Goal: Task Accomplishment & Management: Manage account settings

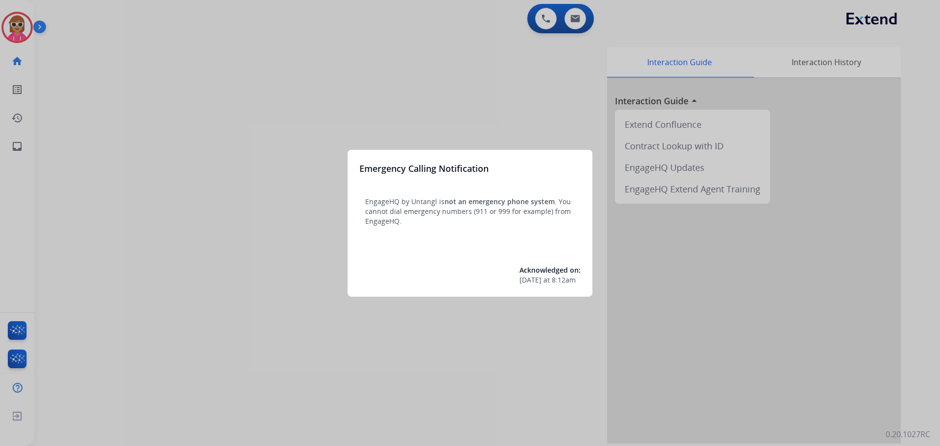
drag, startPoint x: 308, startPoint y: 98, endPoint x: 302, endPoint y: 95, distance: 6.8
click at [302, 95] on div at bounding box center [470, 223] width 940 height 446
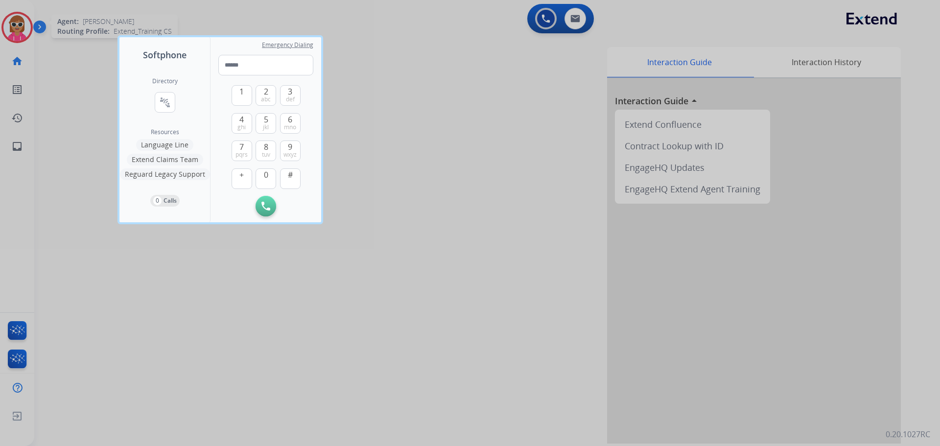
click at [12, 17] on div at bounding box center [470, 223] width 940 height 446
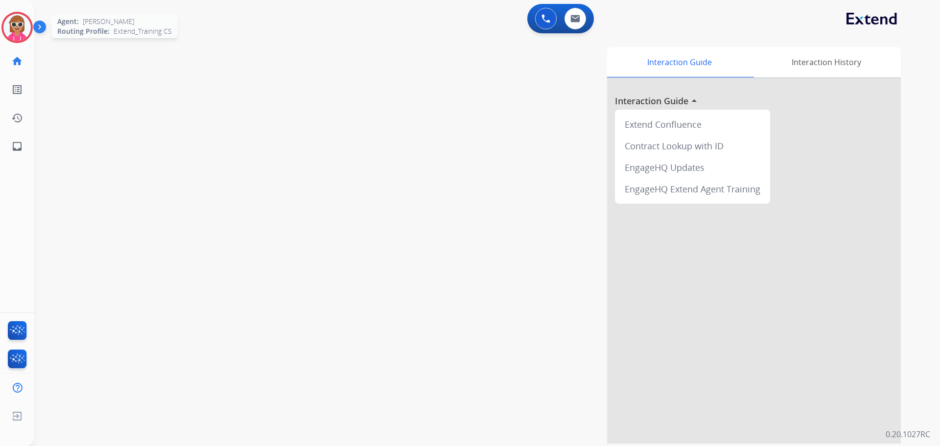
click at [11, 17] on img at bounding box center [16, 27] width 27 height 27
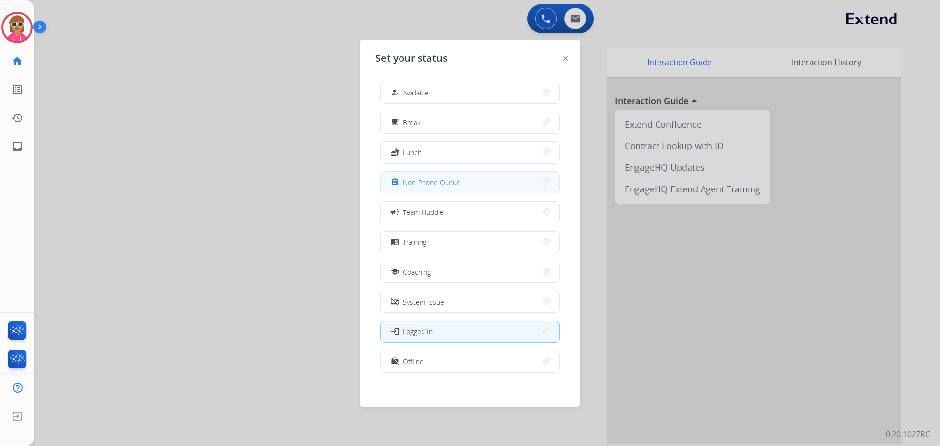
click at [448, 186] on span "Non-Phone Queue" at bounding box center [432, 182] width 58 height 10
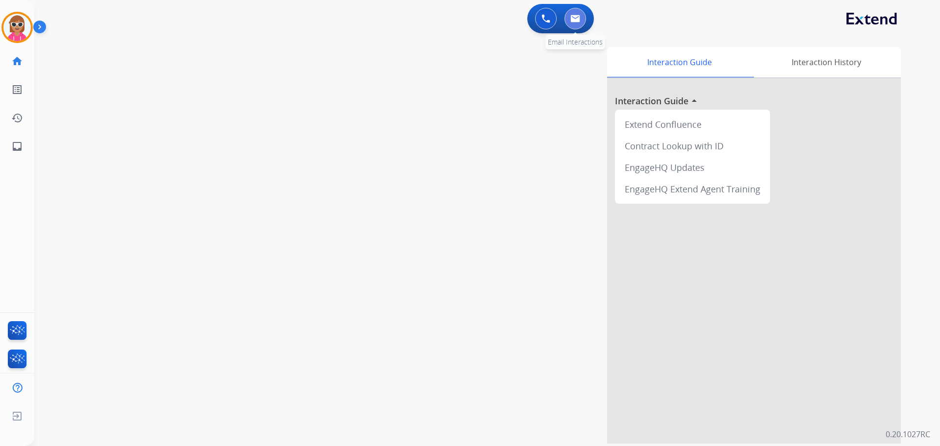
click at [580, 23] on button at bounding box center [575, 19] width 22 height 22
select select "**********"
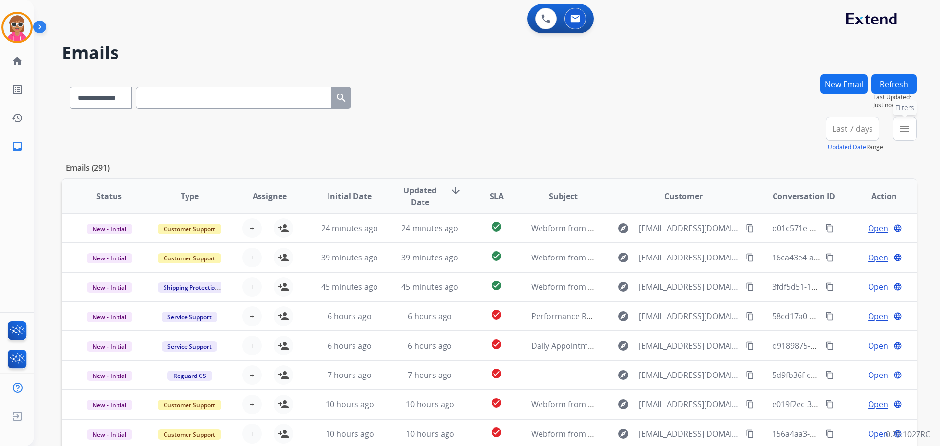
click at [903, 122] on button "menu Filters" at bounding box center [904, 128] width 23 height 23
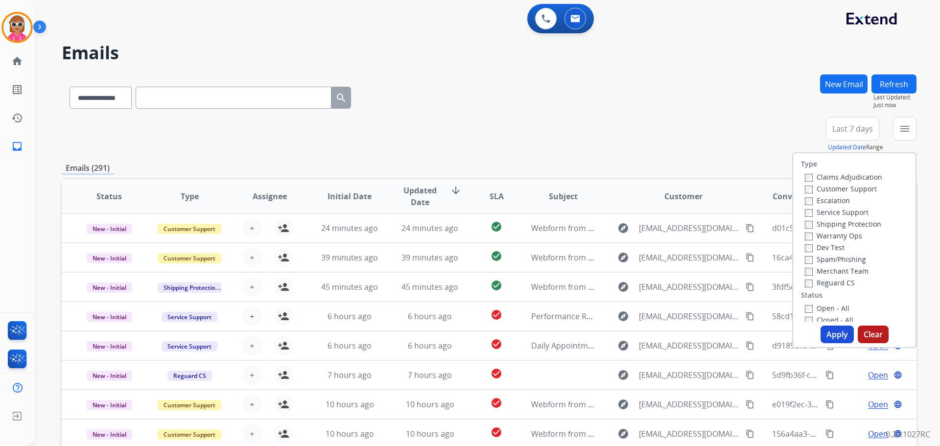
click at [842, 185] on label "Customer Support" at bounding box center [841, 188] width 72 height 9
click at [832, 221] on label "Shipping Protection" at bounding box center [843, 223] width 76 height 9
click at [822, 285] on label "Reguard CS" at bounding box center [830, 282] width 50 height 9
click at [820, 279] on label "Reguard CS" at bounding box center [830, 282] width 50 height 9
click at [824, 308] on label "Open - All" at bounding box center [827, 307] width 45 height 9
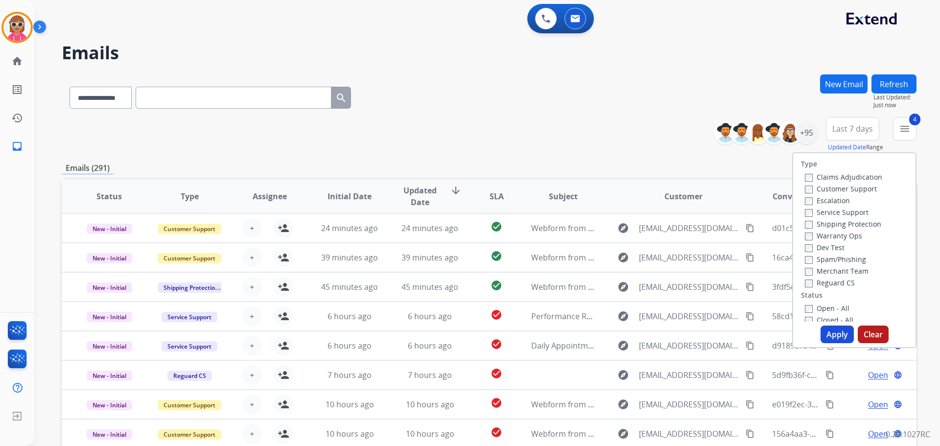
click at [828, 332] on button "Apply" at bounding box center [836, 334] width 33 height 18
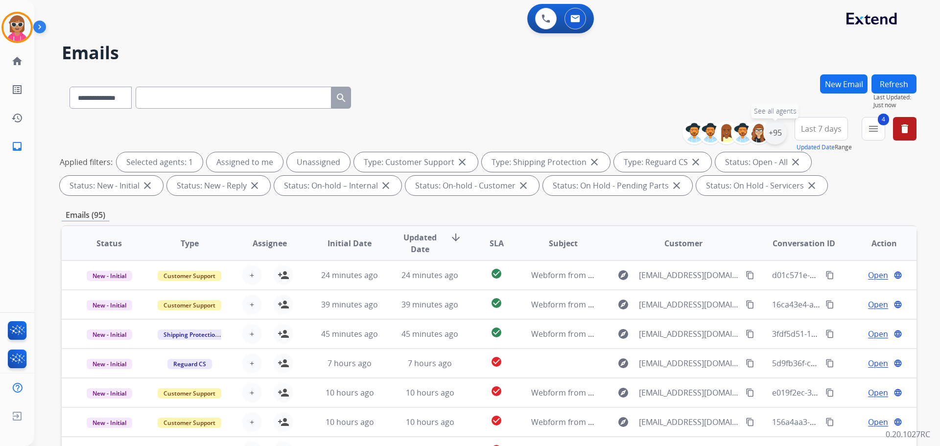
click at [774, 133] on div "+95" at bounding box center [774, 132] width 23 height 23
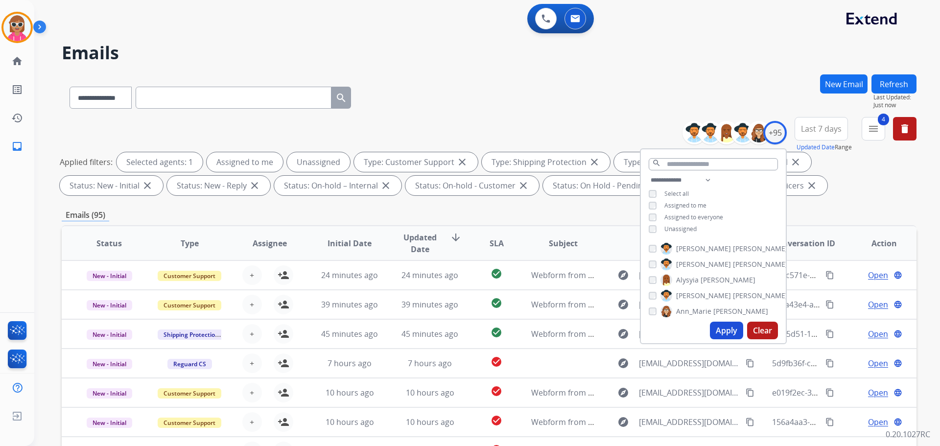
click at [674, 231] on span "Unassigned" at bounding box center [680, 229] width 32 height 8
click at [684, 206] on span "Assigned to me" at bounding box center [685, 205] width 42 height 8
click at [697, 179] on select "**********" at bounding box center [683, 180] width 68 height 12
select select "**********"
click at [649, 174] on select "**********" at bounding box center [683, 180] width 68 height 12
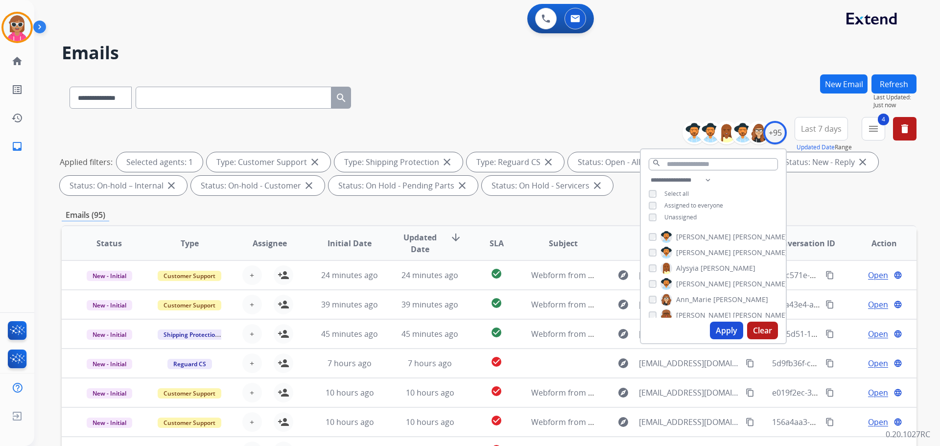
click at [734, 190] on div "**********" at bounding box center [713, 199] width 145 height 51
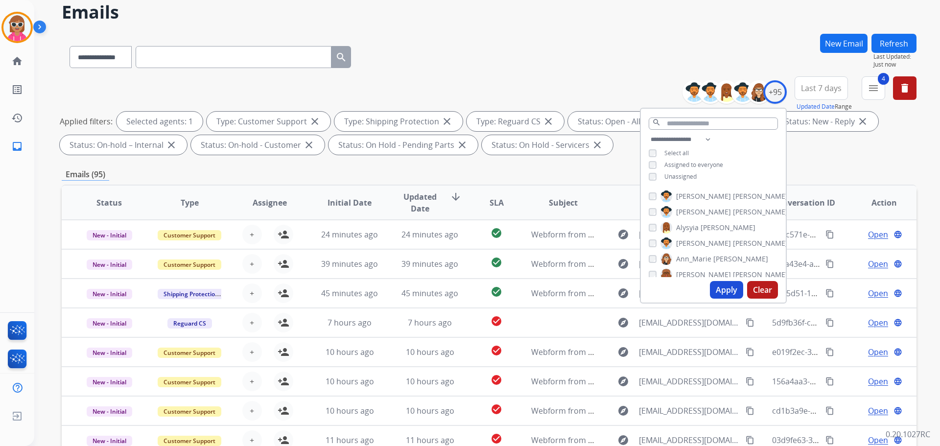
scroll to position [49, 0]
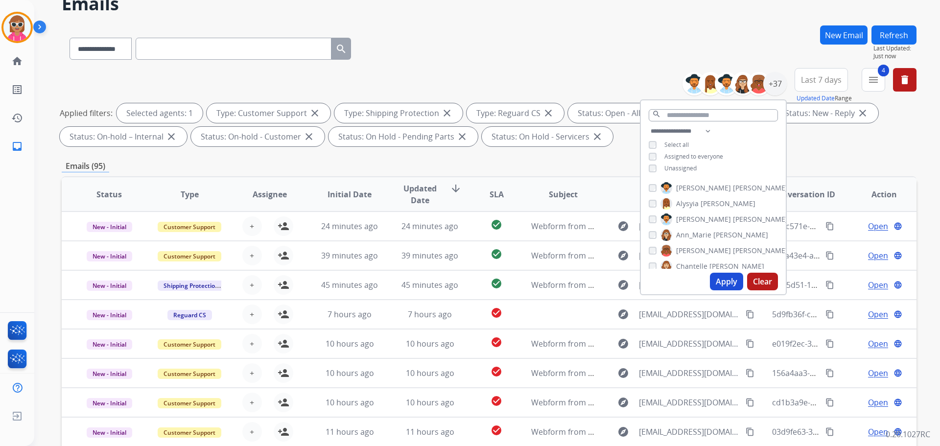
click at [733, 183] on span "[PERSON_NAME]" at bounding box center [760, 188] width 55 height 10
click at [733, 218] on span "[PERSON_NAME]" at bounding box center [760, 219] width 55 height 10
click at [696, 230] on span "Ann_Marie" at bounding box center [693, 235] width 35 height 10
drag, startPoint x: 694, startPoint y: 249, endPoint x: 682, endPoint y: 250, distance: 11.3
click at [694, 249] on span "[PERSON_NAME]" at bounding box center [703, 251] width 55 height 10
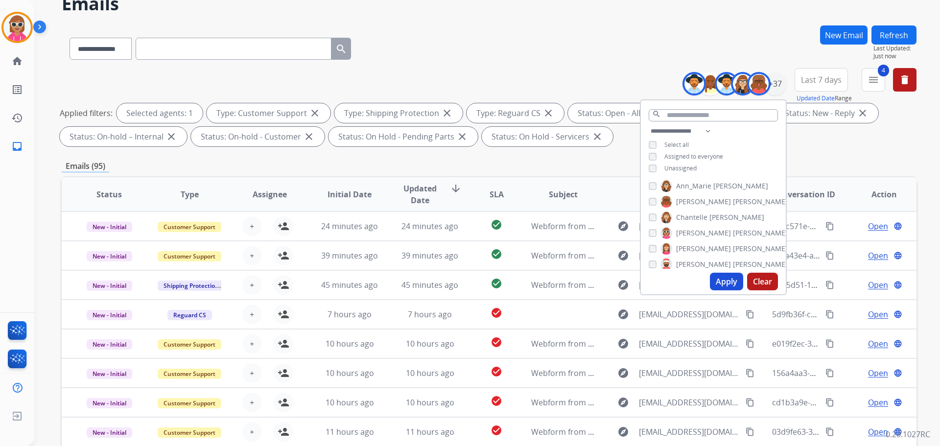
click at [697, 216] on span "Chantelle" at bounding box center [691, 217] width 31 height 10
click at [701, 234] on span "[PERSON_NAME]" at bounding box center [703, 233] width 55 height 10
click at [698, 250] on span "[PERSON_NAME]" at bounding box center [703, 249] width 55 height 10
click at [703, 230] on span "Deambrana" at bounding box center [695, 231] width 39 height 10
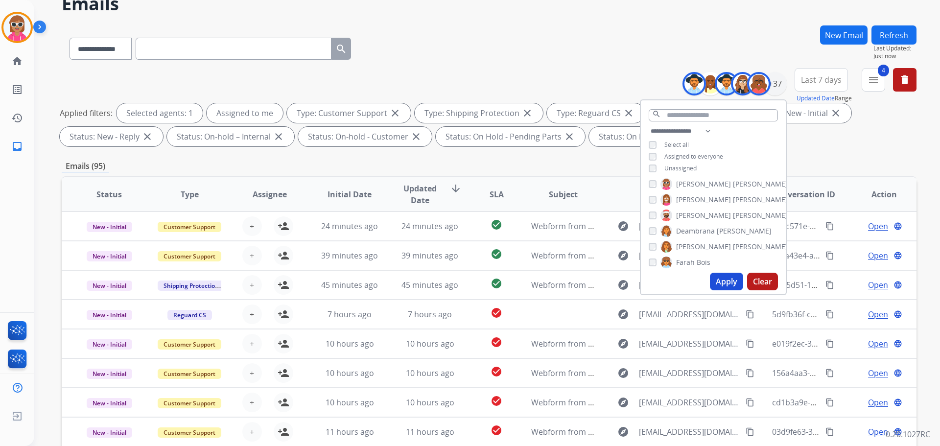
click at [733, 244] on span "[PERSON_NAME]" at bounding box center [760, 247] width 55 height 10
click at [692, 263] on span "Farah" at bounding box center [685, 262] width 19 height 10
click at [695, 230] on span "Harmony" at bounding box center [691, 229] width 30 height 10
click at [701, 245] on span "[PERSON_NAME]" at bounding box center [703, 245] width 55 height 10
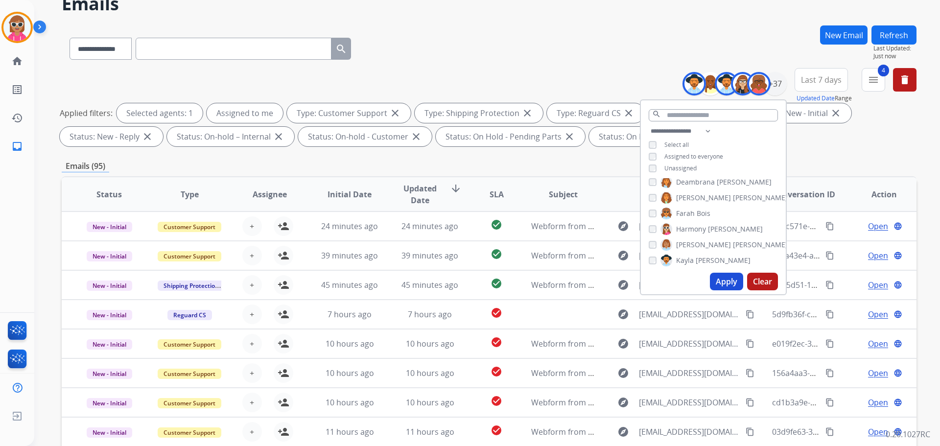
click at [701, 258] on span "[PERSON_NAME]" at bounding box center [723, 260] width 55 height 10
click at [733, 224] on span "[PERSON_NAME]" at bounding box center [760, 227] width 55 height 10
click at [694, 240] on span "[GEOGRAPHIC_DATA]" at bounding box center [710, 243] width 69 height 10
click at [694, 238] on span "[GEOGRAPHIC_DATA]" at bounding box center [710, 243] width 69 height 10
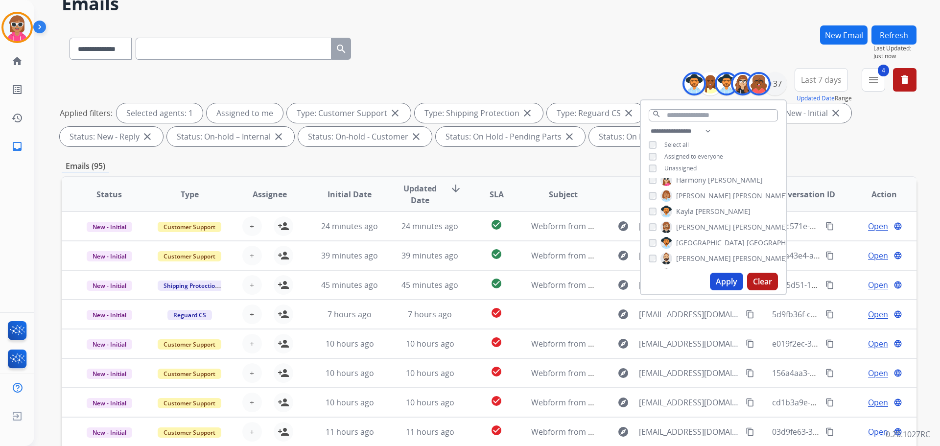
click at [693, 253] on label "[PERSON_NAME]" at bounding box center [723, 259] width 127 height 12
click at [688, 225] on span "[PERSON_NAME]" at bounding box center [703, 225] width 55 height 10
click at [701, 224] on span "[PERSON_NAME]" at bounding box center [728, 223] width 55 height 10
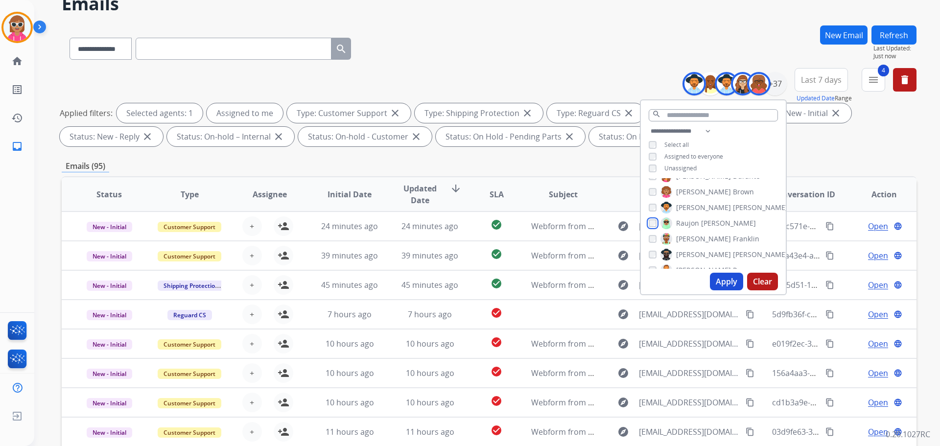
scroll to position [343, 0]
click at [733, 220] on span "Ponce" at bounding box center [743, 221] width 20 height 10
click at [699, 229] on label "Shqnetta Fudge" at bounding box center [694, 235] width 68 height 12
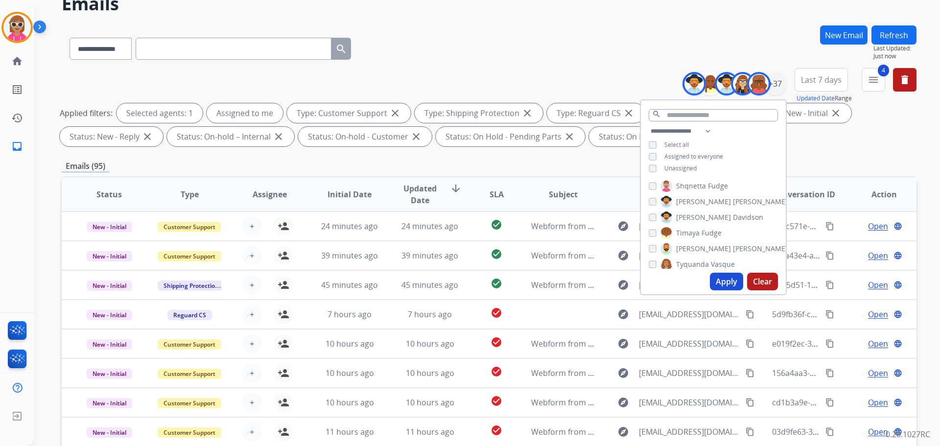
click at [706, 204] on span "[PERSON_NAME]" at bounding box center [703, 202] width 55 height 10
click at [733, 247] on span "[PERSON_NAME]" at bounding box center [760, 249] width 55 height 10
click at [701, 215] on span "Tyquanda" at bounding box center [692, 215] width 33 height 10
click at [696, 230] on span "King" at bounding box center [703, 231] width 15 height 10
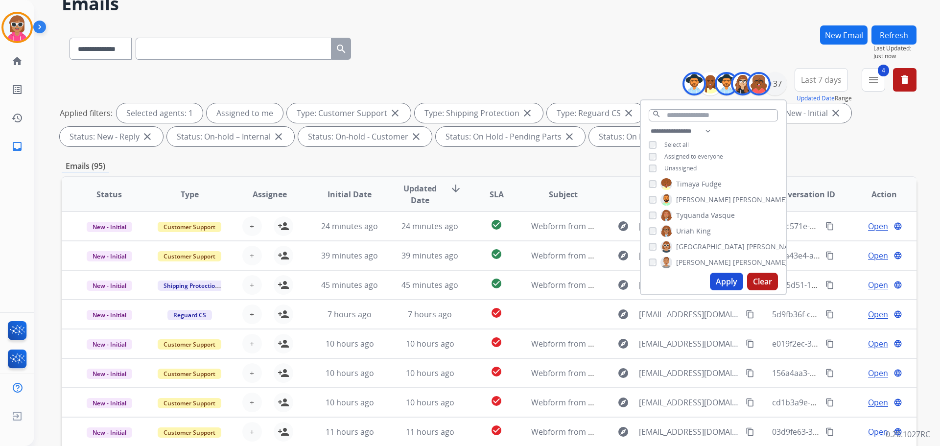
drag, startPoint x: 697, startPoint y: 264, endPoint x: 694, endPoint y: 243, distance: 21.3
click at [697, 264] on span "[PERSON_NAME]" at bounding box center [703, 262] width 55 height 10
click at [712, 280] on button "Apply" at bounding box center [726, 282] width 33 height 18
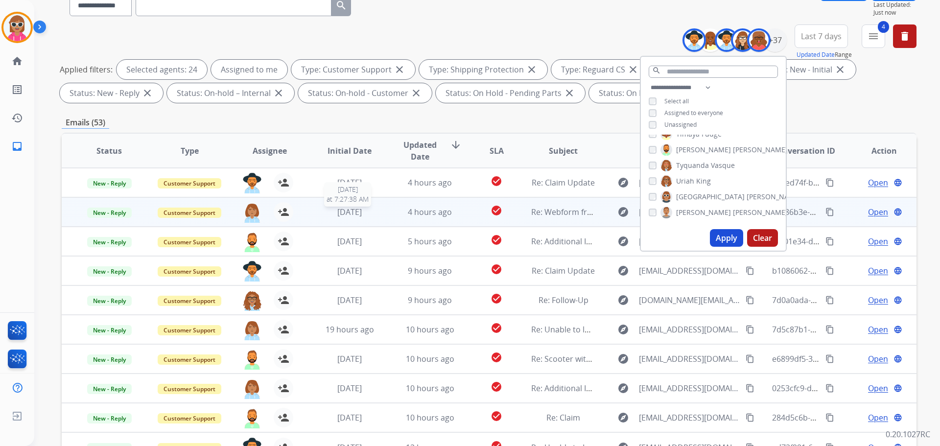
scroll to position [158, 0]
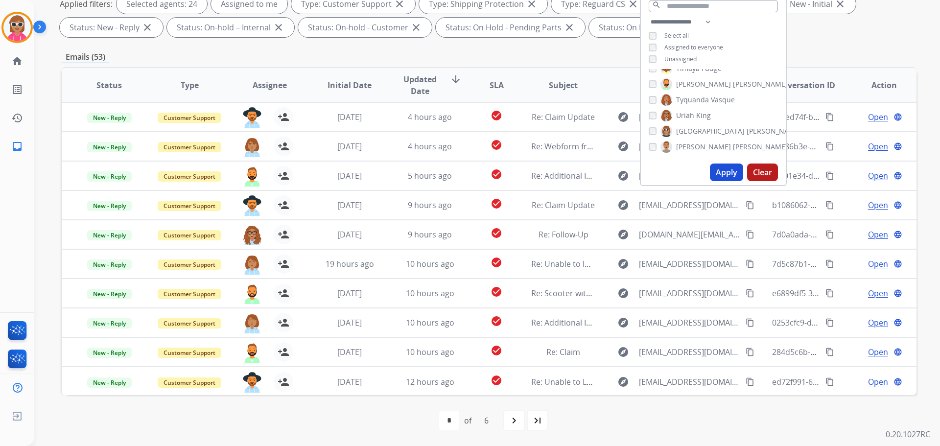
drag, startPoint x: 504, startPoint y: 426, endPoint x: 503, endPoint y: 421, distance: 4.9
click at [503, 425] on div "navigate_next" at bounding box center [514, 421] width 22 height 22
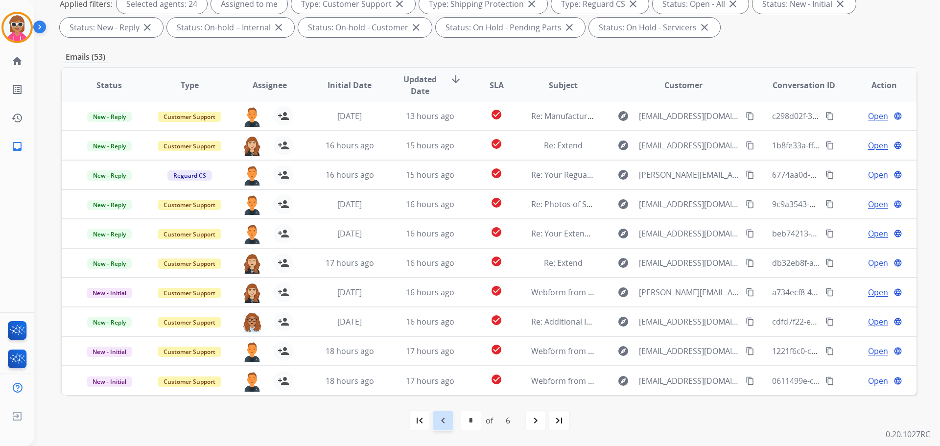
click at [444, 417] on mat-icon "navigate_before" at bounding box center [443, 421] width 12 height 12
select select "*"
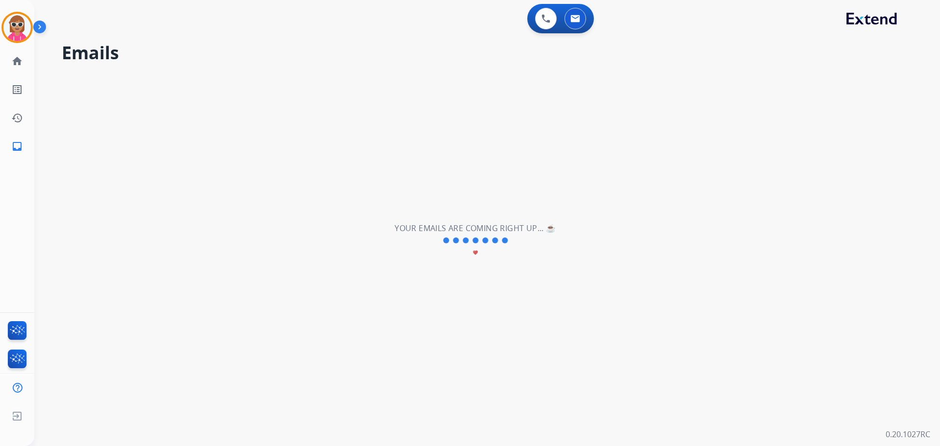
scroll to position [0, 0]
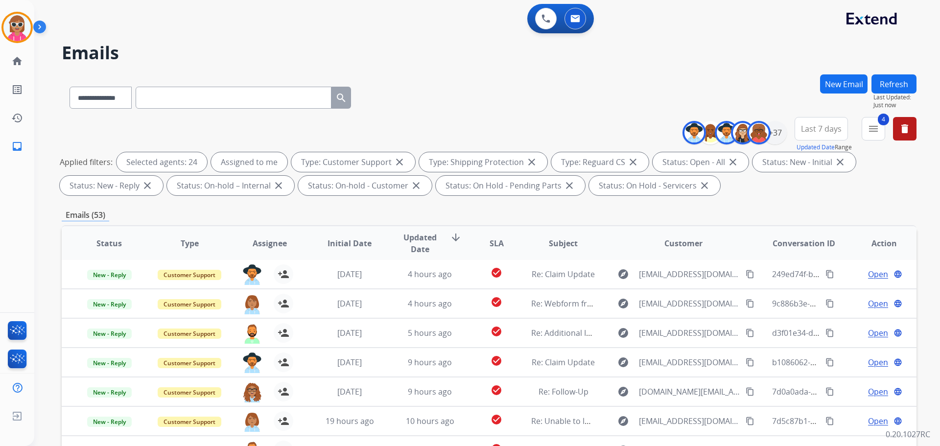
click at [267, 243] on span "Assignee" at bounding box center [270, 243] width 34 height 12
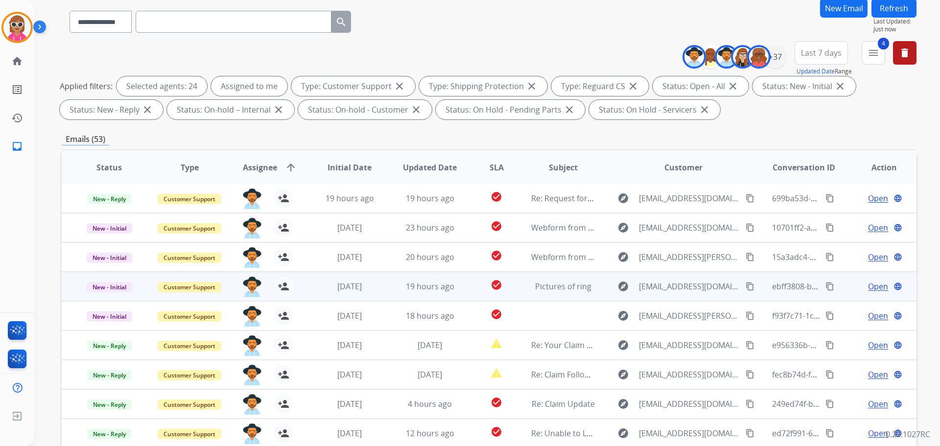
scroll to position [158, 0]
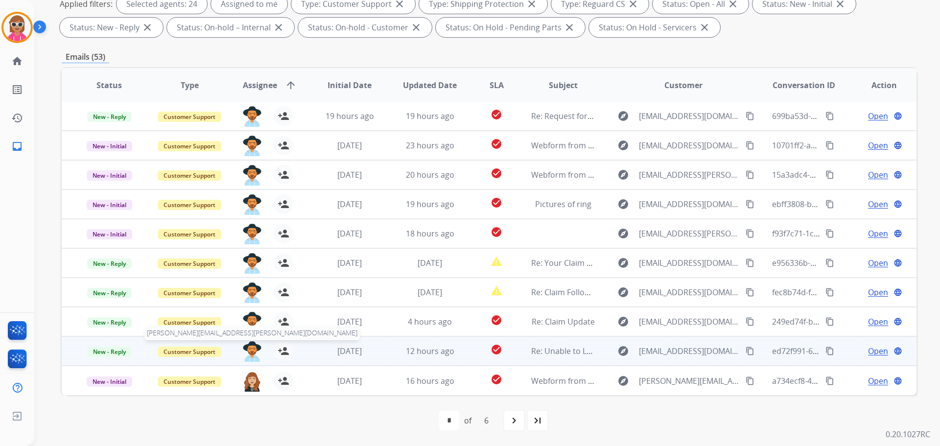
click at [254, 350] on img at bounding box center [252, 351] width 20 height 21
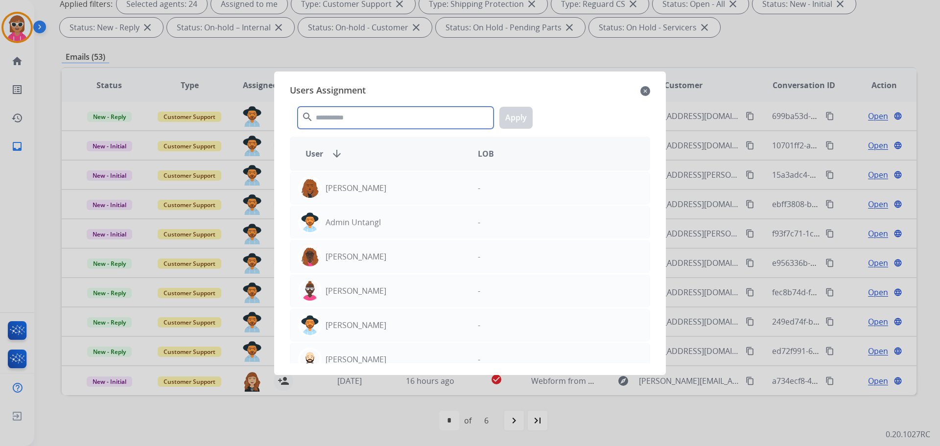
click at [351, 114] on input "text" at bounding box center [396, 118] width 196 height 22
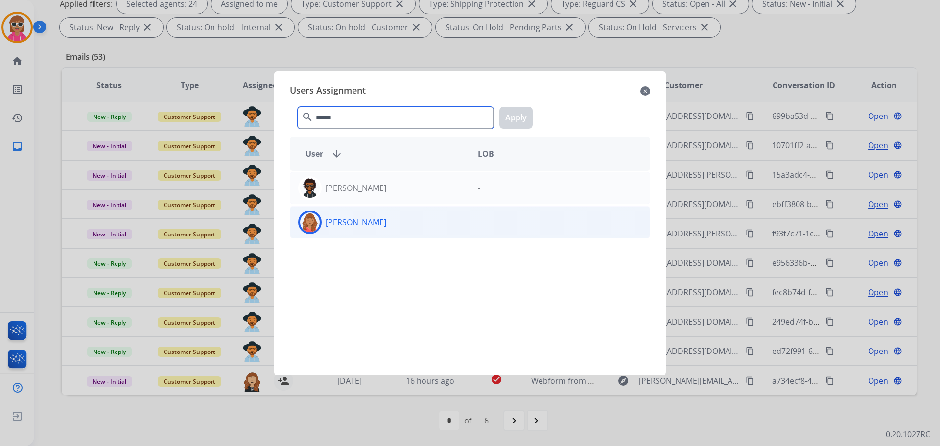
type input "******"
click at [359, 214] on div "[PERSON_NAME]" at bounding box center [380, 221] width 180 height 23
click at [517, 123] on button "Apply" at bounding box center [515, 118] width 33 height 22
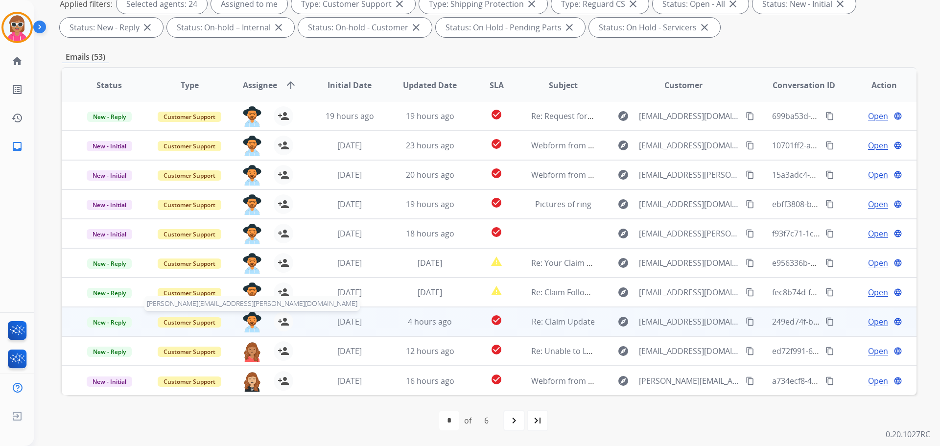
click at [251, 317] on img at bounding box center [252, 322] width 20 height 21
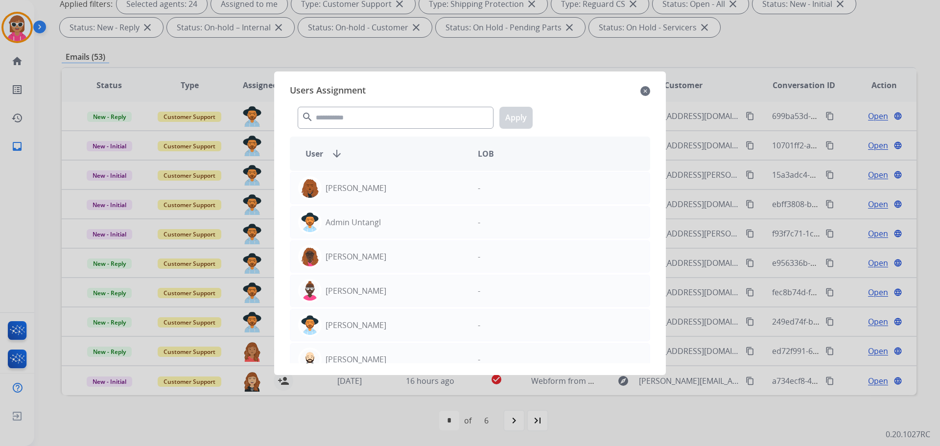
click at [246, 390] on div at bounding box center [470, 223] width 940 height 446
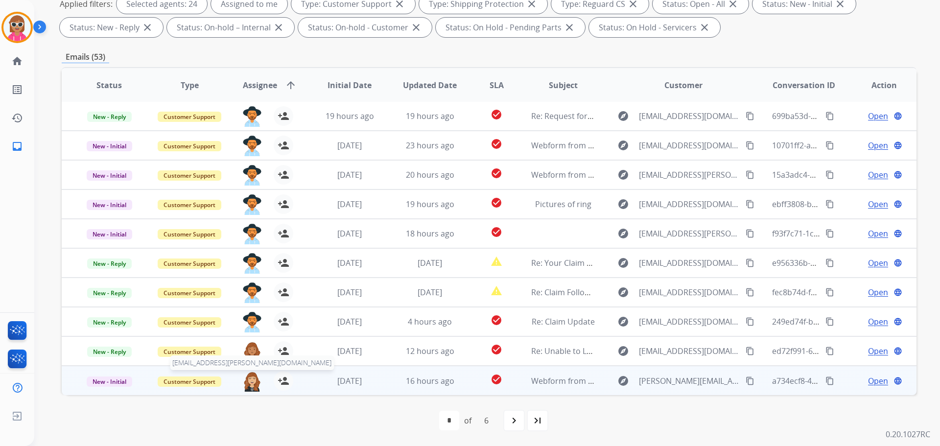
click at [255, 380] on img at bounding box center [252, 381] width 20 height 21
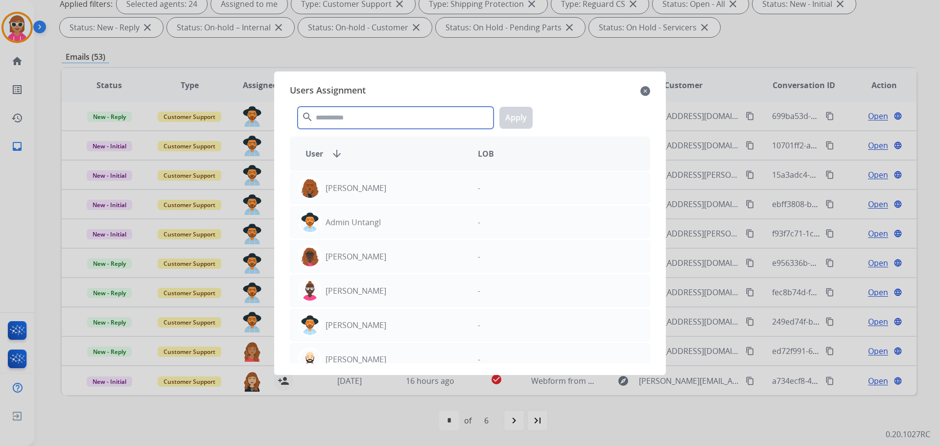
click at [343, 116] on input "text" at bounding box center [396, 118] width 196 height 22
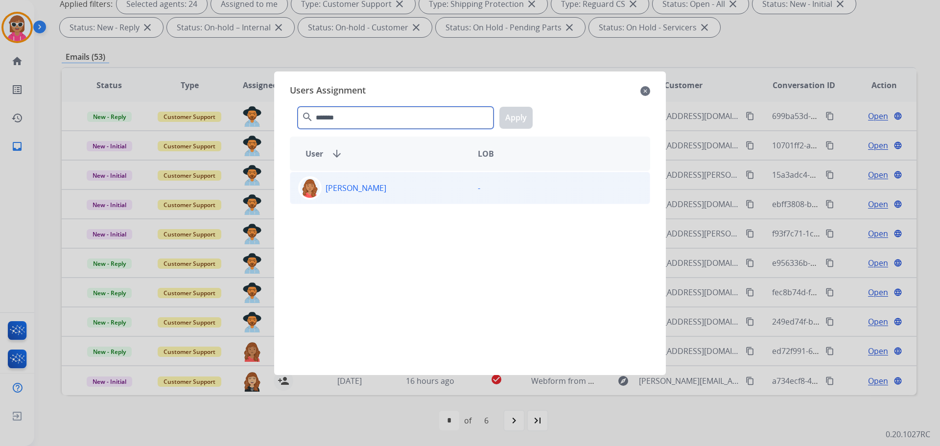
type input "*******"
drag, startPoint x: 380, startPoint y: 197, endPoint x: 405, endPoint y: 190, distance: 26.0
click at [380, 197] on div "[PERSON_NAME]" at bounding box center [380, 187] width 180 height 23
click at [518, 119] on button "Apply" at bounding box center [515, 118] width 33 height 22
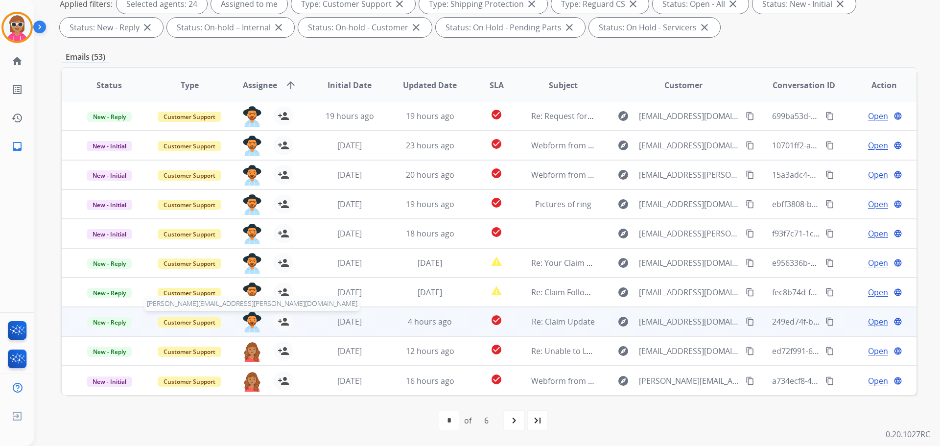
click at [246, 319] on img at bounding box center [252, 322] width 20 height 21
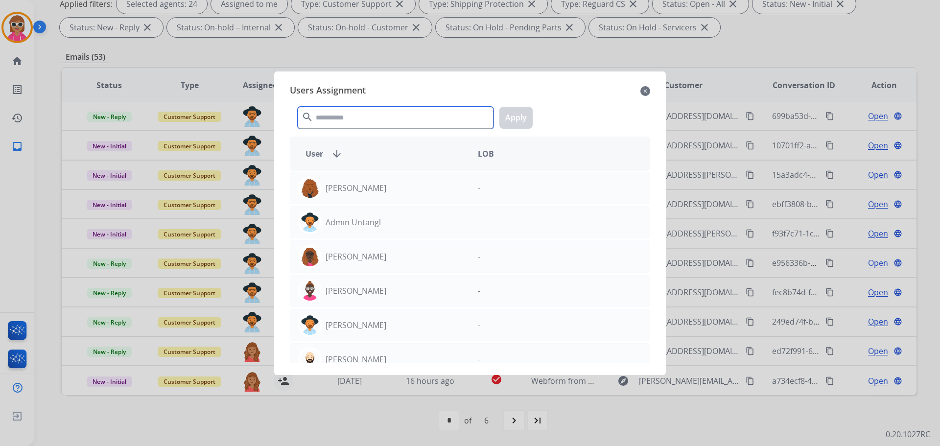
click at [380, 110] on input "text" at bounding box center [396, 118] width 196 height 22
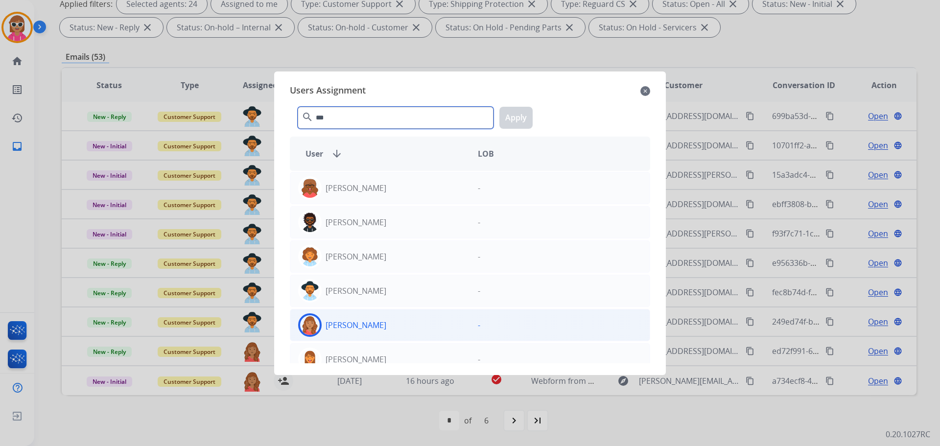
type input "***"
click at [368, 317] on div "[PERSON_NAME]" at bounding box center [380, 324] width 180 height 23
click at [525, 120] on button "Apply" at bounding box center [515, 118] width 33 height 22
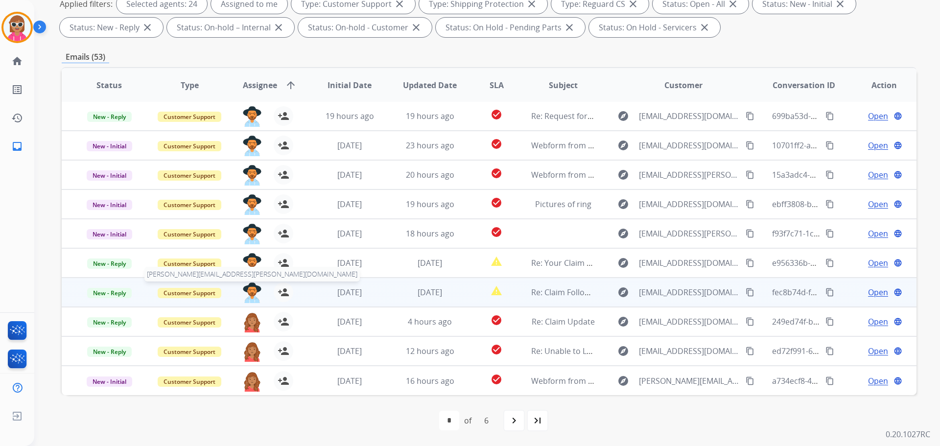
click at [254, 289] on img at bounding box center [252, 292] width 20 height 21
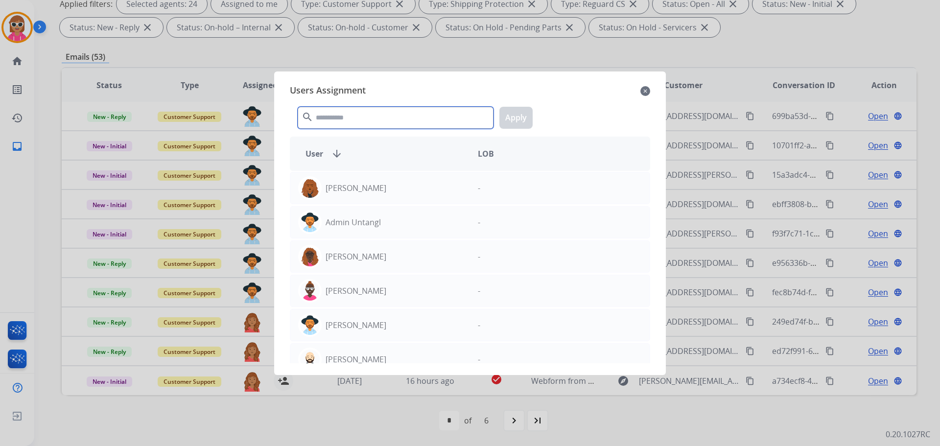
click at [371, 112] on input "text" at bounding box center [396, 118] width 196 height 22
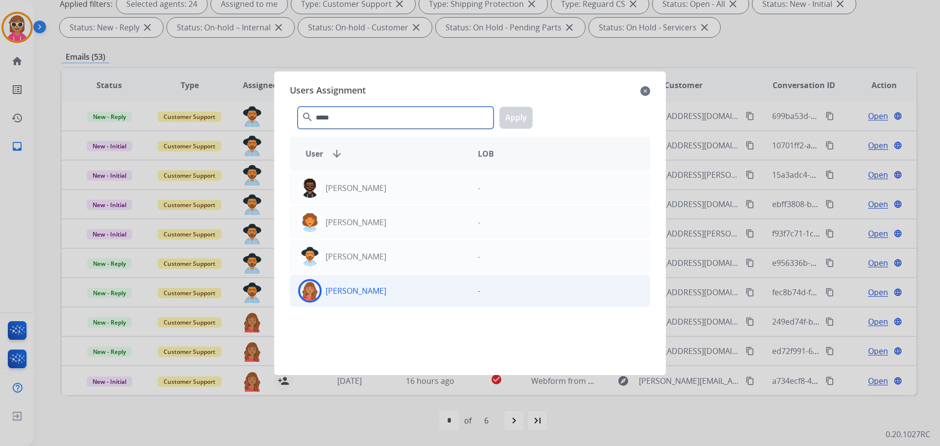
type input "*****"
click at [372, 283] on div "[PERSON_NAME]" at bounding box center [380, 290] width 180 height 23
click at [523, 122] on button "Apply" at bounding box center [515, 118] width 33 height 22
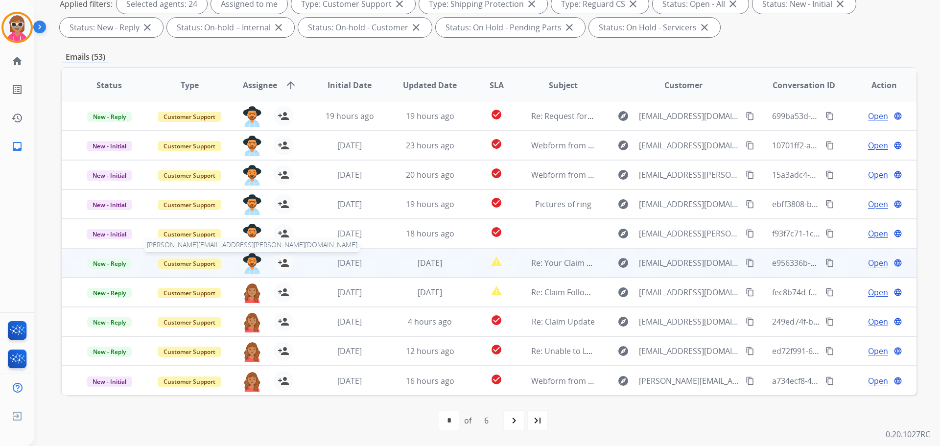
click at [253, 255] on img at bounding box center [252, 263] width 20 height 21
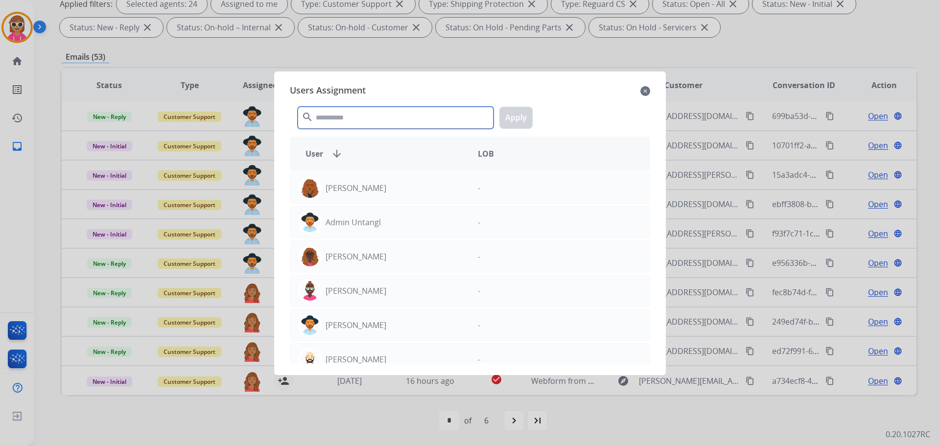
click at [357, 121] on input "text" at bounding box center [396, 118] width 196 height 22
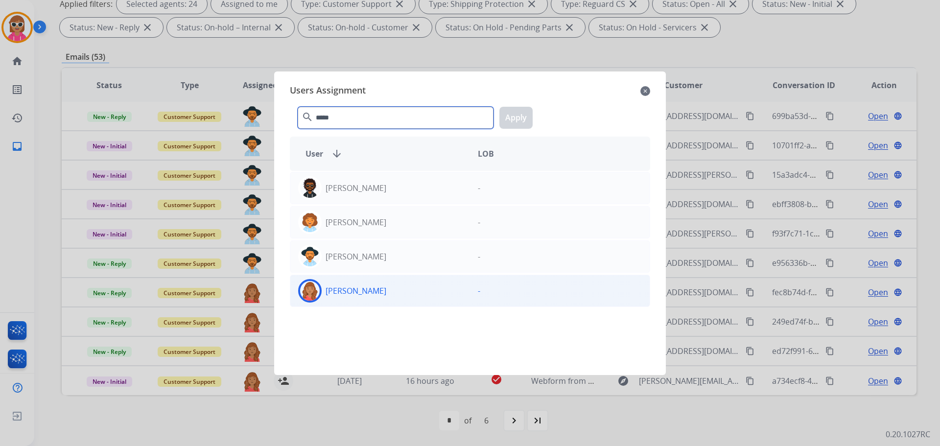
type input "*****"
click at [363, 278] on div "[PERSON_NAME] -" at bounding box center [470, 291] width 360 height 32
click at [512, 110] on button "Apply" at bounding box center [515, 118] width 33 height 22
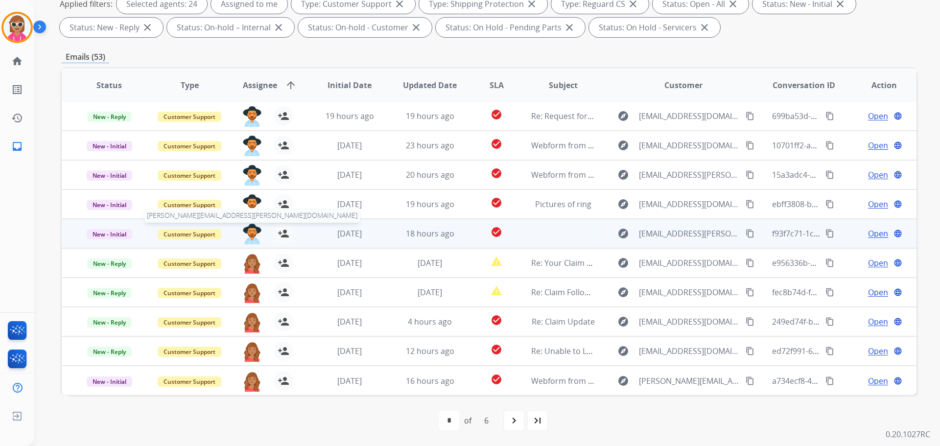
click at [251, 234] on img at bounding box center [252, 234] width 20 height 21
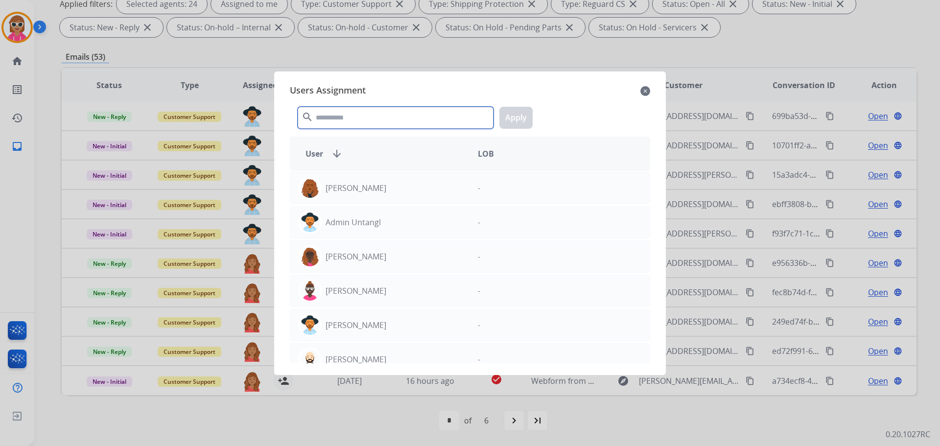
click at [370, 116] on input "text" at bounding box center [396, 118] width 196 height 22
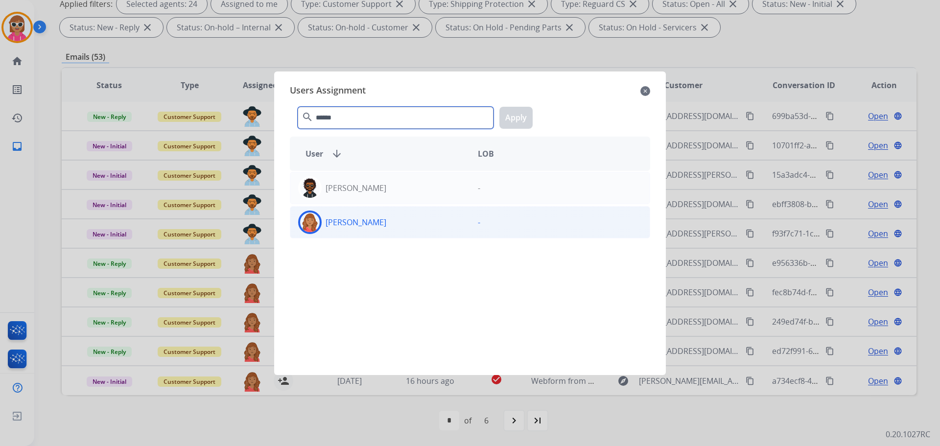
type input "******"
drag, startPoint x: 359, startPoint y: 231, endPoint x: 367, endPoint y: 222, distance: 12.1
click at [367, 223] on div "[PERSON_NAME]" at bounding box center [380, 221] width 180 height 23
click at [527, 122] on button "Apply" at bounding box center [515, 118] width 33 height 22
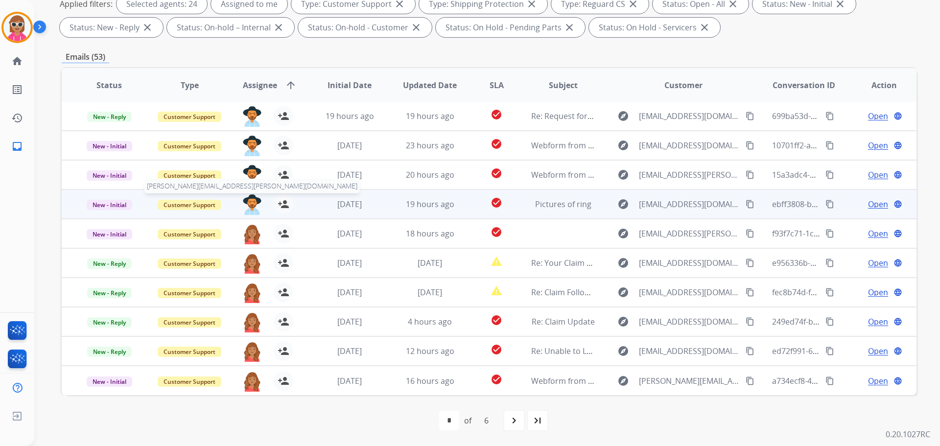
click at [250, 200] on img at bounding box center [252, 204] width 20 height 21
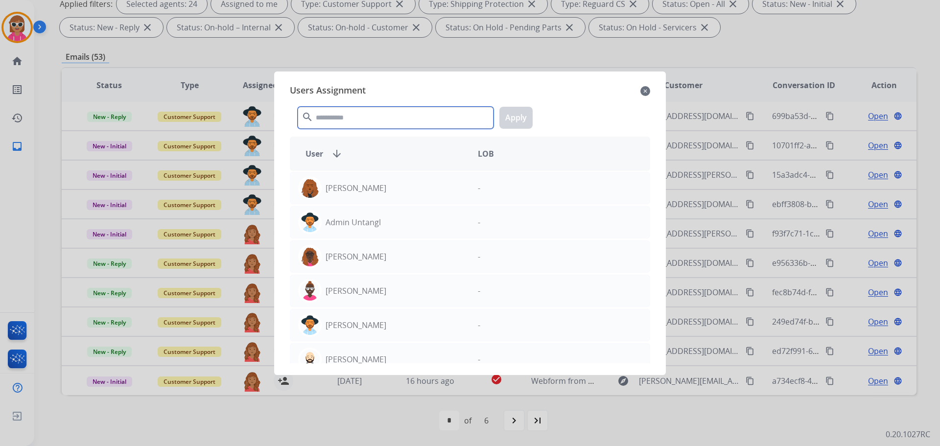
click at [331, 107] on input "text" at bounding box center [396, 118] width 196 height 22
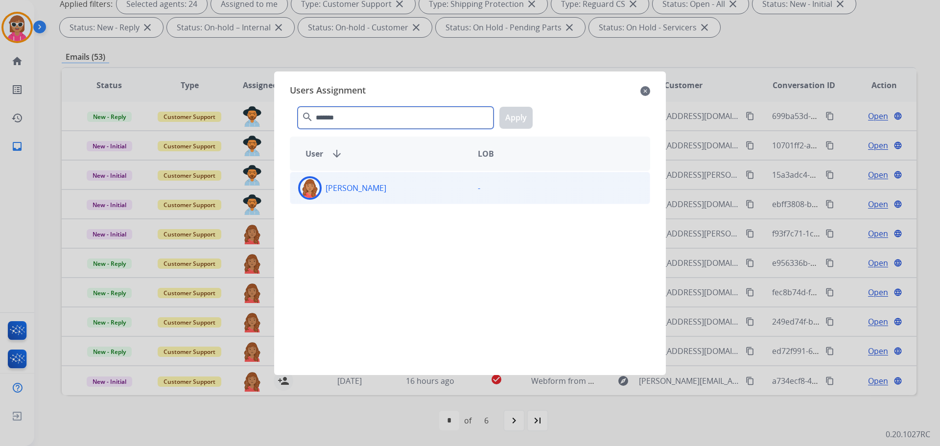
type input "*******"
drag, startPoint x: 383, startPoint y: 176, endPoint x: 386, endPoint y: 182, distance: 7.0
click at [385, 182] on div "[PERSON_NAME]" at bounding box center [380, 187] width 180 height 23
click at [513, 121] on button "Apply" at bounding box center [515, 118] width 33 height 22
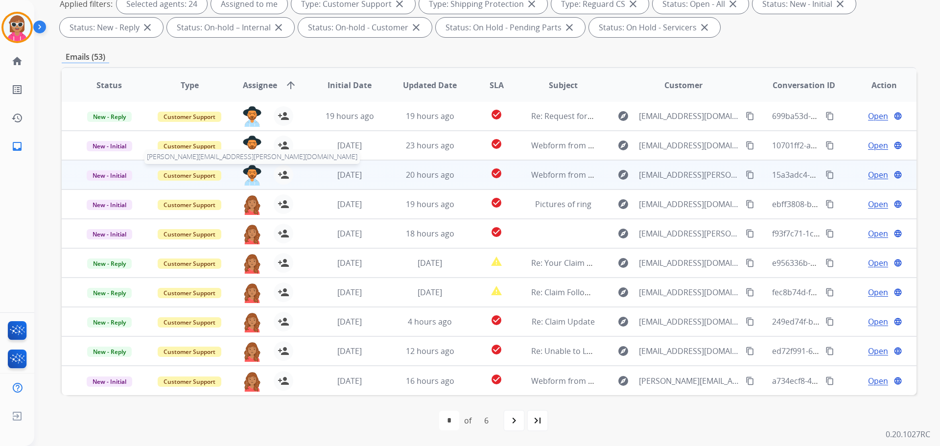
click at [255, 172] on img at bounding box center [252, 175] width 20 height 21
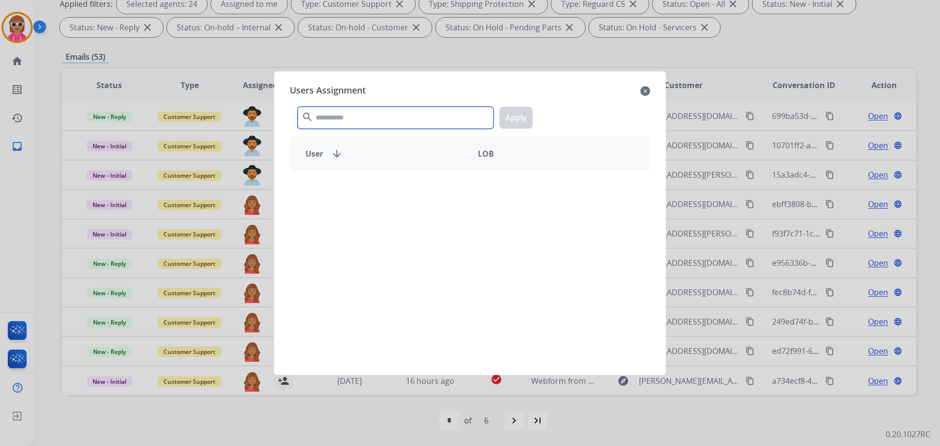
click at [335, 121] on input "text" at bounding box center [396, 118] width 196 height 22
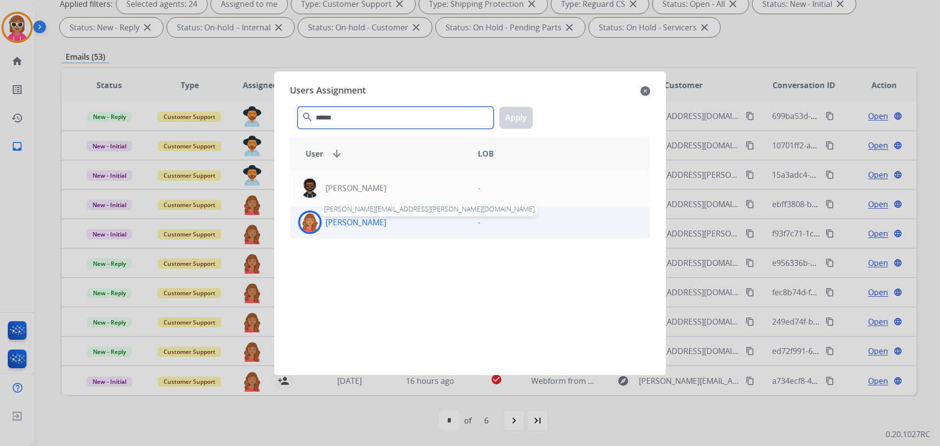
type input "******"
click at [372, 227] on p "[PERSON_NAME]" at bounding box center [355, 222] width 61 height 12
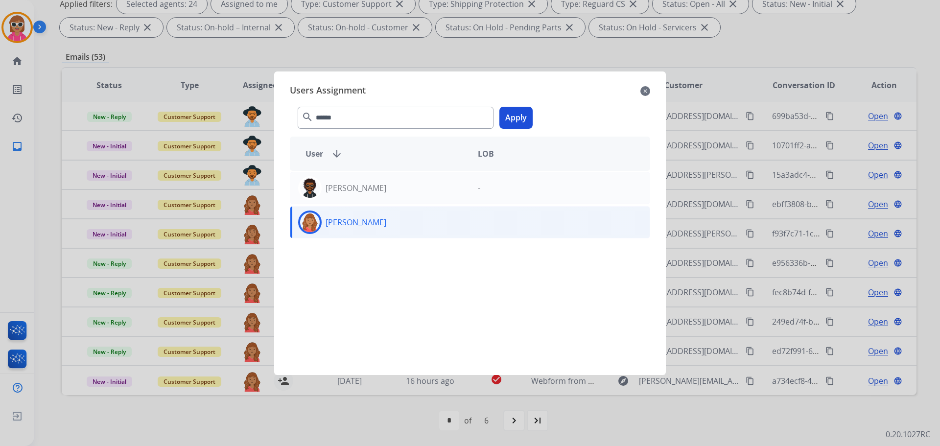
drag, startPoint x: 513, startPoint y: 112, endPoint x: 465, endPoint y: 118, distance: 48.4
click at [513, 111] on button "Apply" at bounding box center [515, 118] width 33 height 22
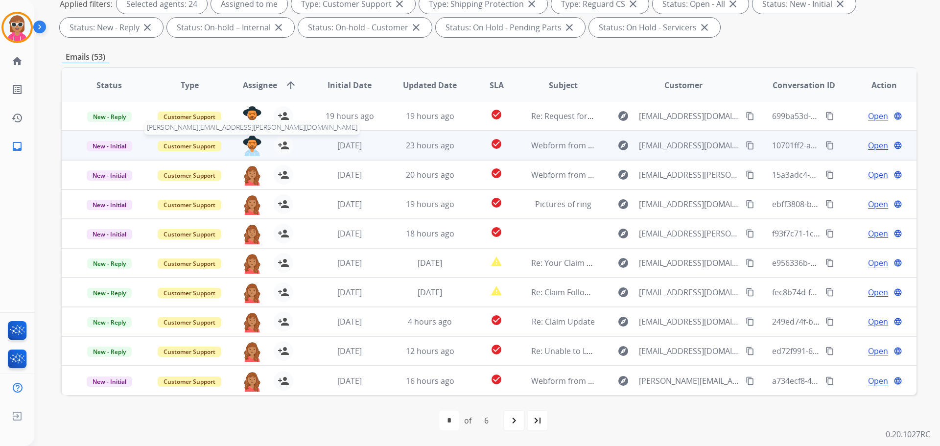
click at [247, 142] on img at bounding box center [252, 146] width 20 height 21
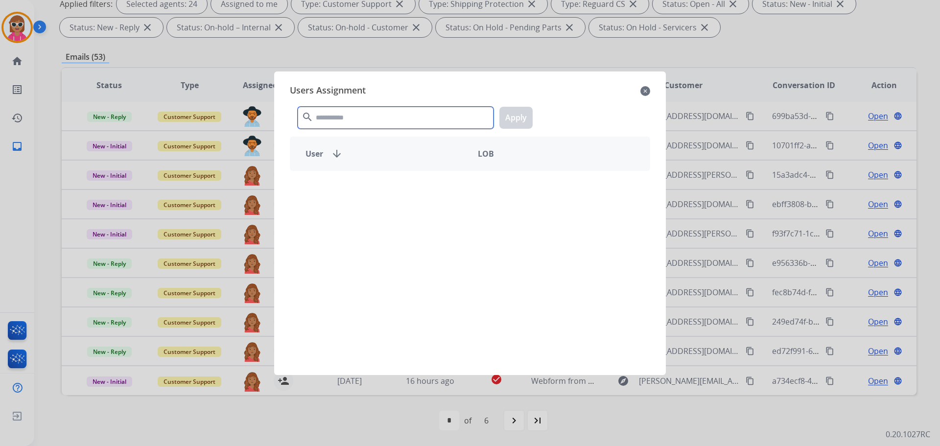
click at [349, 112] on input "text" at bounding box center [396, 118] width 196 height 22
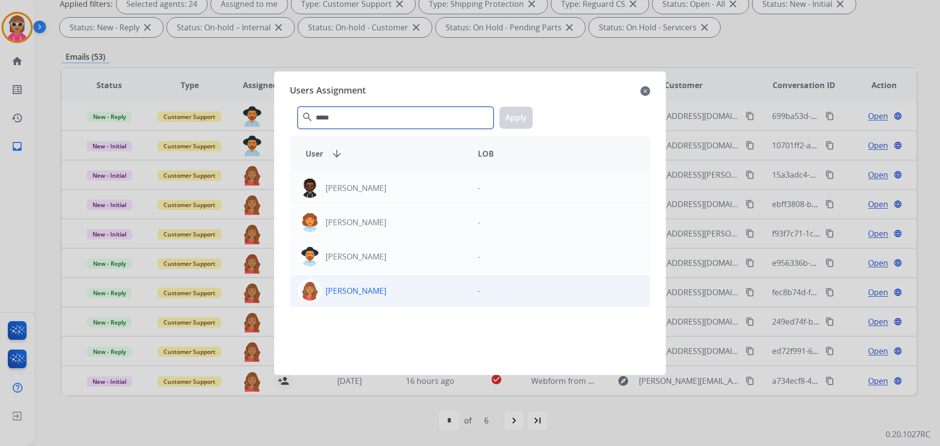
type input "*****"
click at [354, 285] on p "[PERSON_NAME]" at bounding box center [355, 291] width 61 height 12
click at [520, 121] on button "Apply" at bounding box center [515, 118] width 33 height 22
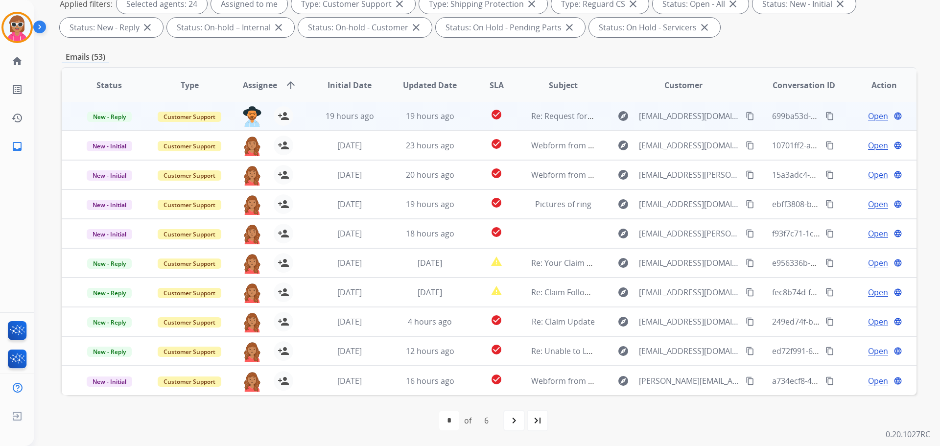
click at [250, 106] on div "[PERSON_NAME][EMAIL_ADDRESS][PERSON_NAME][DOMAIN_NAME] person_add Assign to Me" at bounding box center [262, 115] width 80 height 27
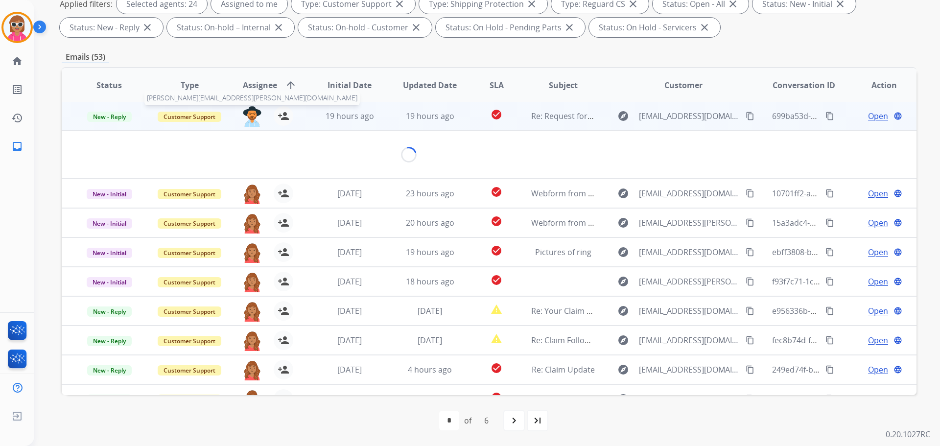
click at [244, 121] on img at bounding box center [252, 116] width 20 height 21
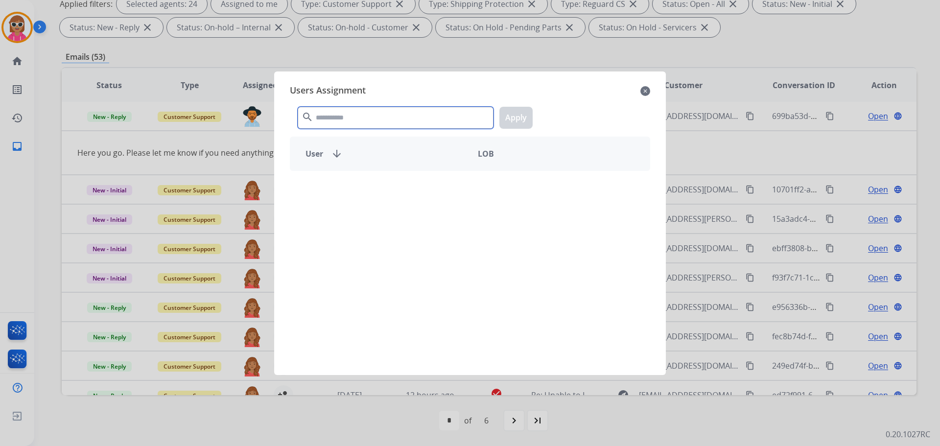
click at [345, 116] on input "text" at bounding box center [396, 118] width 196 height 22
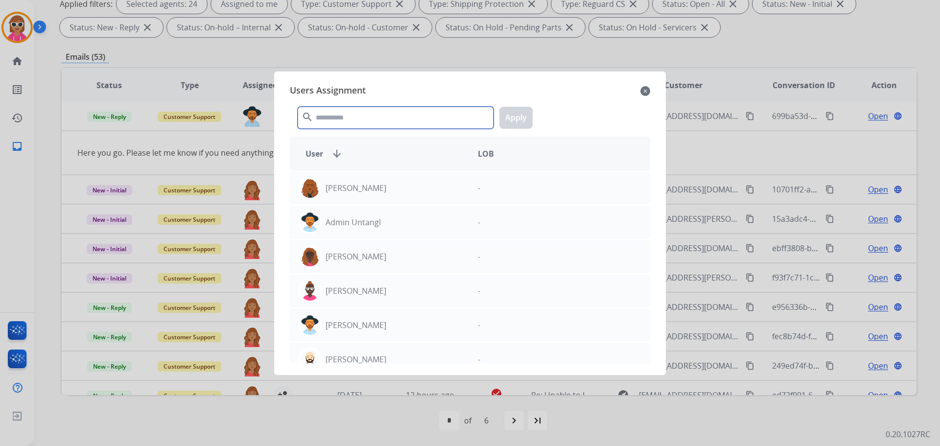
scroll to position [0, 0]
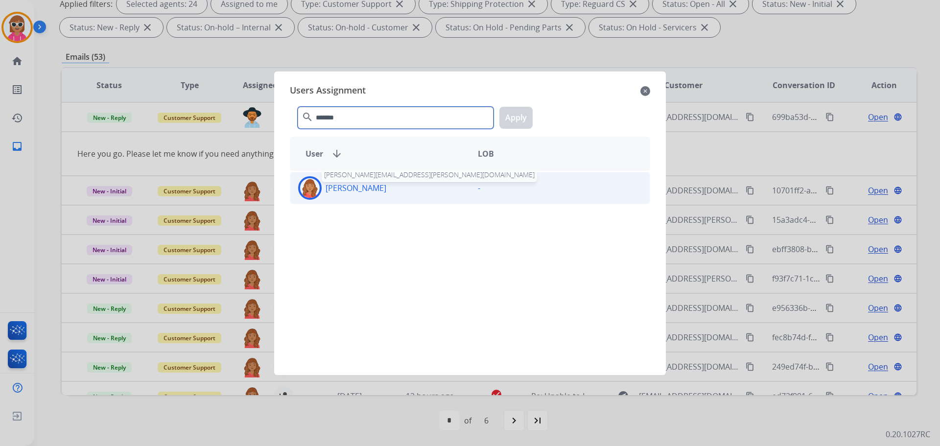
type input "*******"
click at [356, 194] on div "[PERSON_NAME]" at bounding box center [380, 187] width 180 height 23
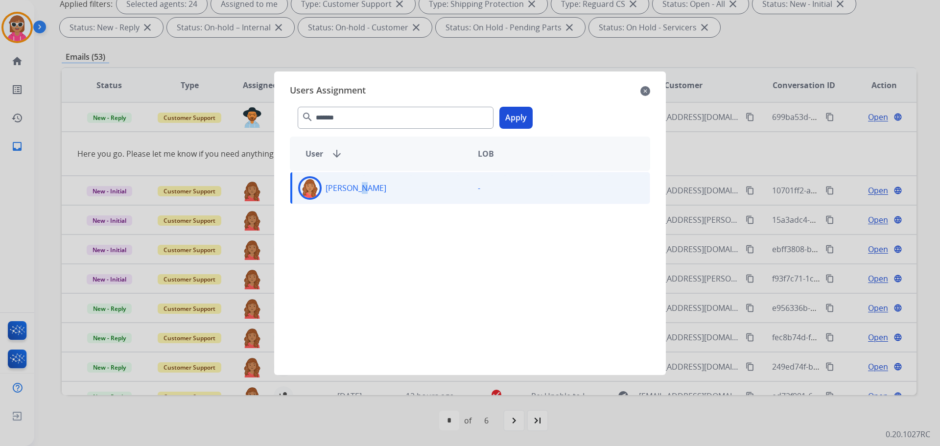
click at [513, 120] on button "Apply" at bounding box center [515, 118] width 33 height 22
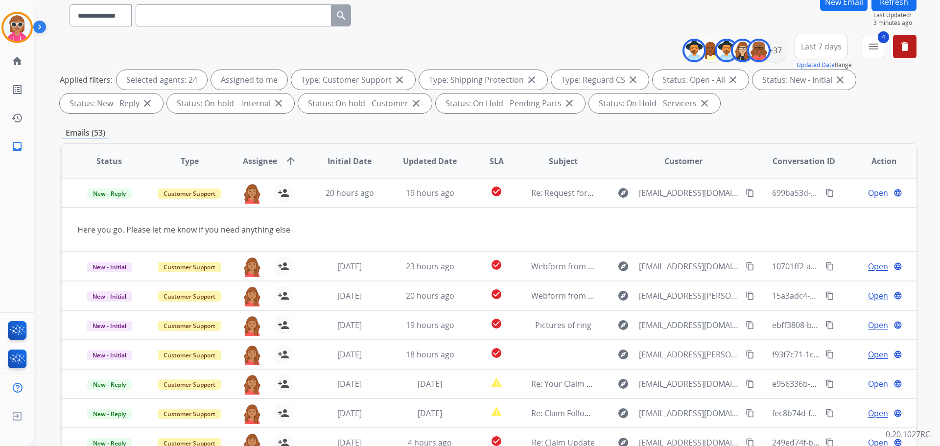
scroll to position [60, 0]
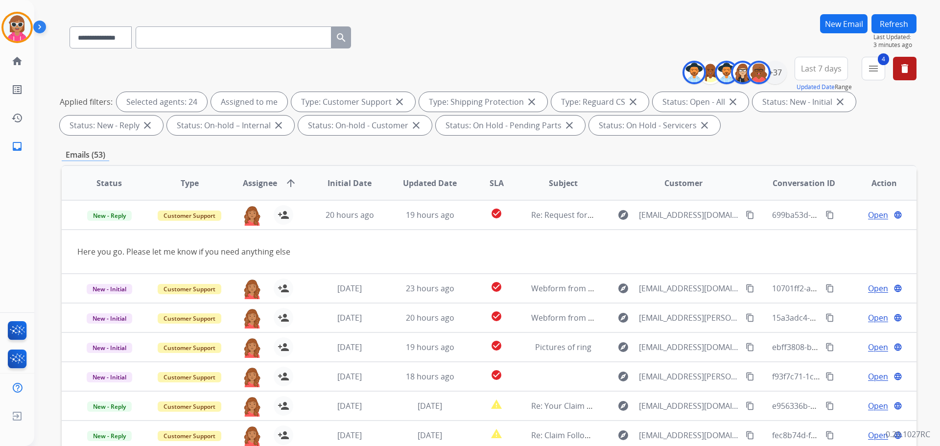
click at [905, 28] on button "Refresh" at bounding box center [893, 23] width 45 height 19
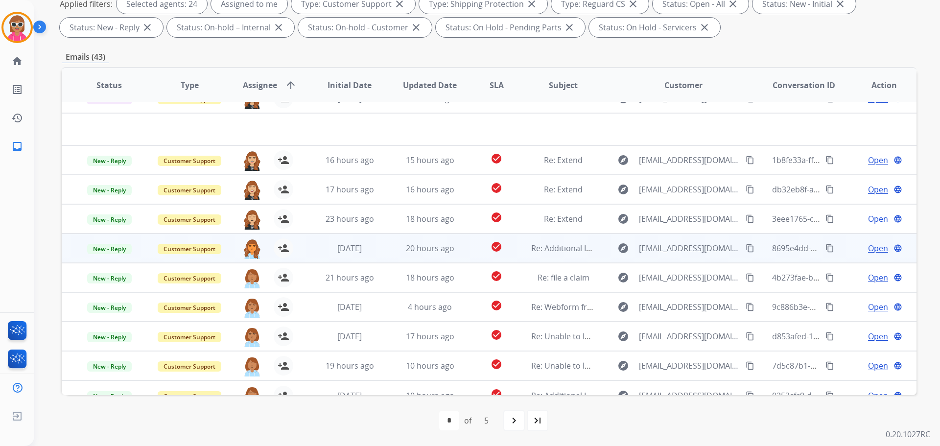
scroll to position [33, 0]
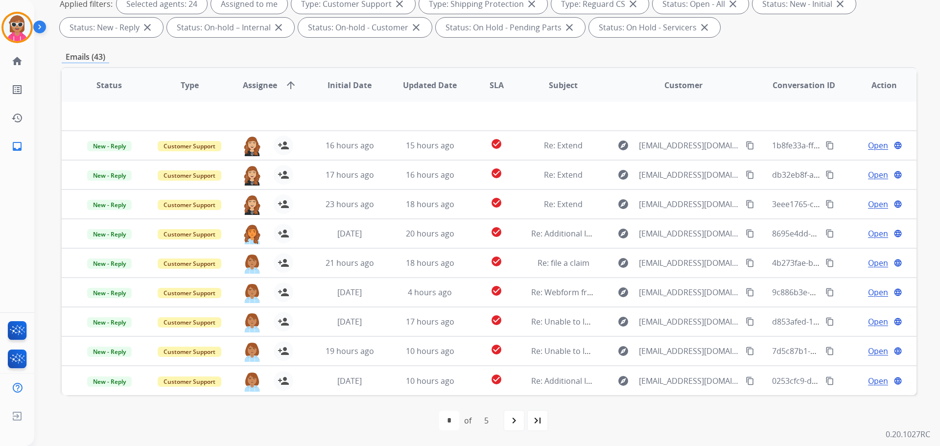
click at [365, 417] on div "first_page navigate_before * * * * * of 5 navigate_next last_page" at bounding box center [489, 421] width 855 height 20
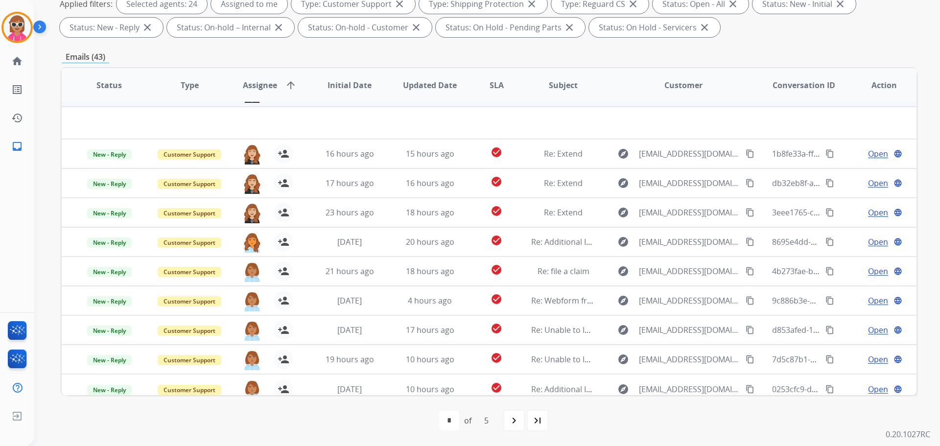
scroll to position [0, 0]
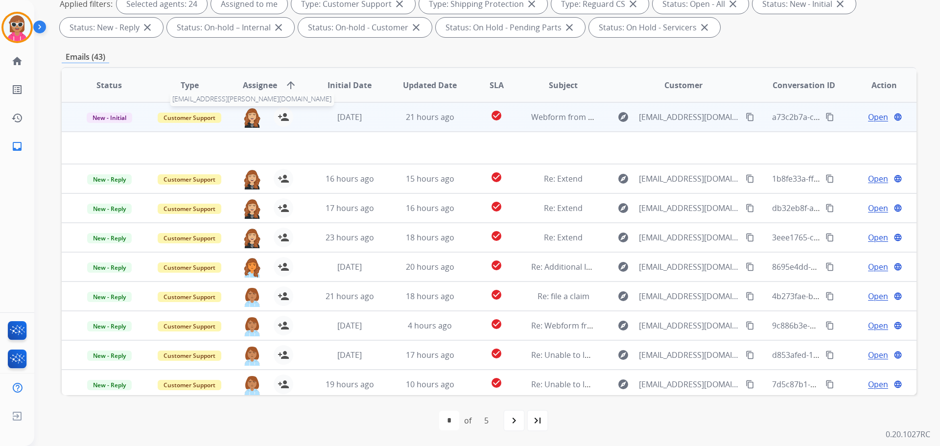
click at [253, 112] on img at bounding box center [252, 117] width 20 height 21
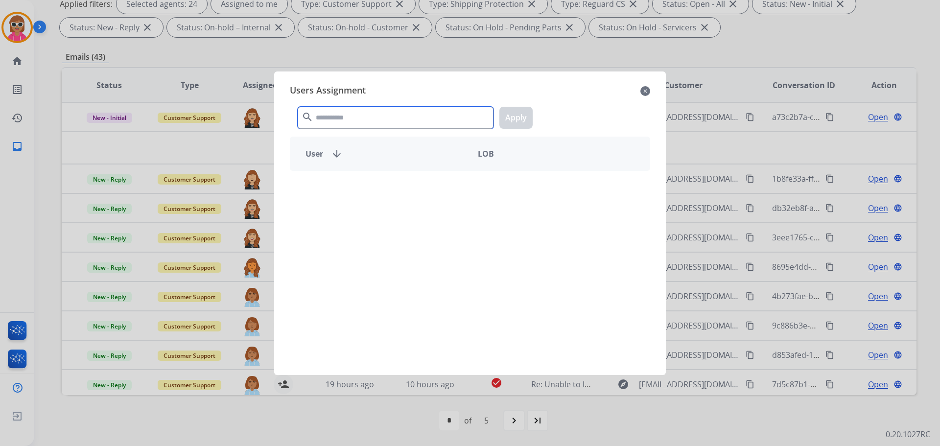
click at [411, 115] on input "text" at bounding box center [396, 118] width 196 height 22
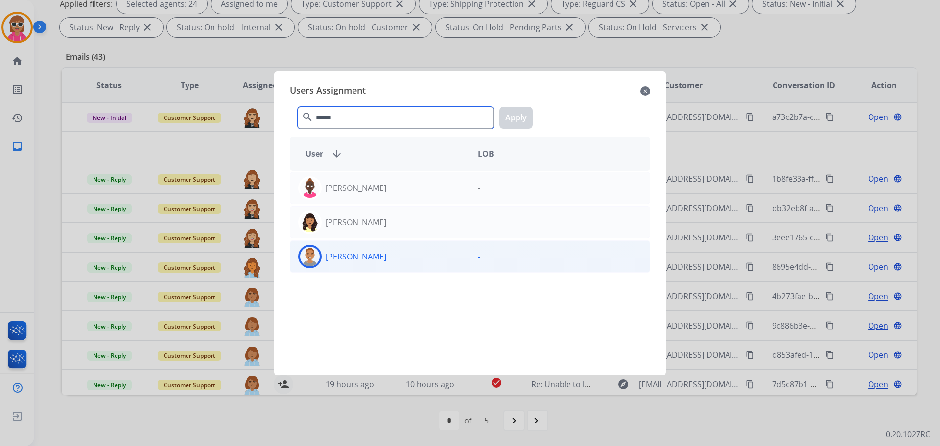
type input "******"
click at [395, 258] on div "[PERSON_NAME]" at bounding box center [380, 256] width 180 height 23
click at [504, 118] on button "Apply" at bounding box center [515, 118] width 33 height 22
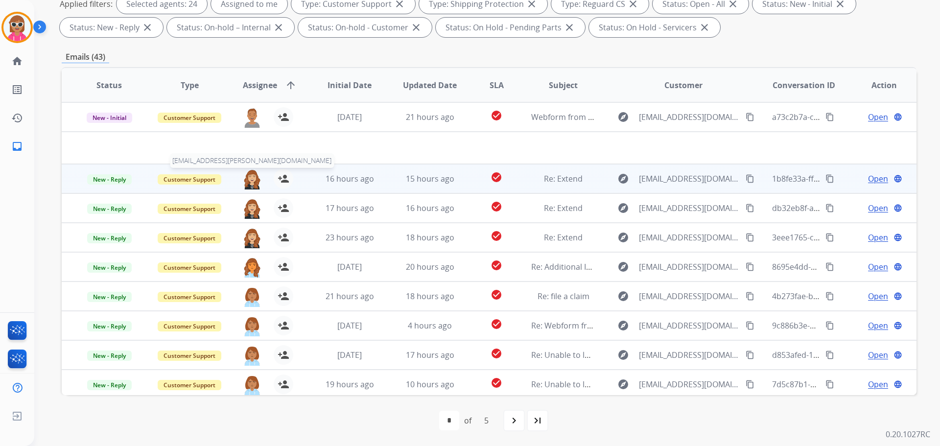
click at [252, 185] on img at bounding box center [252, 179] width 20 height 21
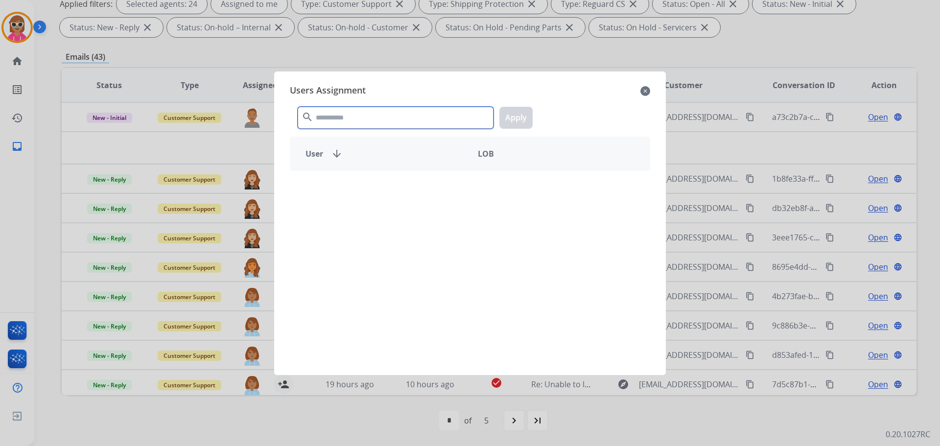
click at [391, 110] on input "text" at bounding box center [396, 118] width 196 height 22
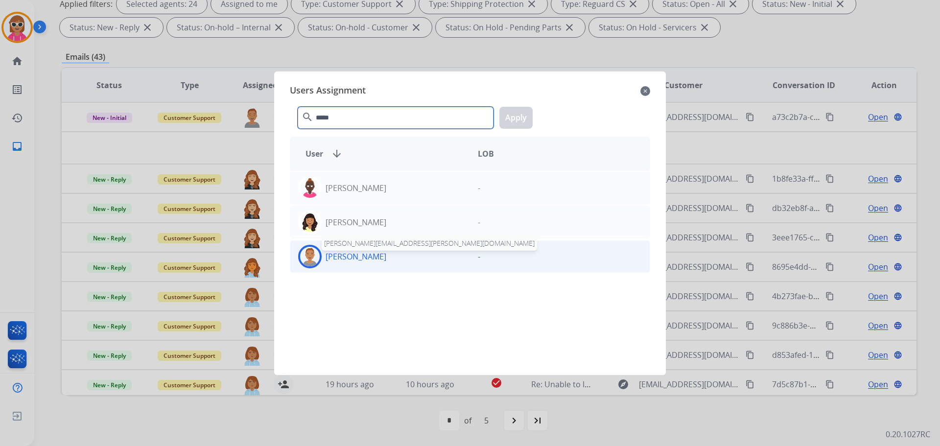
type input "*****"
drag, startPoint x: 362, startPoint y: 256, endPoint x: 368, endPoint y: 251, distance: 8.3
click at [362, 255] on p "[PERSON_NAME]" at bounding box center [355, 257] width 61 height 12
click at [521, 120] on button "Apply" at bounding box center [515, 118] width 33 height 22
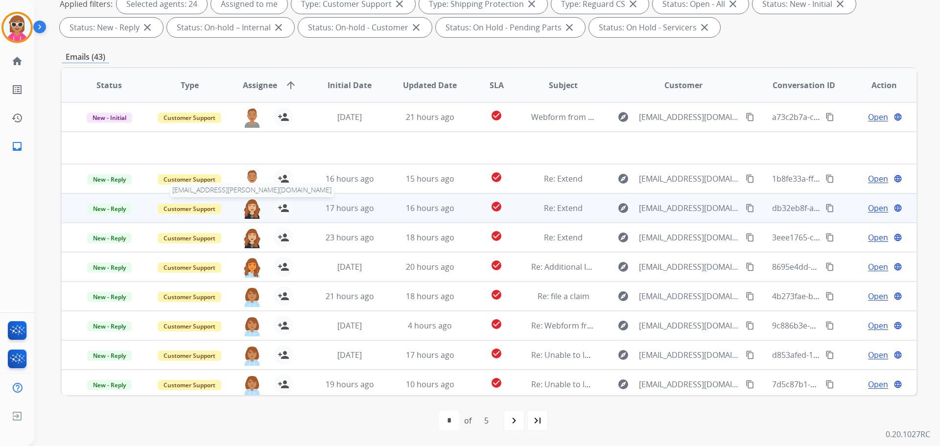
click at [253, 207] on img at bounding box center [252, 208] width 20 height 21
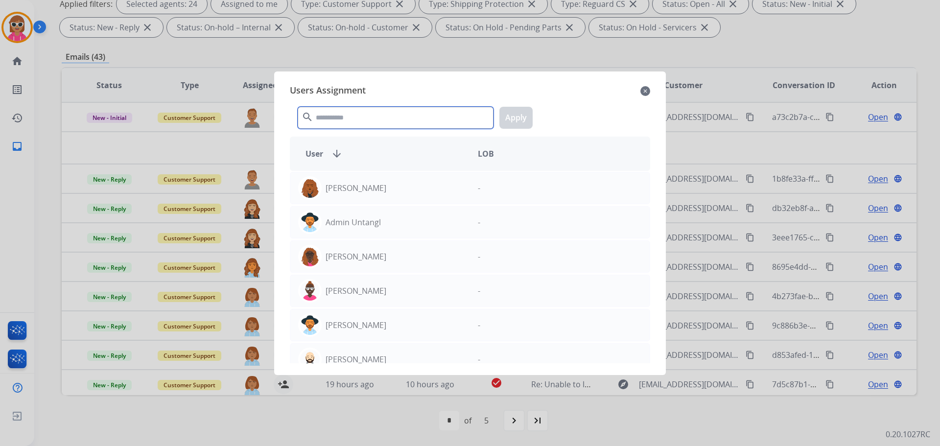
click at [339, 115] on input "text" at bounding box center [396, 118] width 196 height 22
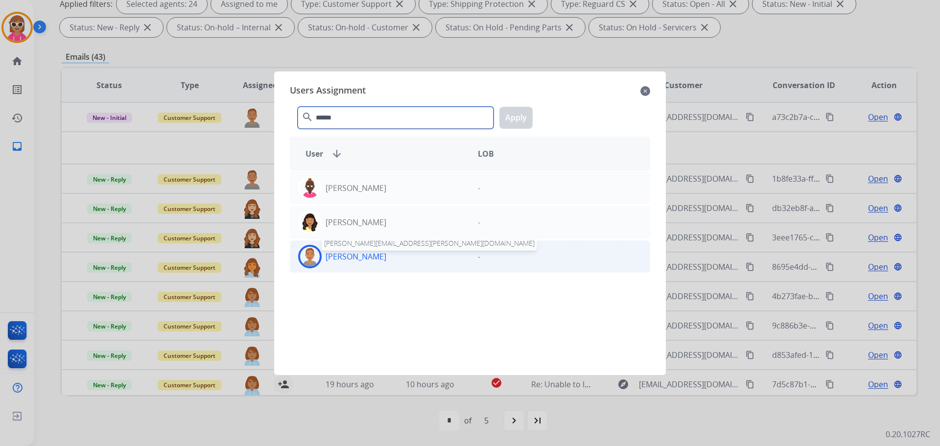
type input "******"
click at [350, 255] on p "[PERSON_NAME]" at bounding box center [355, 257] width 61 height 12
click at [516, 117] on button "Apply" at bounding box center [515, 118] width 33 height 22
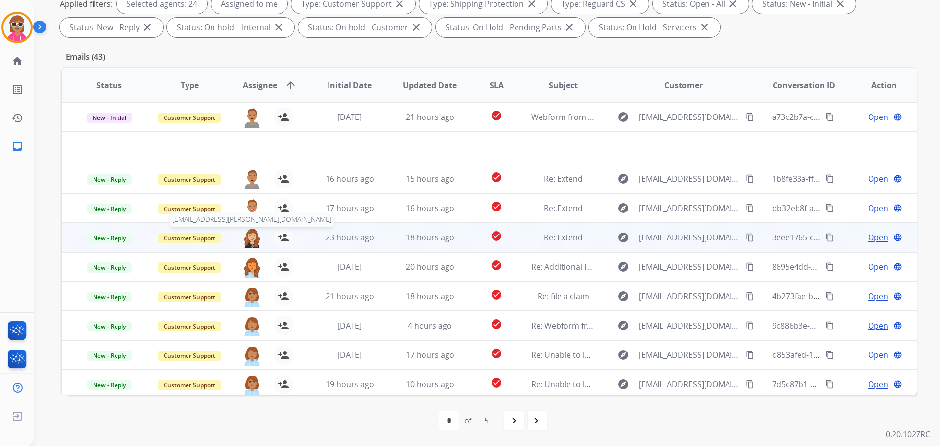
click at [254, 238] on img at bounding box center [252, 238] width 20 height 21
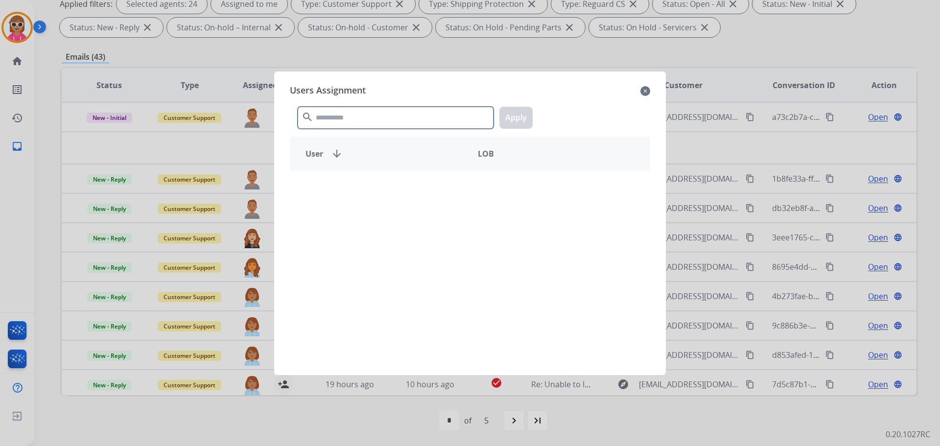
click at [365, 110] on input "text" at bounding box center [396, 118] width 196 height 22
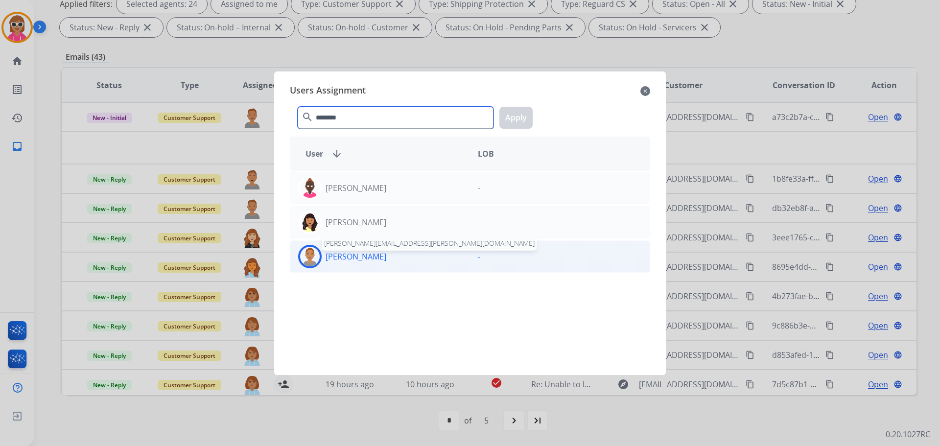
type input "********"
click at [375, 253] on p "[PERSON_NAME]" at bounding box center [355, 257] width 61 height 12
click at [511, 121] on button "Apply" at bounding box center [515, 118] width 33 height 22
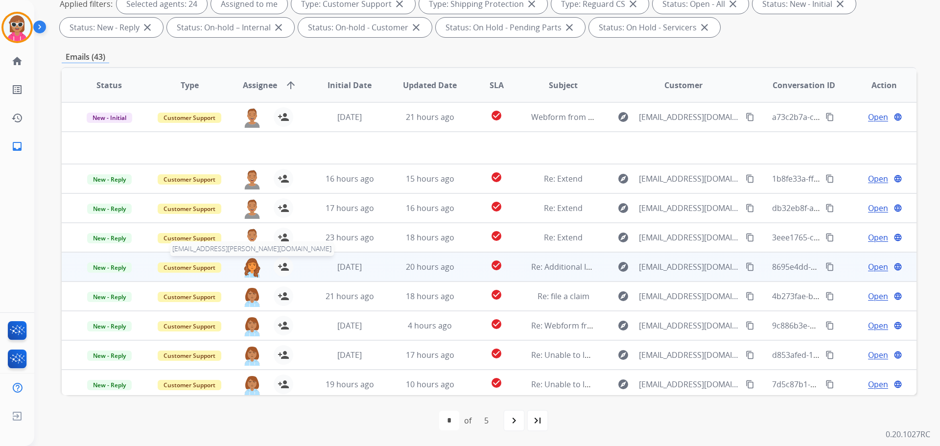
click at [250, 265] on img at bounding box center [252, 267] width 20 height 21
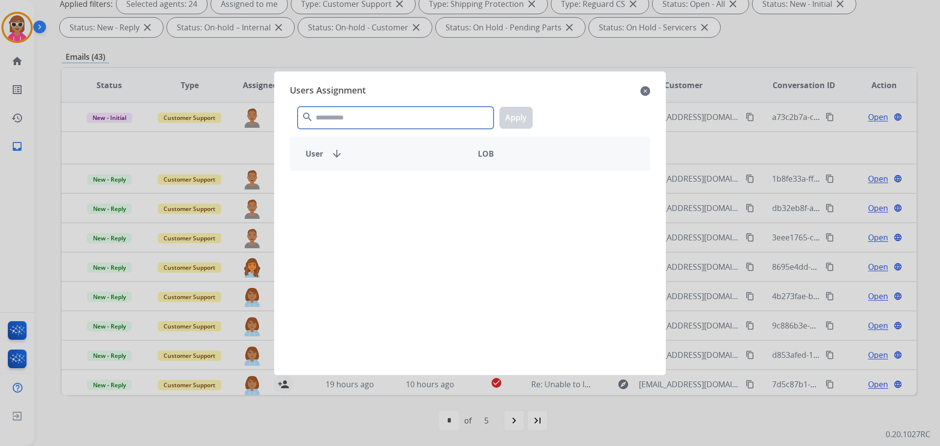
click at [404, 120] on input "text" at bounding box center [396, 118] width 196 height 22
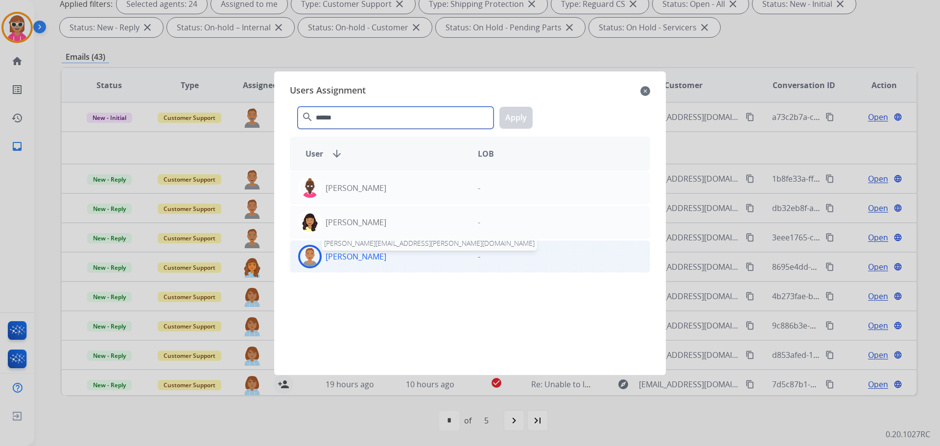
type input "******"
click at [361, 252] on p "[PERSON_NAME]" at bounding box center [355, 257] width 61 height 12
drag, startPoint x: 515, startPoint y: 118, endPoint x: 513, endPoint y: 123, distance: 5.3
click at [514, 121] on button "Apply" at bounding box center [515, 118] width 33 height 22
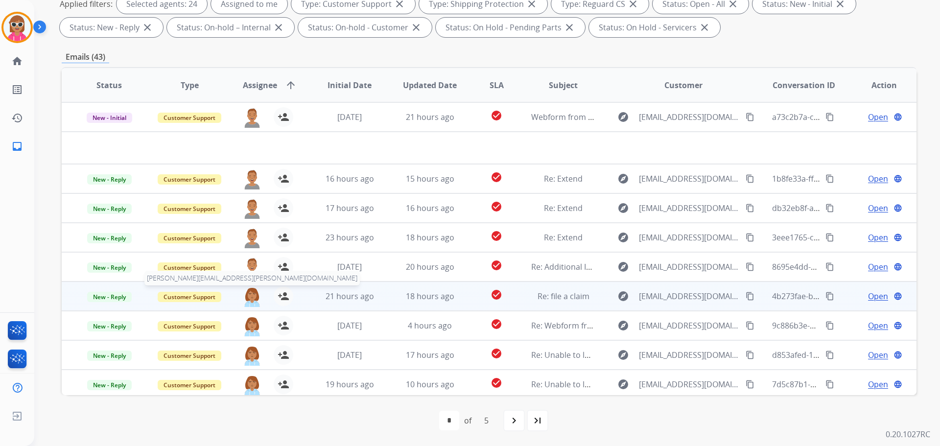
click at [255, 298] on img at bounding box center [252, 296] width 20 height 21
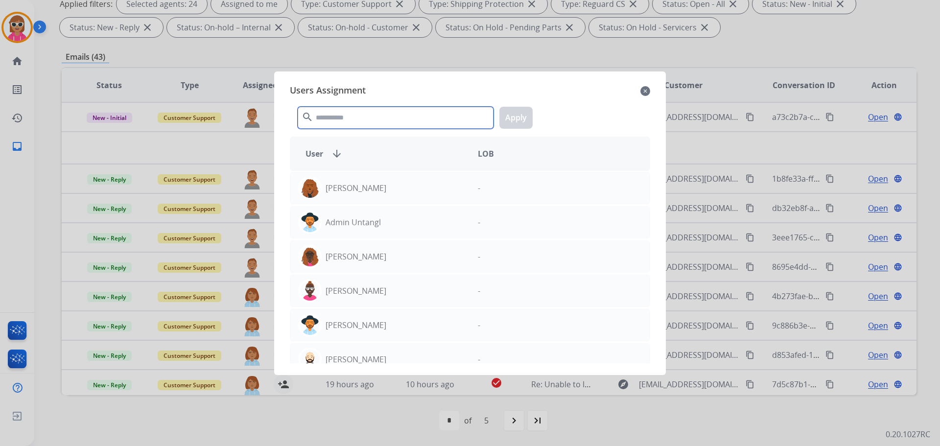
click at [371, 114] on input "text" at bounding box center [396, 118] width 196 height 22
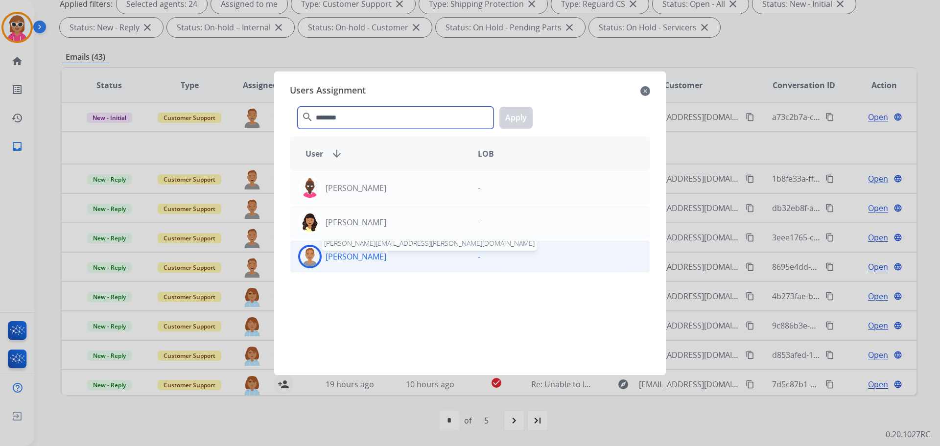
type input "********"
click at [362, 252] on p "[PERSON_NAME]" at bounding box center [355, 257] width 61 height 12
click at [526, 115] on button "Apply" at bounding box center [515, 118] width 33 height 22
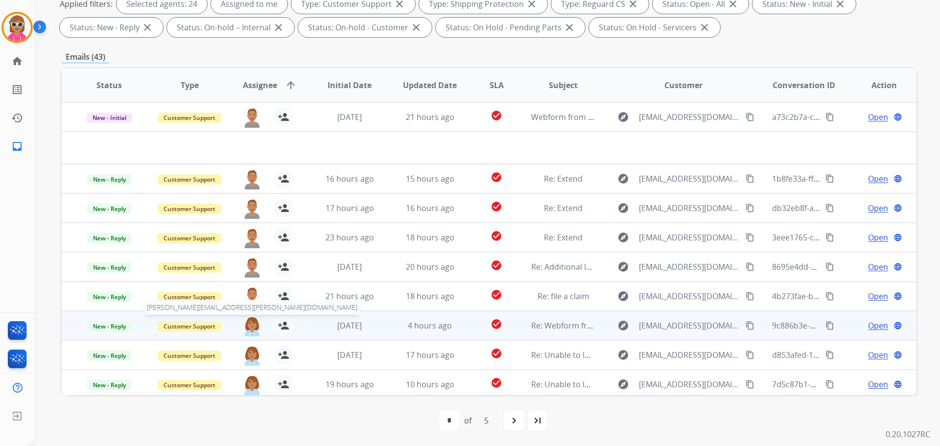
click at [253, 329] on img at bounding box center [252, 326] width 20 height 21
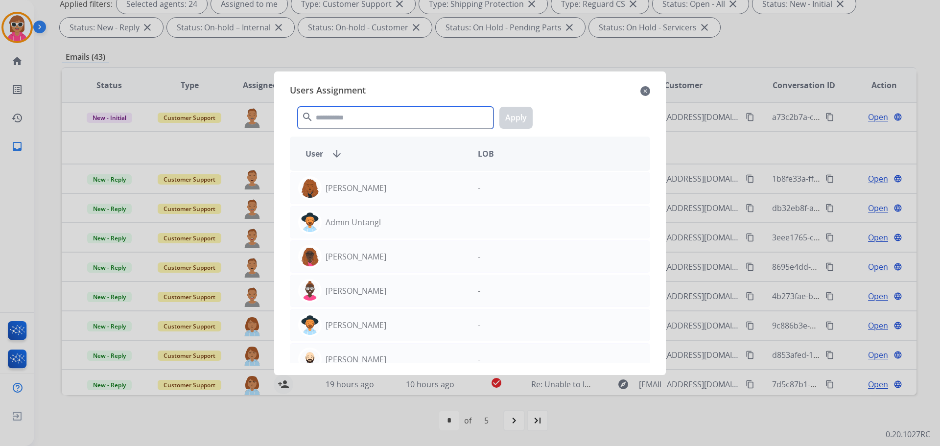
click at [358, 120] on input "text" at bounding box center [396, 118] width 196 height 22
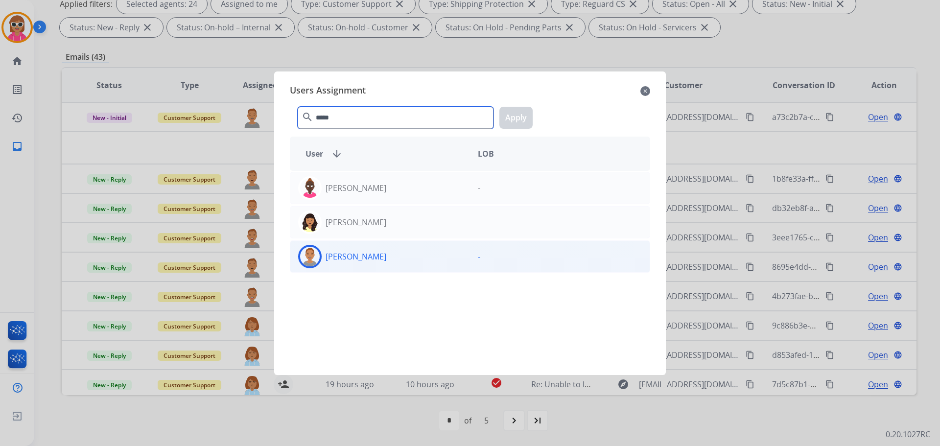
type input "*****"
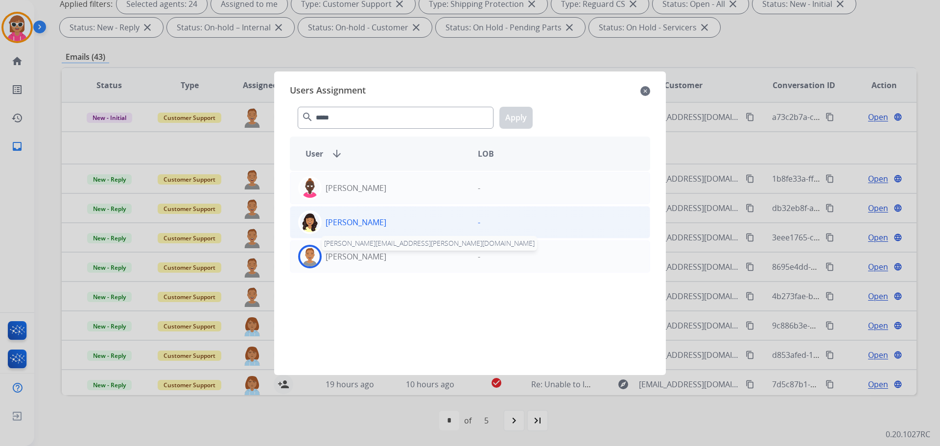
drag, startPoint x: 363, startPoint y: 254, endPoint x: 404, endPoint y: 224, distance: 50.5
click at [364, 252] on p "[PERSON_NAME]" at bounding box center [355, 257] width 61 height 12
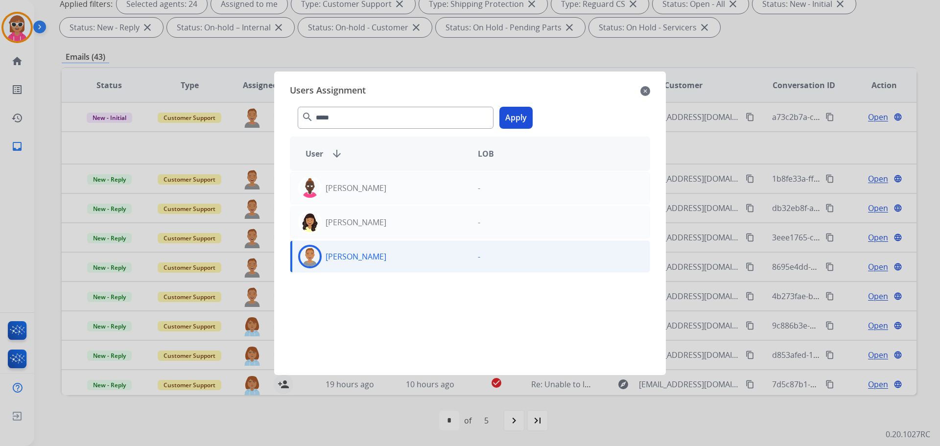
drag, startPoint x: 530, startPoint y: 119, endPoint x: 479, endPoint y: 150, distance: 59.8
click at [528, 119] on button "Apply" at bounding box center [515, 118] width 33 height 22
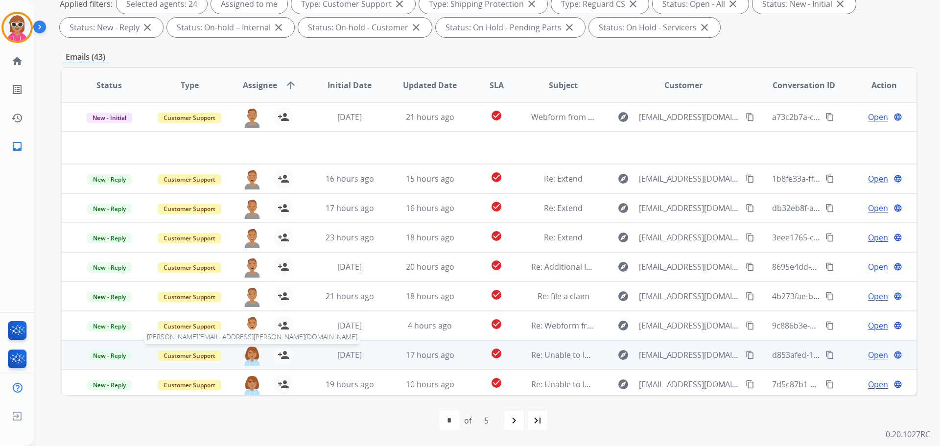
click at [255, 353] on img at bounding box center [252, 355] width 20 height 21
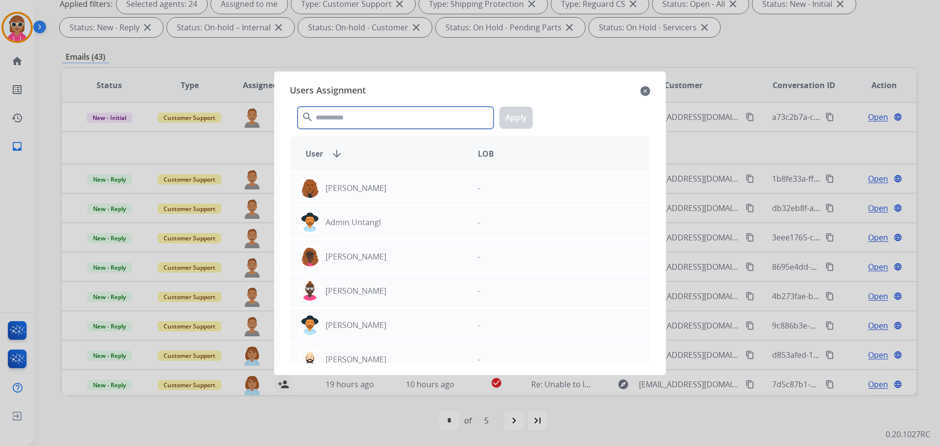
click at [377, 110] on input "text" at bounding box center [396, 118] width 196 height 22
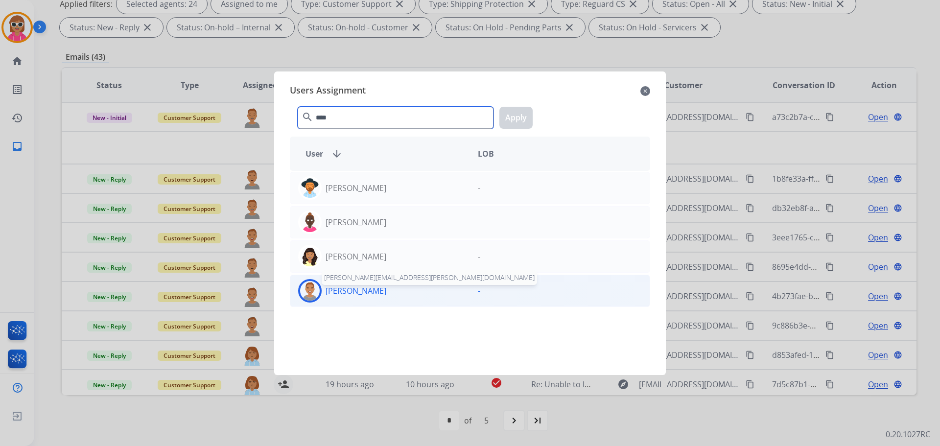
type input "****"
click at [369, 285] on p "[PERSON_NAME]" at bounding box center [355, 291] width 61 height 12
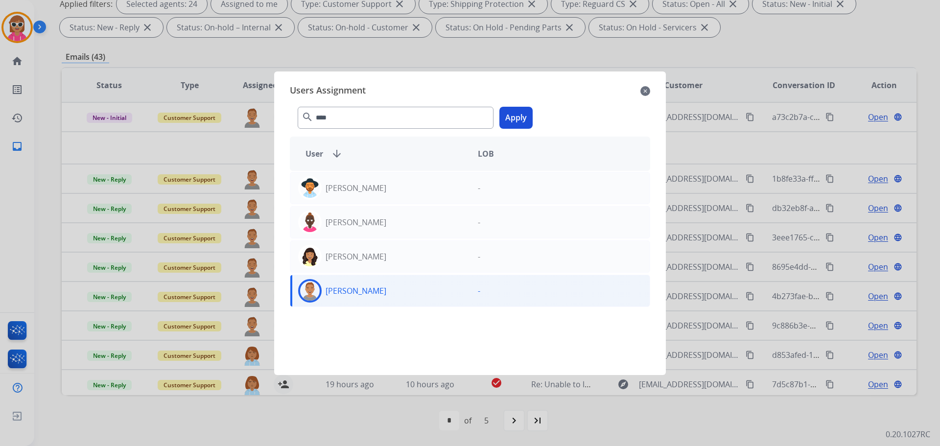
click at [518, 120] on button "Apply" at bounding box center [515, 118] width 33 height 22
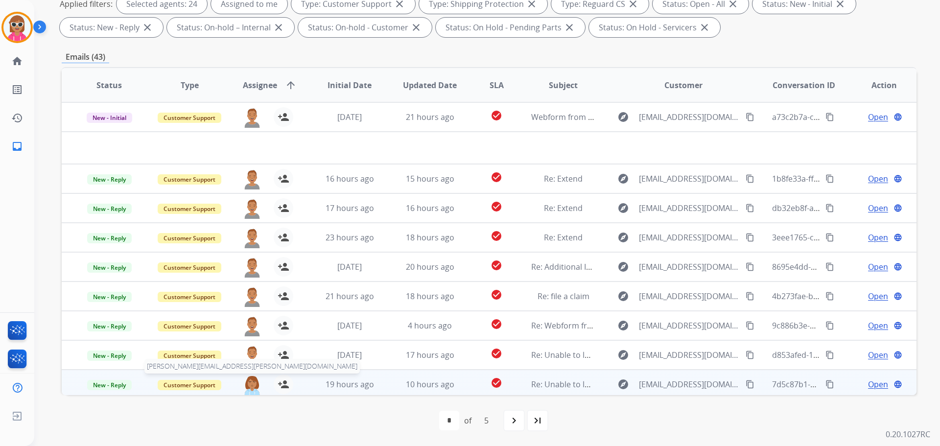
click at [249, 384] on img at bounding box center [252, 384] width 20 height 21
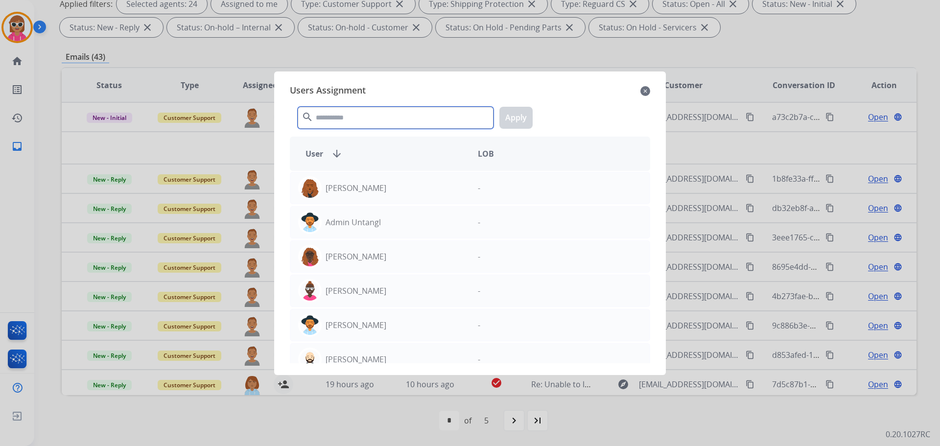
drag, startPoint x: 384, startPoint y: 115, endPoint x: 378, endPoint y: 116, distance: 6.0
click at [383, 115] on input "text" at bounding box center [396, 118] width 196 height 22
type input "*"
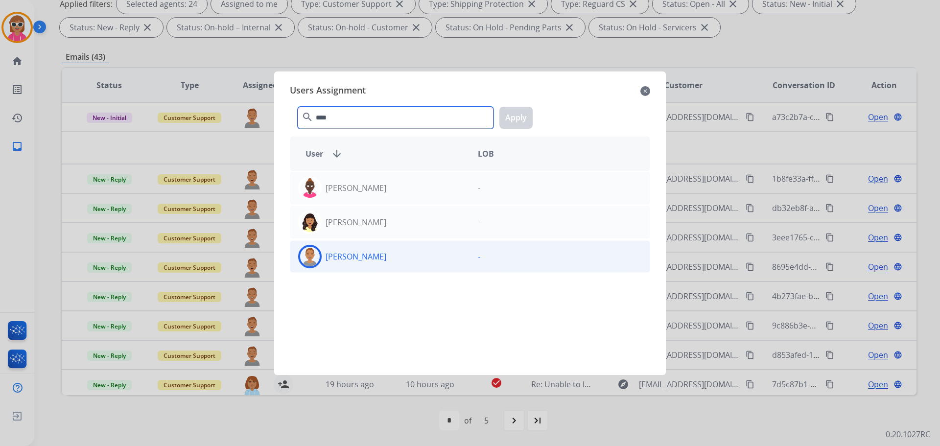
type input "****"
click at [348, 252] on p "[PERSON_NAME]" at bounding box center [355, 257] width 61 height 12
click at [515, 124] on button "Apply" at bounding box center [515, 118] width 33 height 22
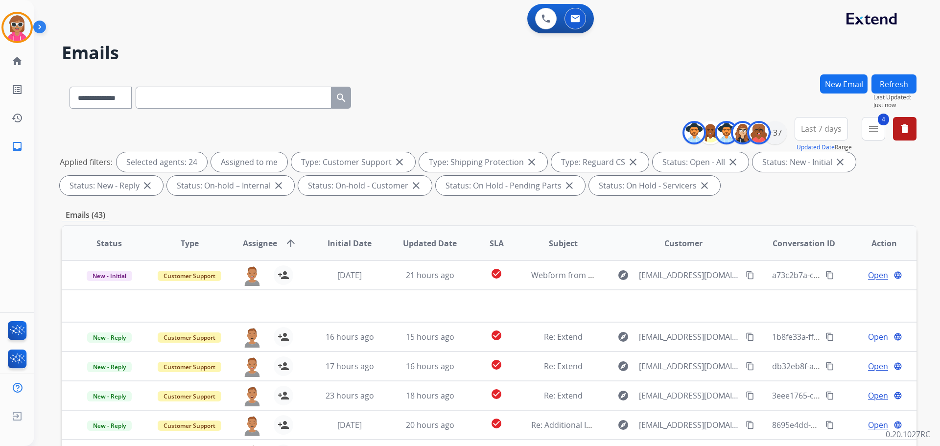
click at [885, 84] on button "Refresh" at bounding box center [893, 83] width 45 height 19
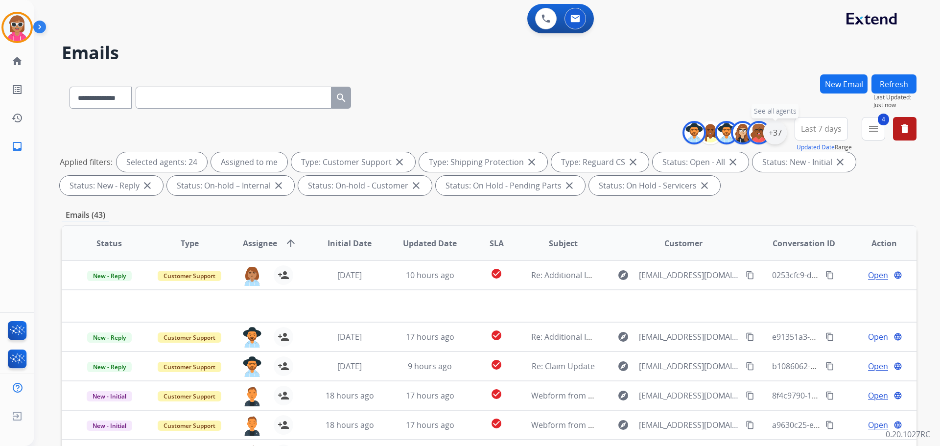
click at [773, 128] on div "+37" at bounding box center [774, 132] width 23 height 23
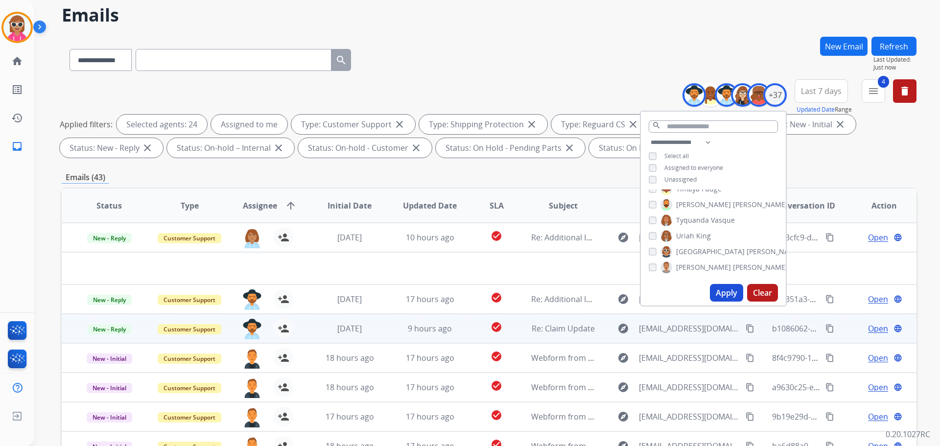
scroll to position [98, 0]
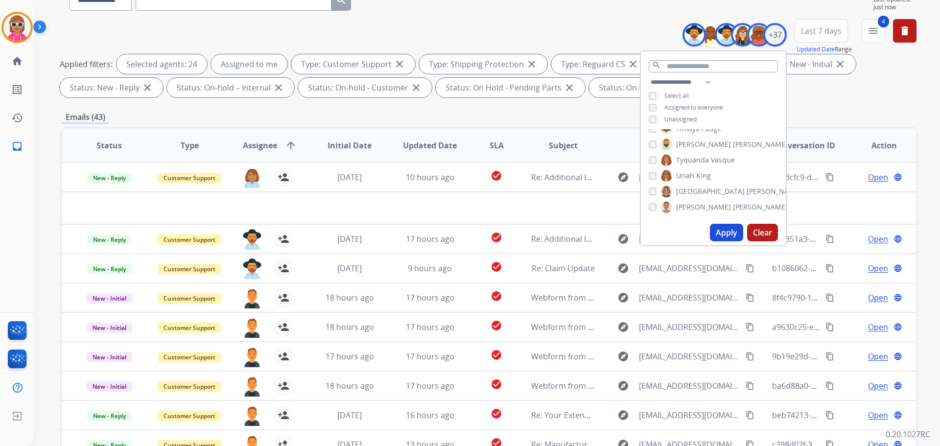
click at [693, 202] on span "[PERSON_NAME]" at bounding box center [703, 207] width 55 height 10
click at [723, 229] on button "Apply" at bounding box center [726, 233] width 33 height 18
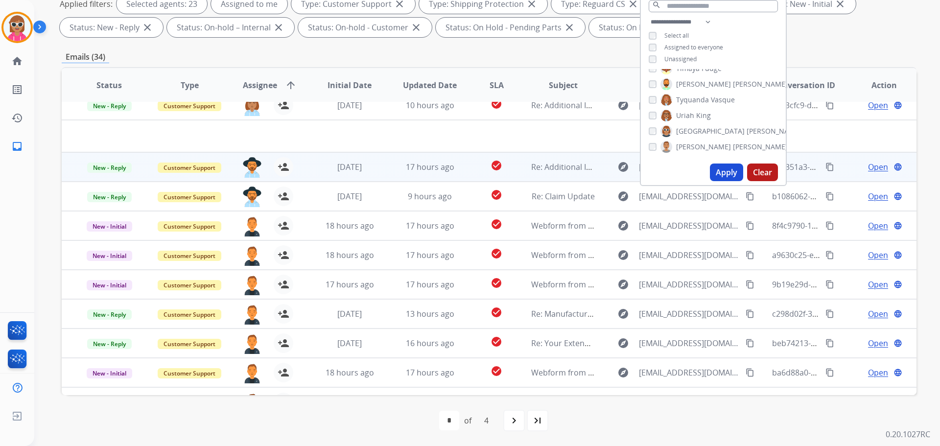
scroll to position [0, 0]
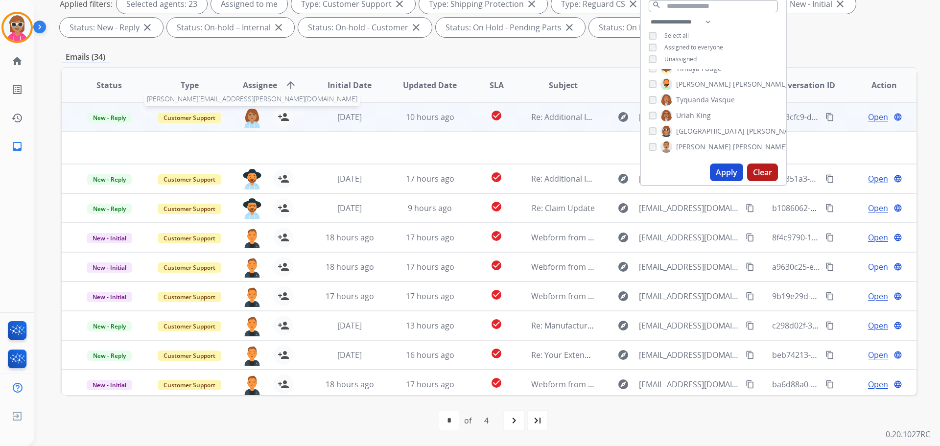
click at [247, 120] on img at bounding box center [252, 117] width 20 height 21
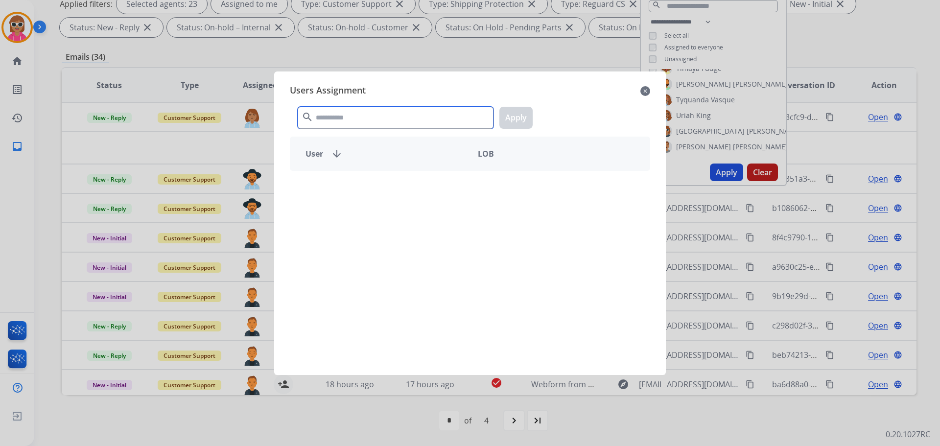
click at [358, 121] on input "text" at bounding box center [396, 118] width 196 height 22
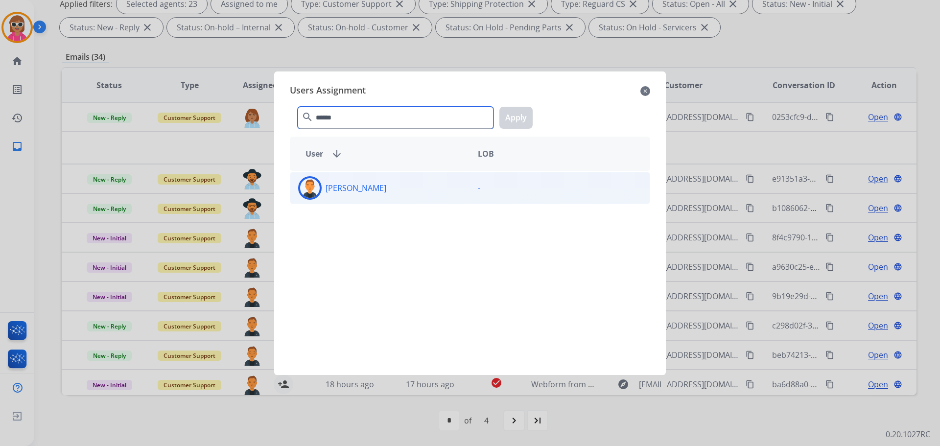
type input "******"
click at [329, 190] on div "[PERSON_NAME]" at bounding box center [380, 187] width 180 height 23
click at [514, 117] on button "Apply" at bounding box center [515, 118] width 33 height 22
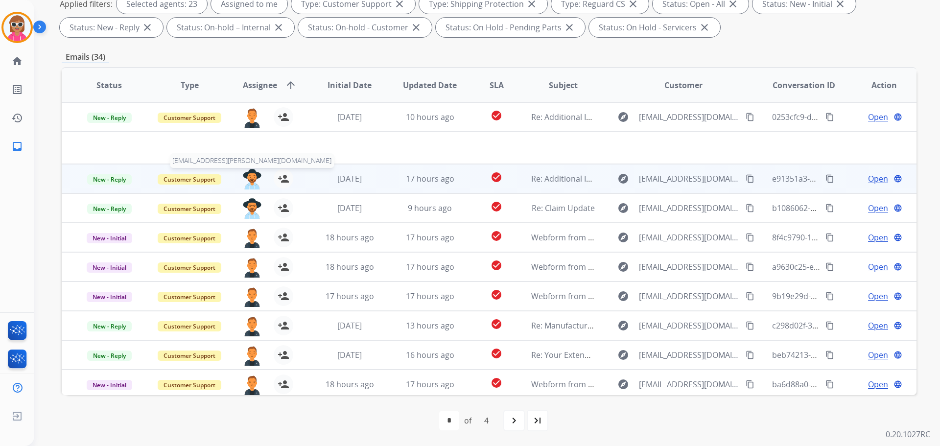
click at [249, 180] on img at bounding box center [252, 179] width 20 height 21
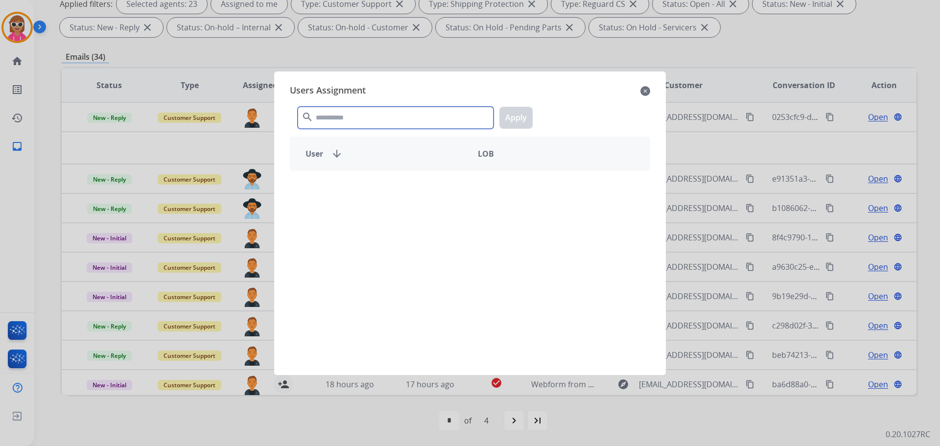
click at [328, 117] on input "text" at bounding box center [396, 118] width 196 height 22
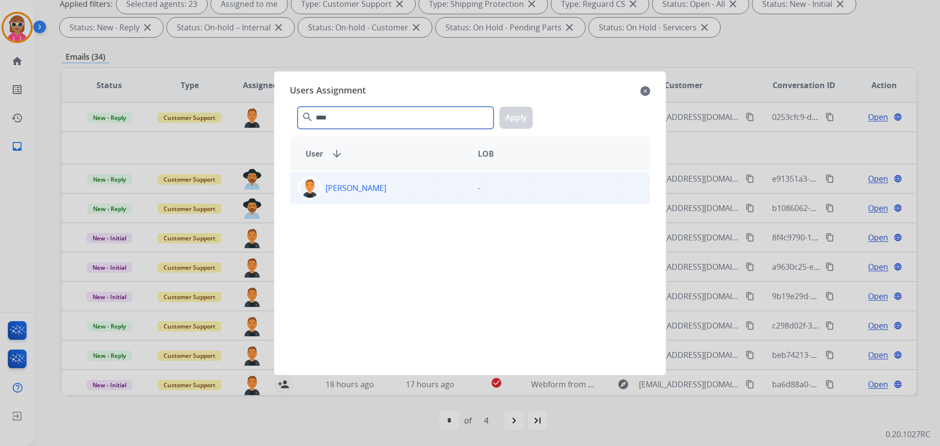
type input "****"
click at [386, 195] on div "[PERSON_NAME]" at bounding box center [380, 187] width 180 height 23
click at [512, 117] on button "Apply" at bounding box center [515, 118] width 33 height 22
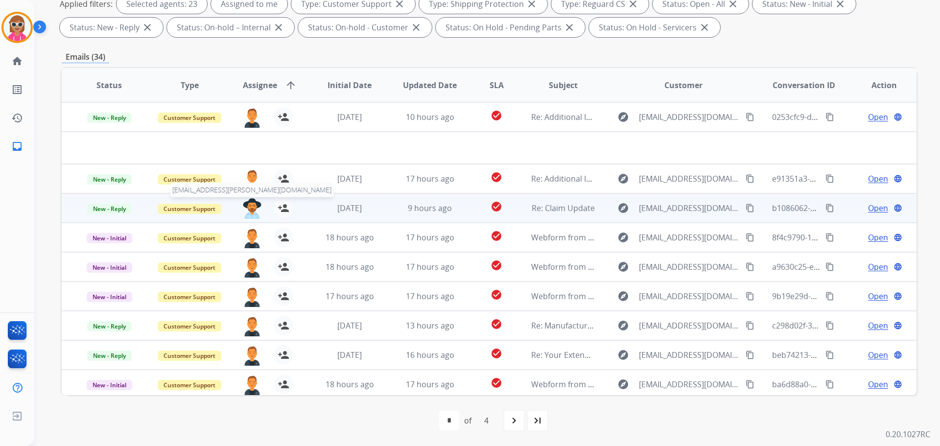
click at [247, 203] on img at bounding box center [252, 208] width 20 height 21
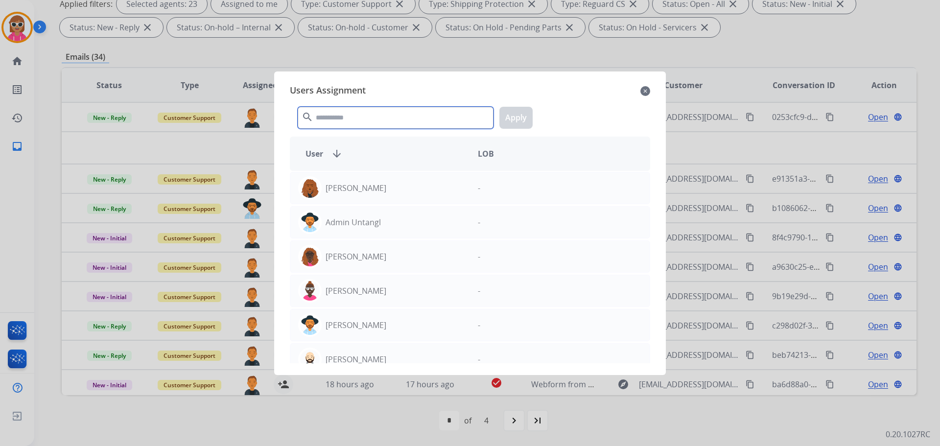
click at [359, 119] on input "text" at bounding box center [396, 118] width 196 height 22
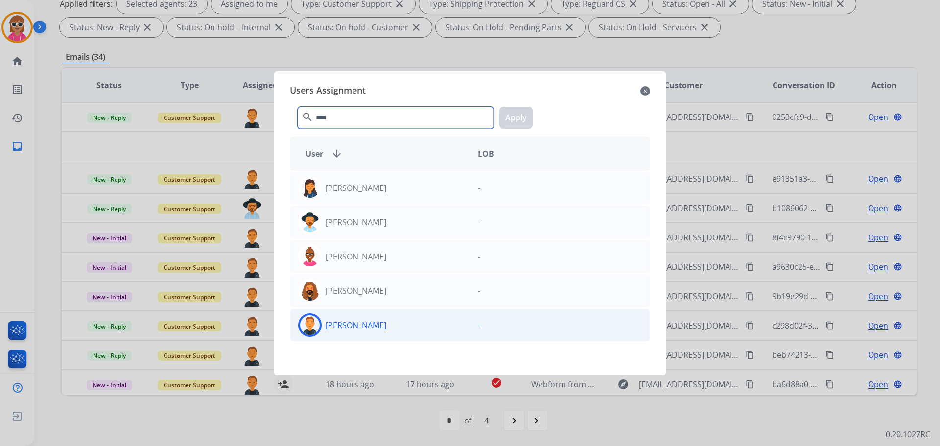
type input "****"
click at [380, 319] on div "[PERSON_NAME]" at bounding box center [380, 324] width 180 height 23
click at [515, 119] on button "Apply" at bounding box center [515, 118] width 33 height 22
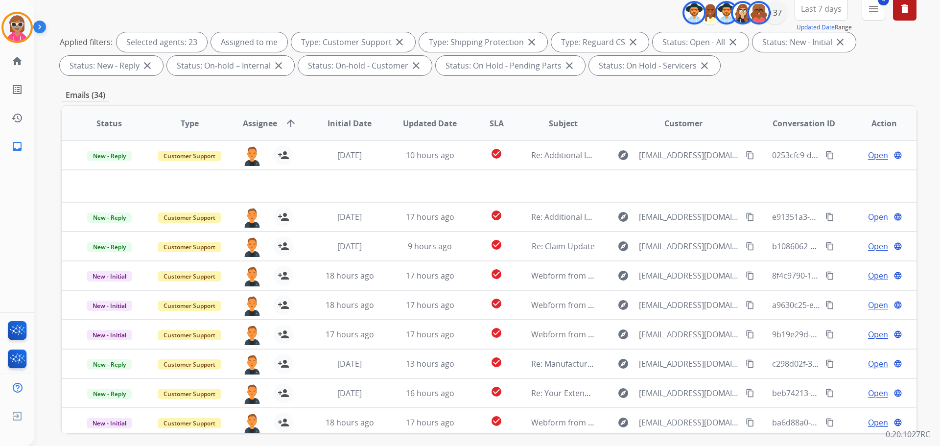
scroll to position [11, 0]
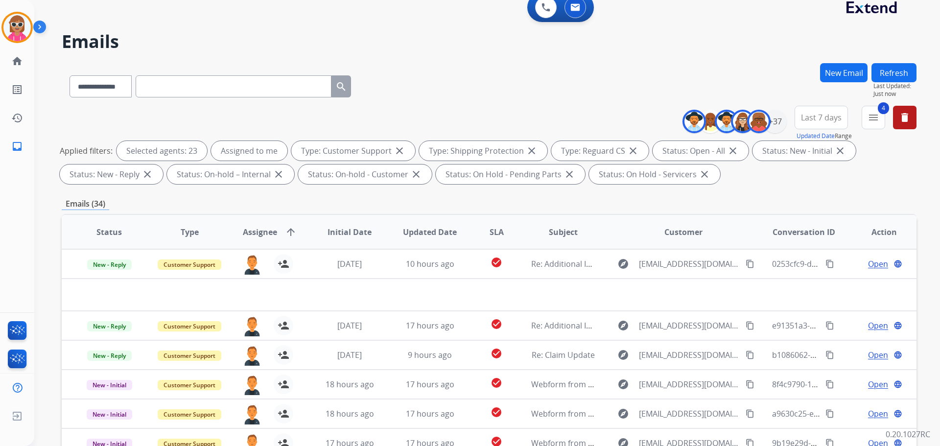
click at [908, 71] on button "Refresh" at bounding box center [893, 72] width 45 height 19
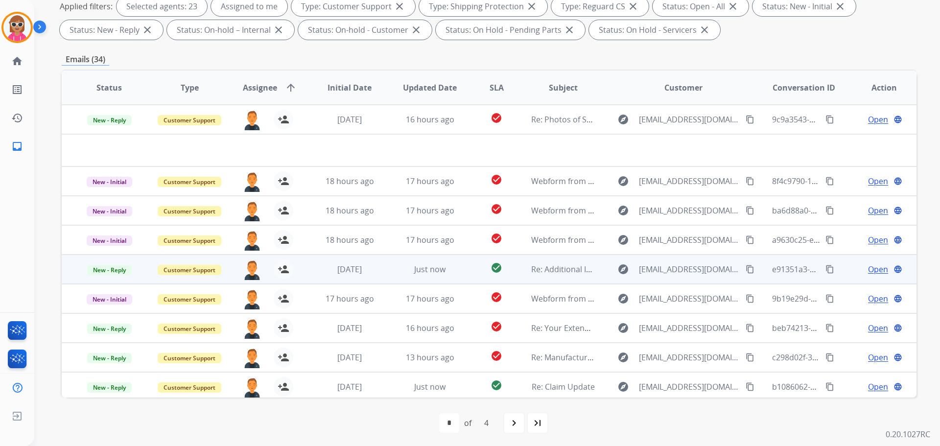
scroll to position [158, 0]
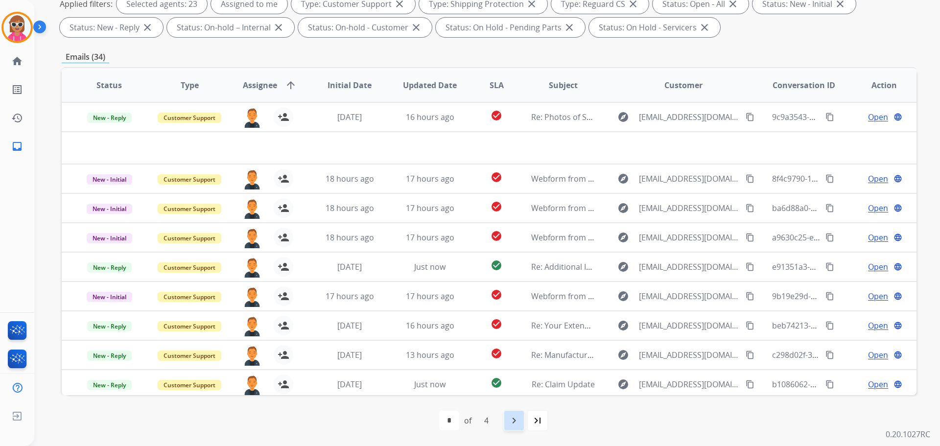
click at [508, 415] on div "navigate_next" at bounding box center [514, 421] width 22 height 22
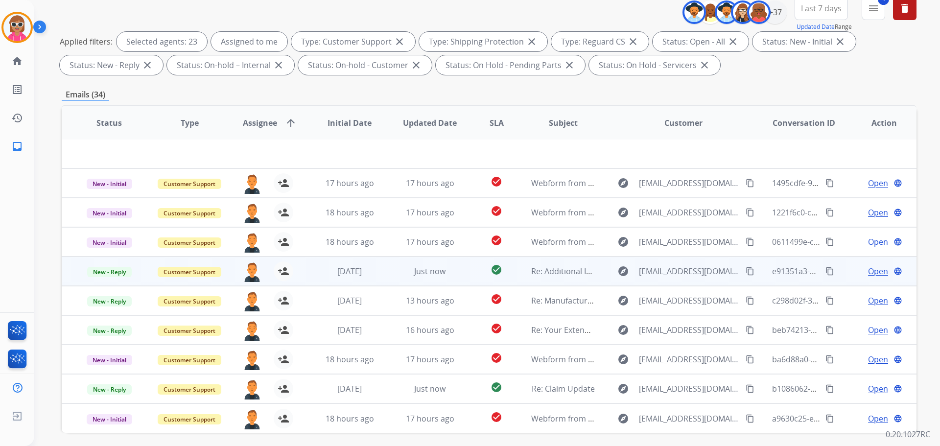
scroll to position [147, 0]
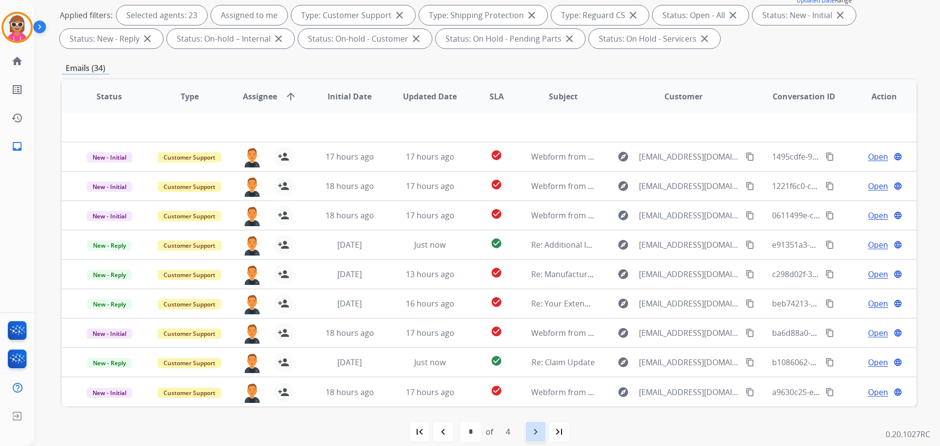
click at [529, 434] on div "navigate_next" at bounding box center [536, 432] width 22 height 22
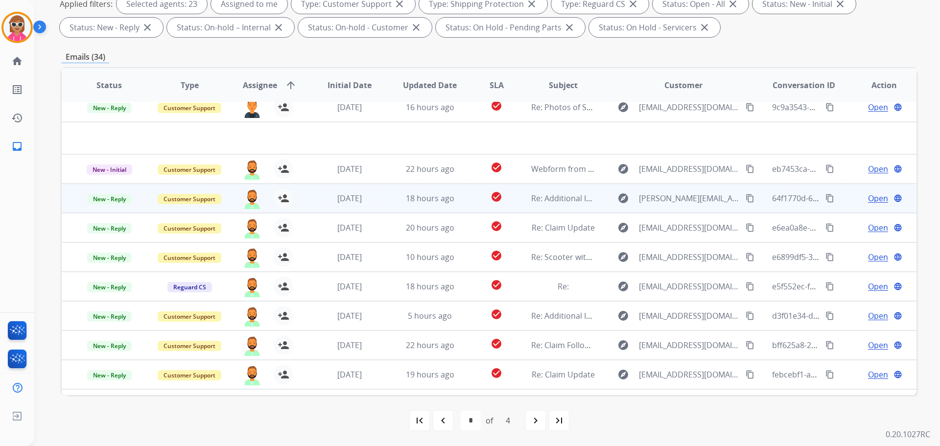
scroll to position [0, 0]
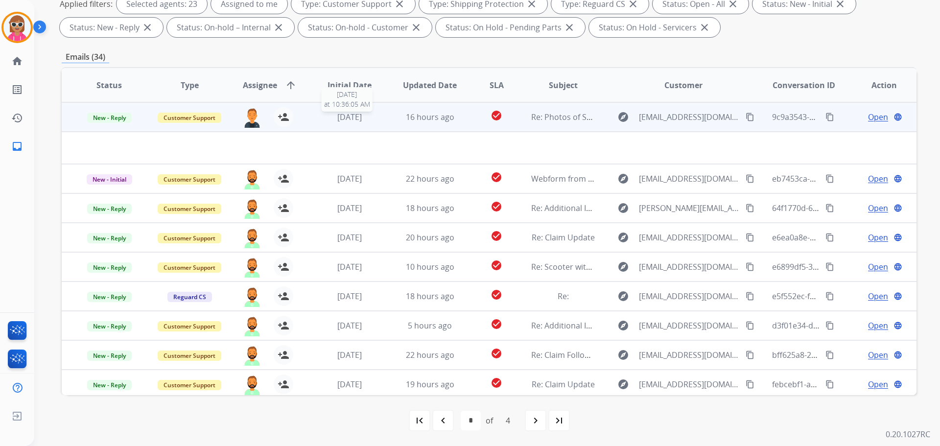
click at [337, 113] on span "[DATE]" at bounding box center [349, 117] width 24 height 11
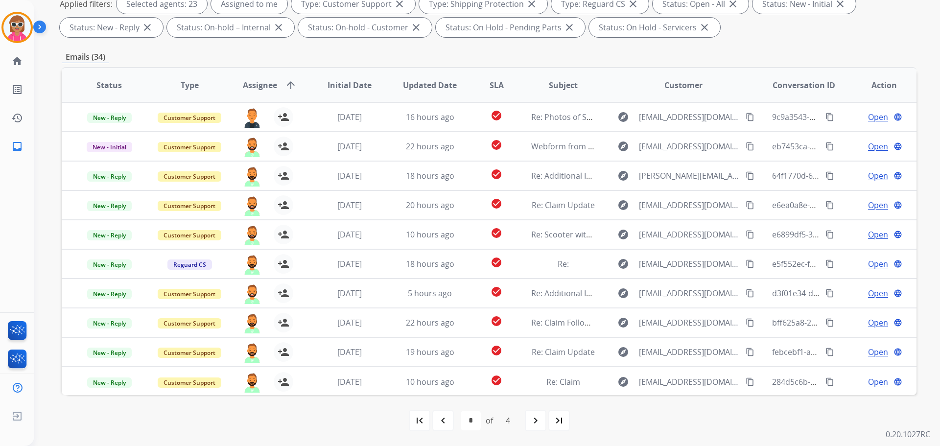
click at [539, 421] on mat-icon "navigate_next" at bounding box center [536, 421] width 12 height 12
select select "*"
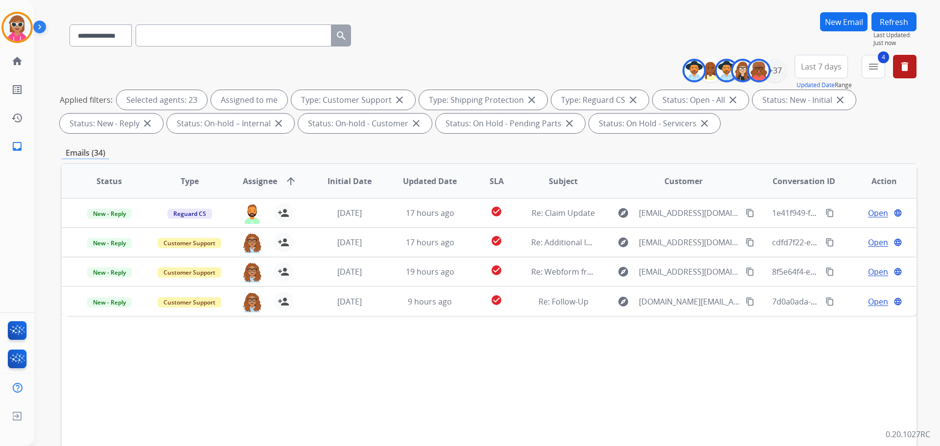
scroll to position [147, 0]
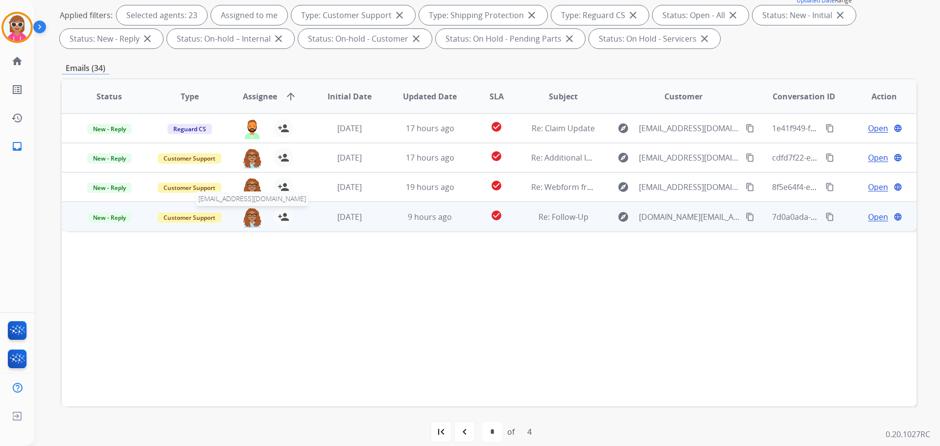
click at [246, 219] on img at bounding box center [252, 217] width 20 height 21
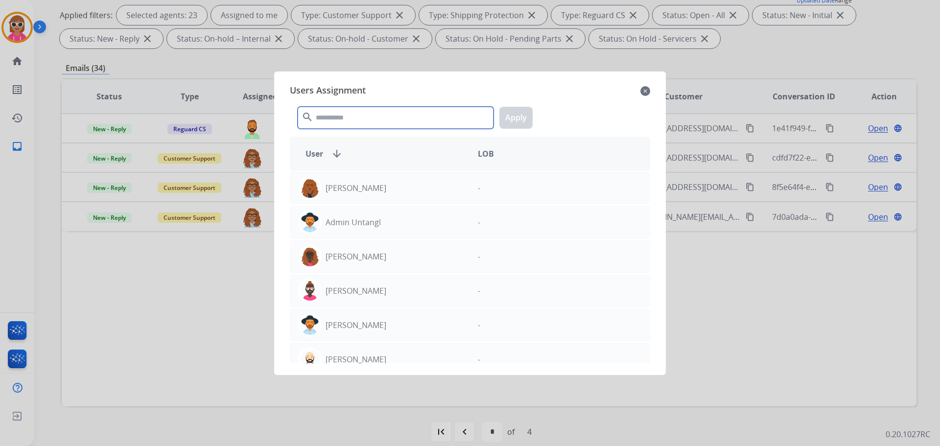
click at [343, 114] on input "text" at bounding box center [396, 118] width 196 height 22
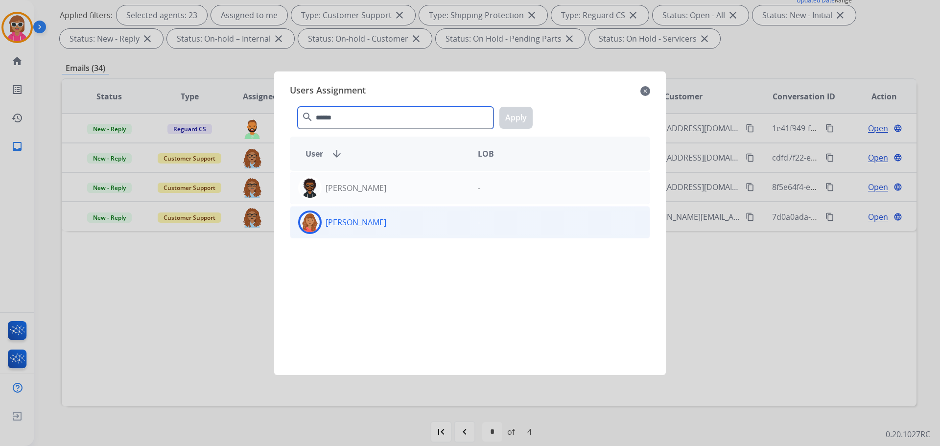
type input "******"
click at [386, 220] on div "[PERSON_NAME]" at bounding box center [380, 221] width 180 height 23
click at [507, 115] on button "Apply" at bounding box center [515, 118] width 33 height 22
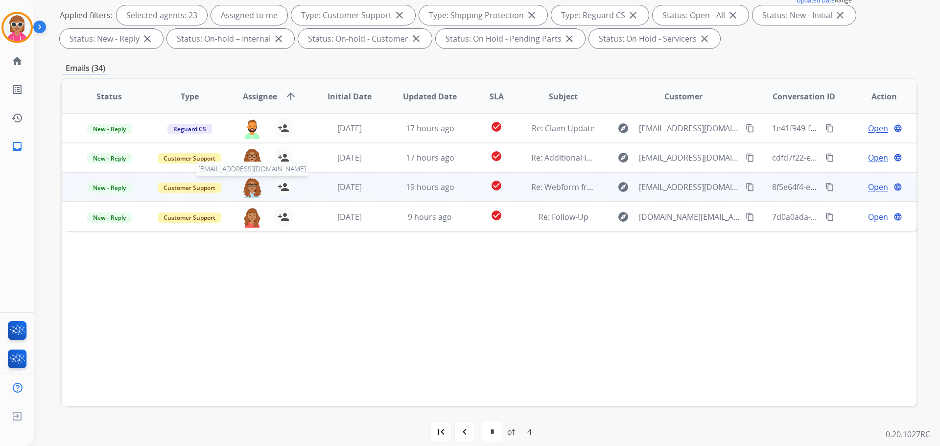
click at [248, 185] on img at bounding box center [252, 187] width 20 height 21
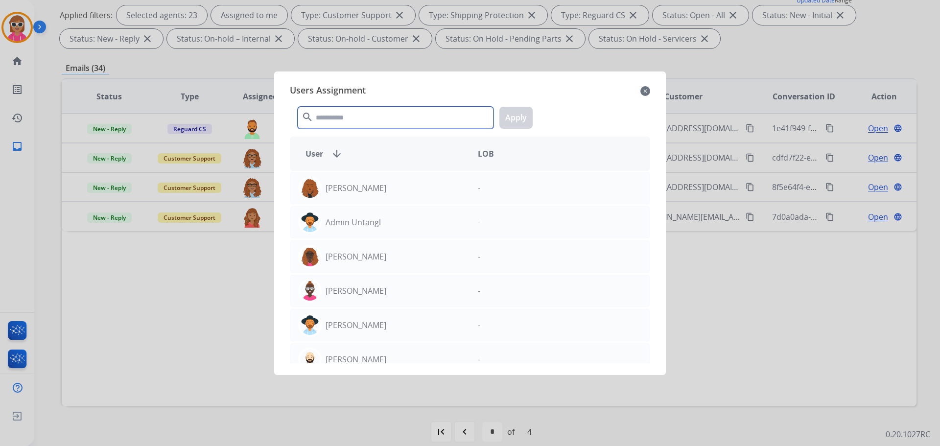
click at [338, 125] on input "text" at bounding box center [396, 118] width 196 height 22
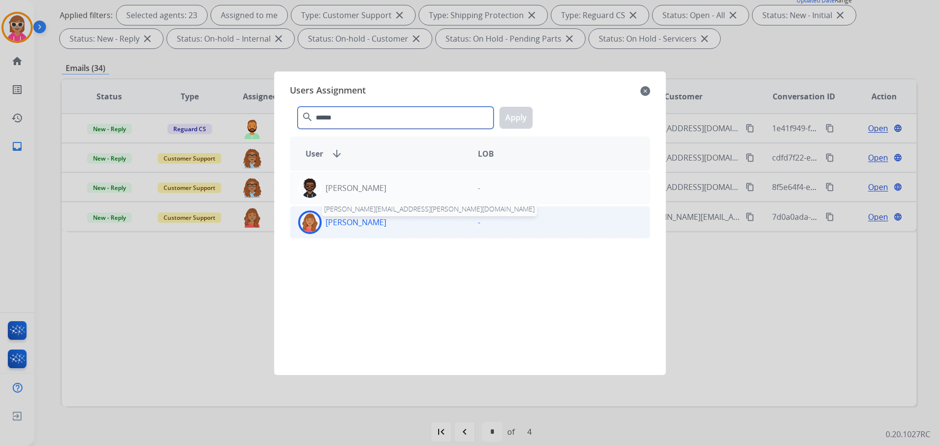
type input "******"
click at [367, 232] on div "[PERSON_NAME]" at bounding box center [380, 221] width 180 height 23
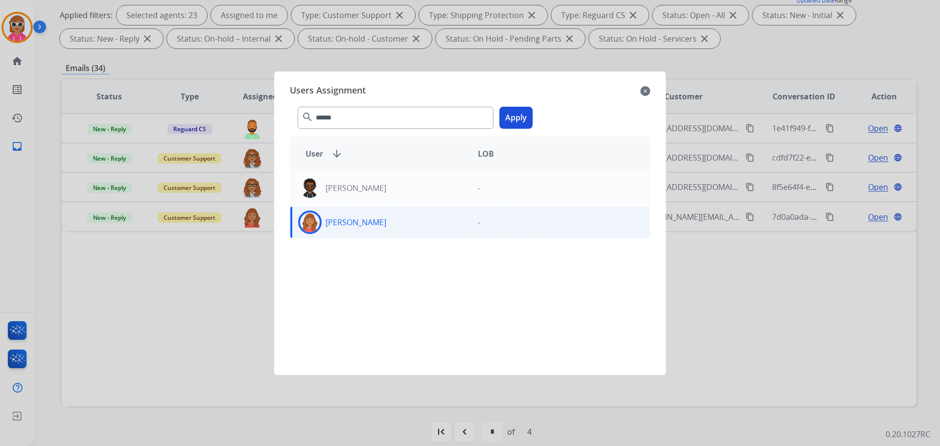
click at [522, 122] on button "Apply" at bounding box center [515, 118] width 33 height 22
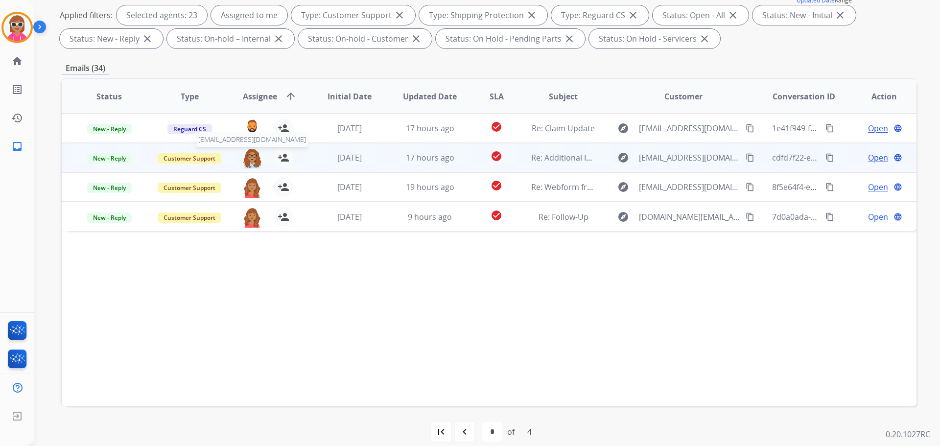
click at [258, 158] on img at bounding box center [252, 158] width 20 height 21
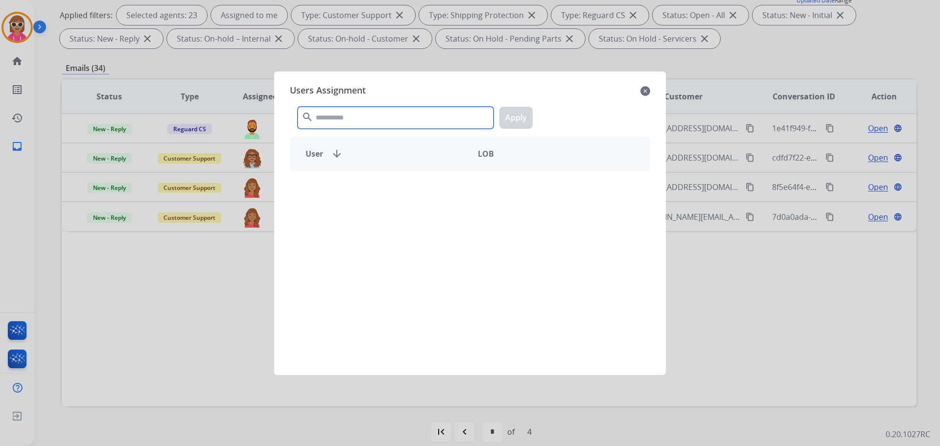
click at [391, 109] on input "text" at bounding box center [396, 118] width 196 height 22
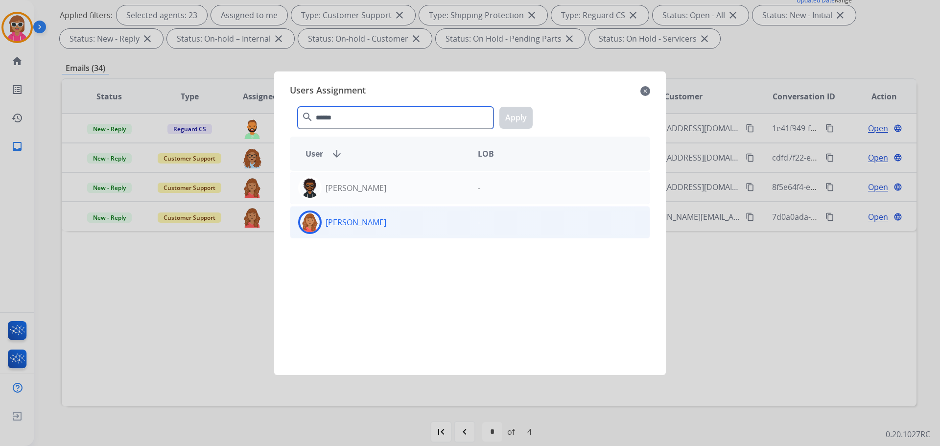
type input "******"
click at [433, 236] on div "[PERSON_NAME] -" at bounding box center [470, 222] width 360 height 32
click at [508, 122] on button "Apply" at bounding box center [515, 118] width 33 height 22
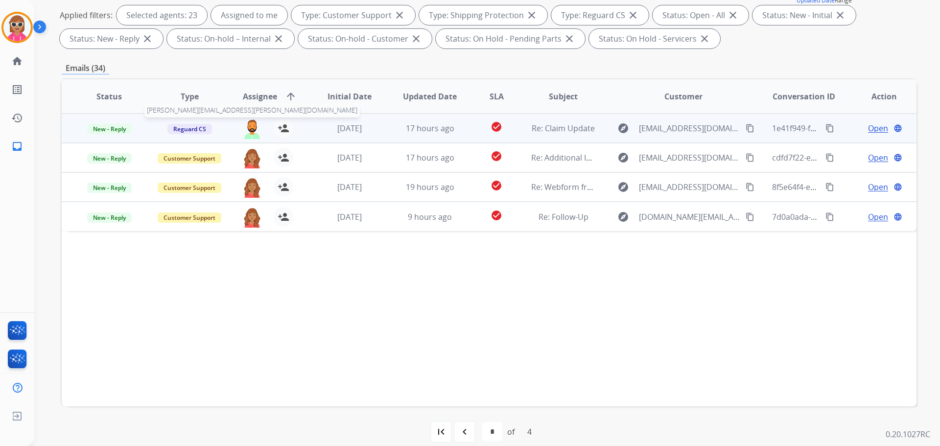
click at [249, 123] on img at bounding box center [252, 128] width 20 height 21
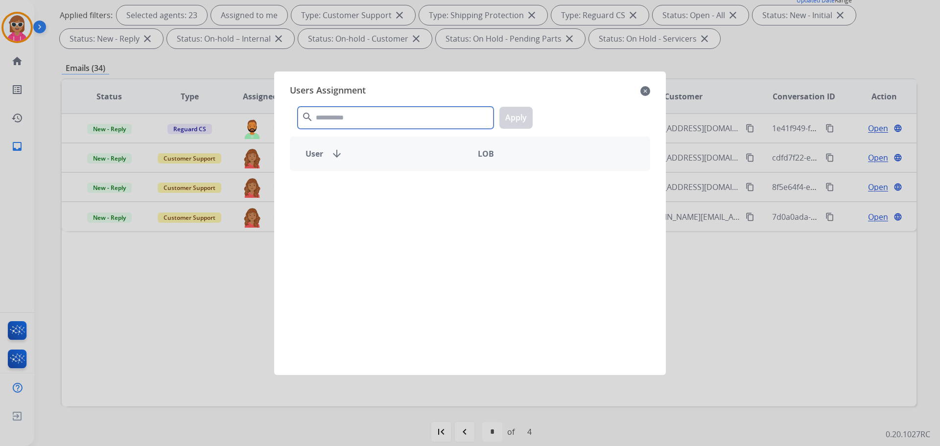
click at [353, 117] on input "text" at bounding box center [396, 118] width 196 height 22
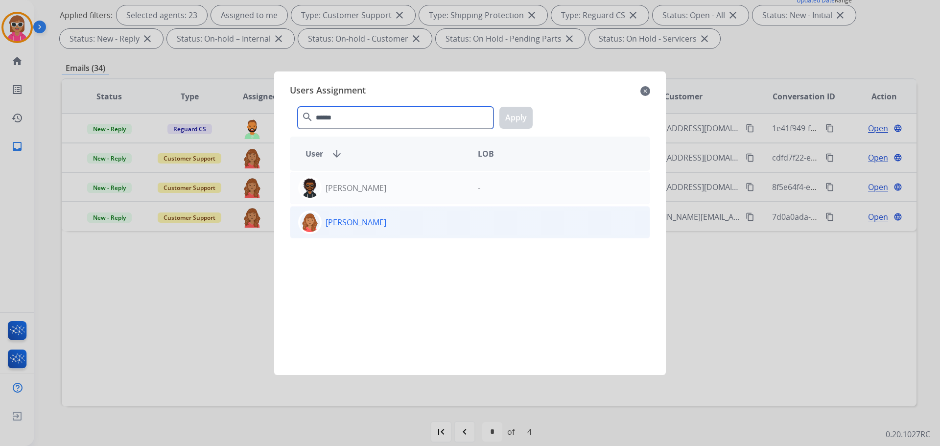
type input "******"
drag, startPoint x: 360, startPoint y: 226, endPoint x: 378, endPoint y: 209, distance: 24.3
click at [359, 222] on p "[PERSON_NAME]" at bounding box center [355, 222] width 61 height 12
click at [524, 124] on button "Apply" at bounding box center [515, 118] width 33 height 22
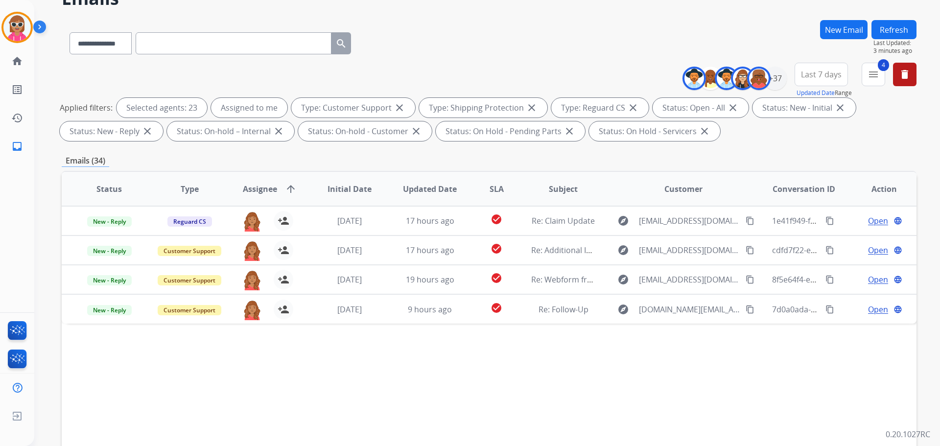
scroll to position [0, 0]
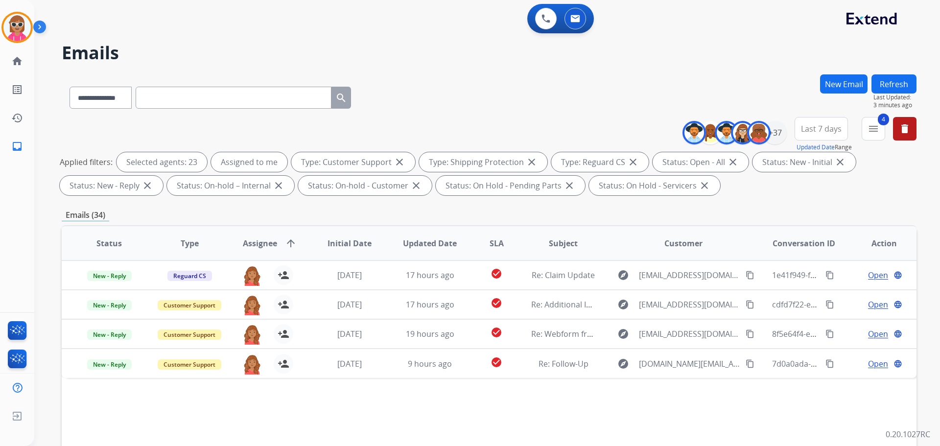
click at [888, 86] on button "Refresh" at bounding box center [893, 83] width 45 height 19
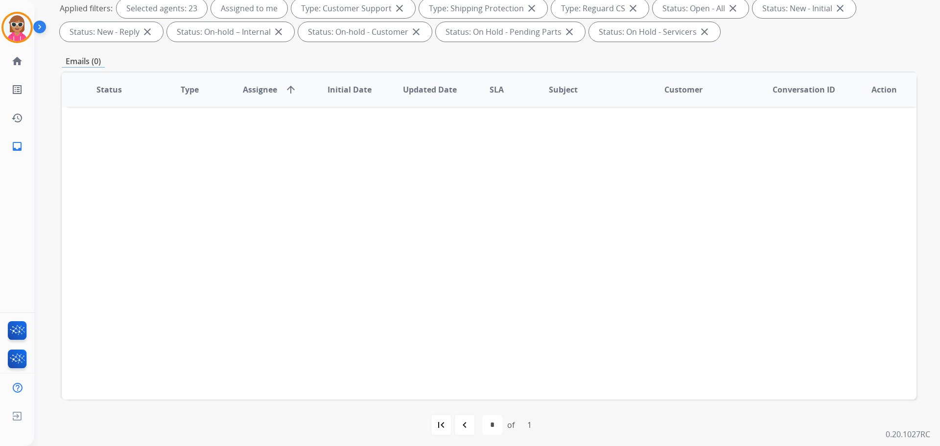
scroll to position [158, 0]
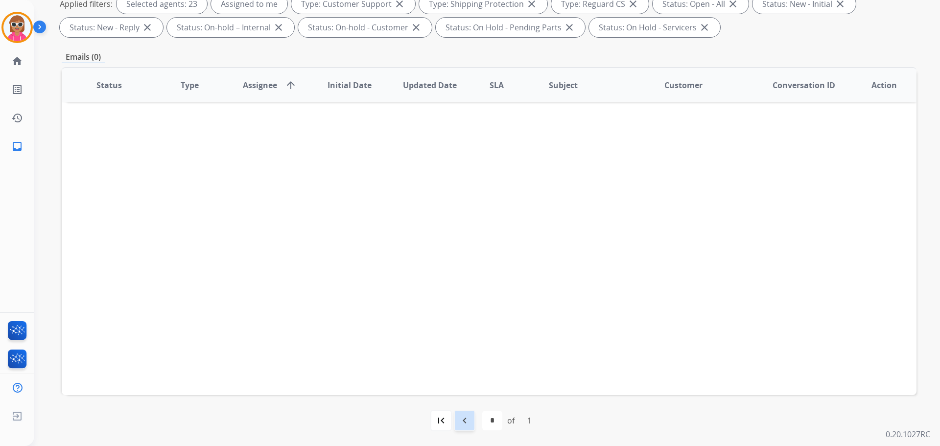
click at [460, 427] on div "navigate_before" at bounding box center [465, 421] width 22 height 22
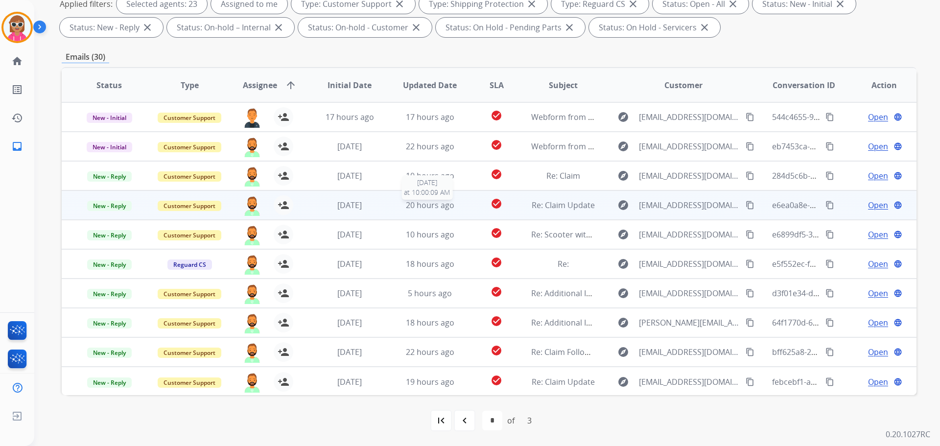
scroll to position [1, 0]
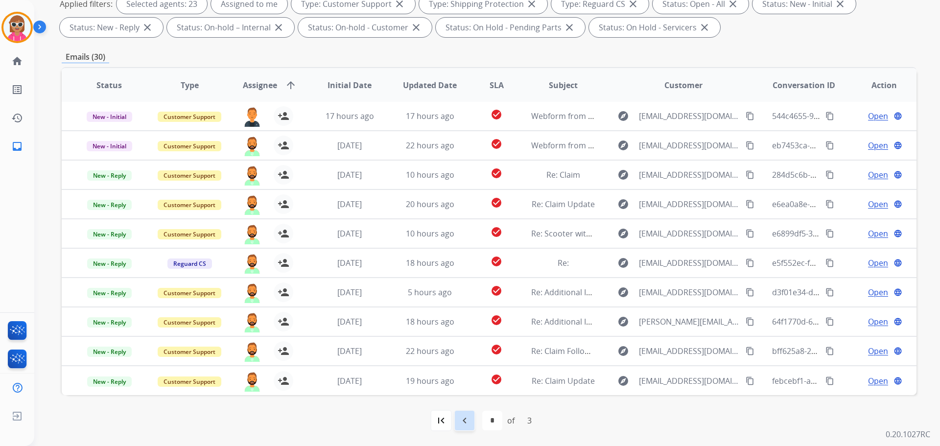
click at [459, 418] on mat-icon "navigate_before" at bounding box center [465, 421] width 12 height 12
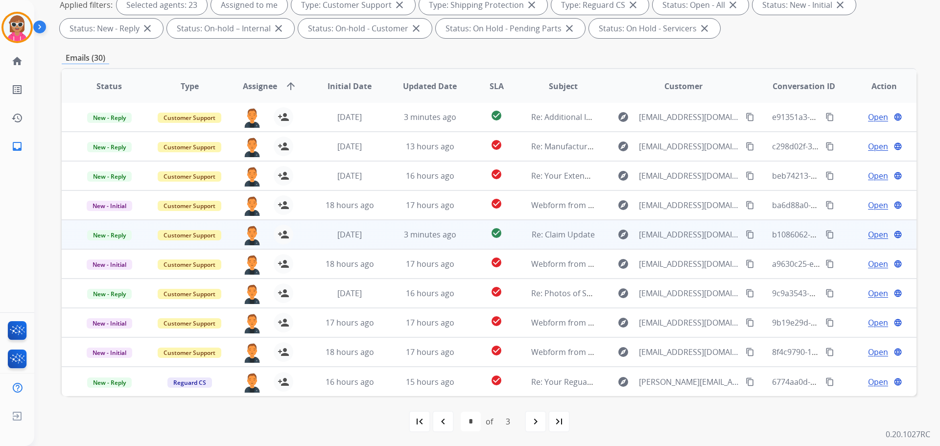
scroll to position [158, 0]
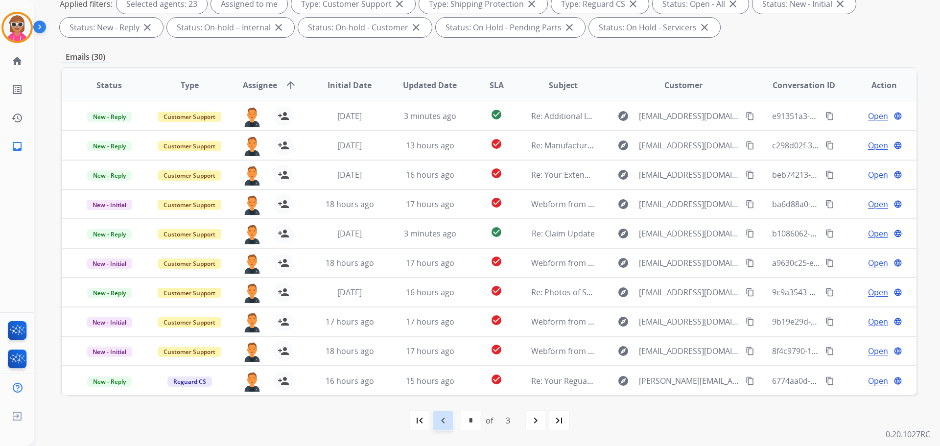
click at [435, 420] on div "navigate_before" at bounding box center [443, 421] width 22 height 22
click at [518, 421] on mat-icon "navigate_next" at bounding box center [514, 421] width 12 height 12
click at [534, 423] on mat-icon "navigate_next" at bounding box center [536, 421] width 12 height 12
select select "*"
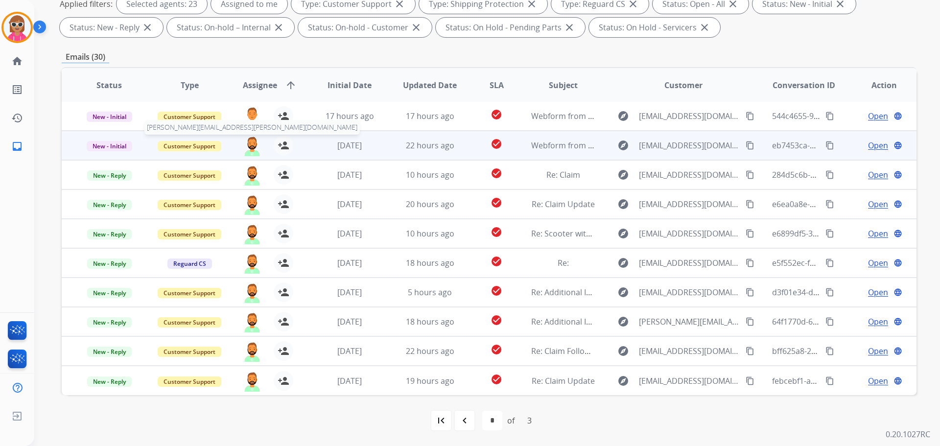
click at [250, 141] on img at bounding box center [252, 146] width 20 height 21
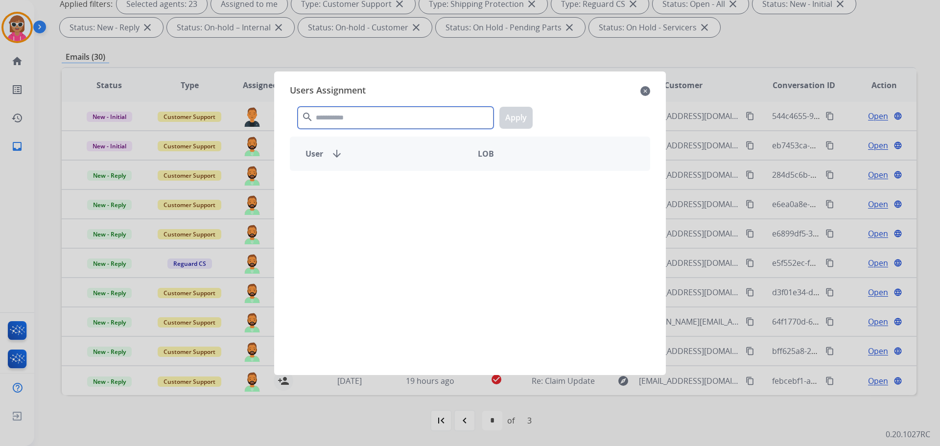
click at [354, 124] on input "text" at bounding box center [396, 118] width 196 height 22
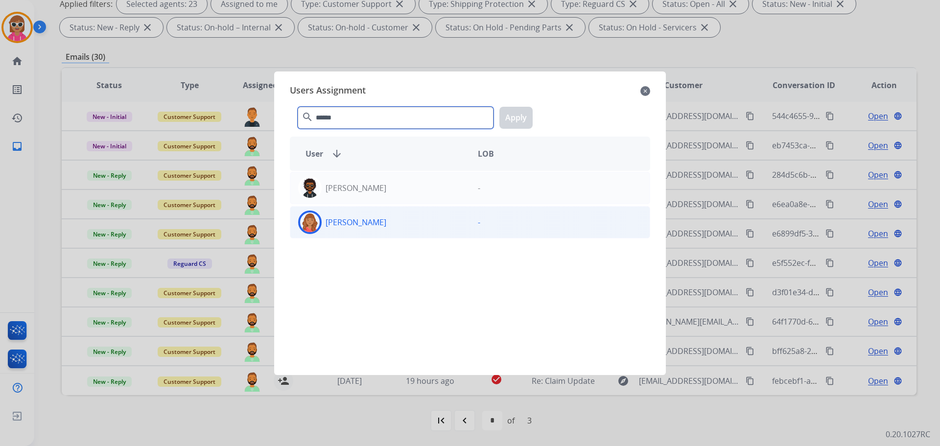
type input "******"
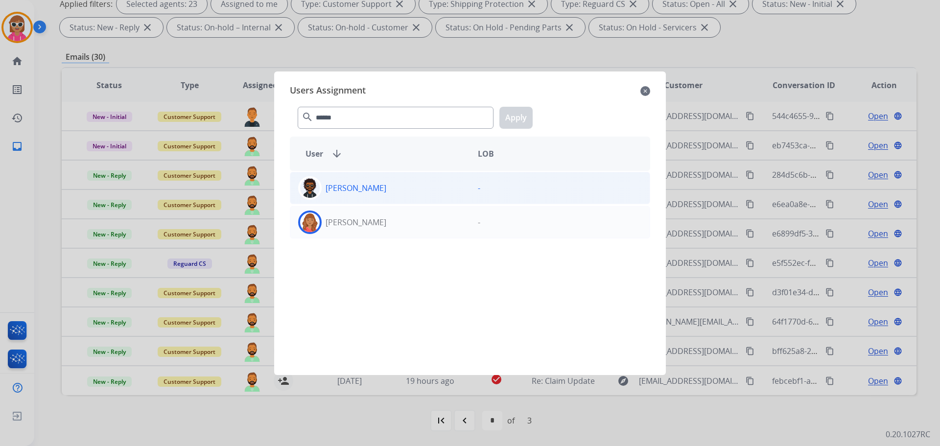
drag, startPoint x: 392, startPoint y: 229, endPoint x: 470, endPoint y: 174, distance: 95.2
click at [393, 229] on div "[PERSON_NAME]" at bounding box center [380, 221] width 180 height 23
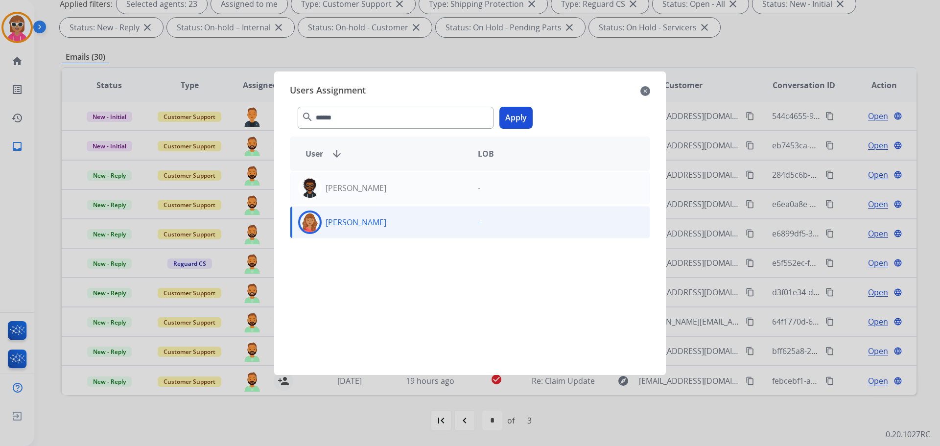
click at [514, 115] on button "Apply" at bounding box center [515, 118] width 33 height 22
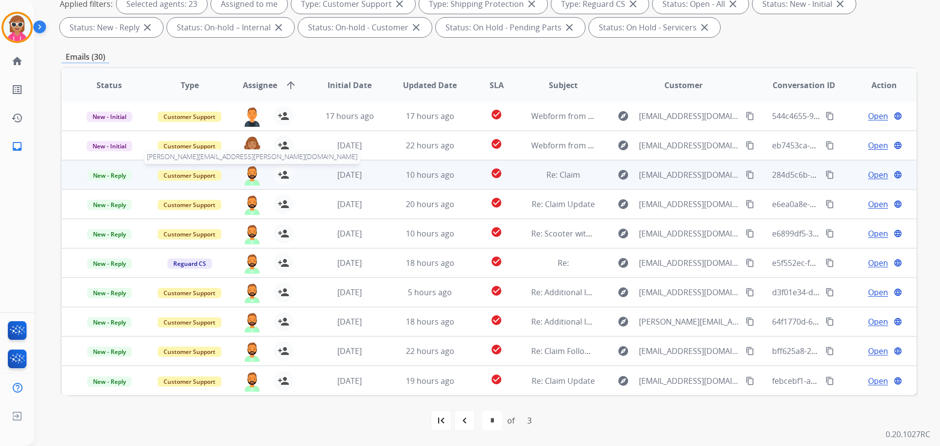
click at [254, 176] on img at bounding box center [252, 175] width 20 height 21
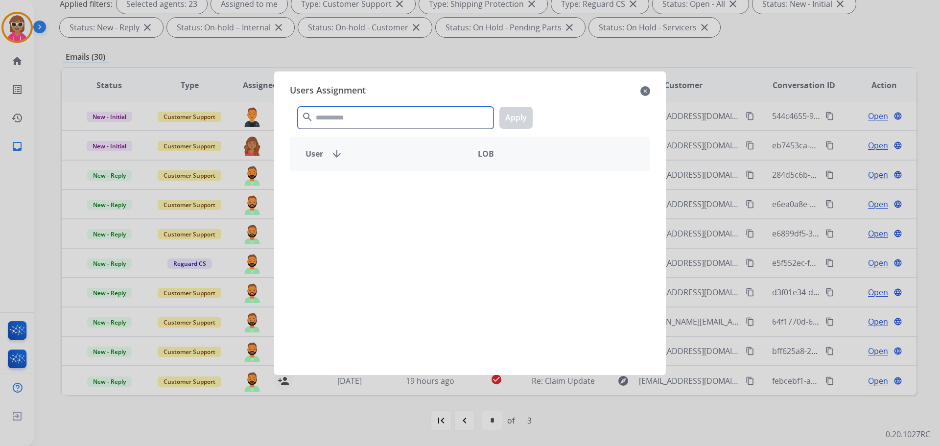
click at [355, 117] on input "text" at bounding box center [396, 118] width 196 height 22
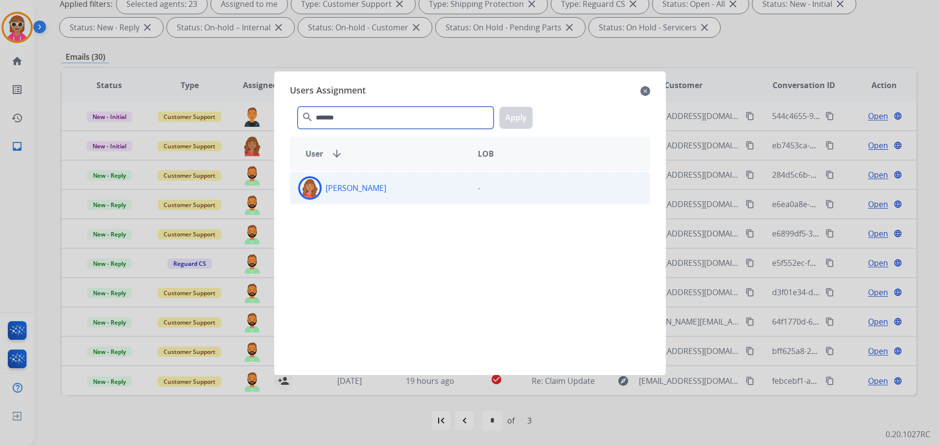
type input "*******"
click at [324, 195] on div "[PERSON_NAME]" at bounding box center [380, 187] width 180 height 23
click at [533, 122] on div "******* search Apply" at bounding box center [470, 116] width 360 height 34
drag, startPoint x: 522, startPoint y: 119, endPoint x: 514, endPoint y: 120, distance: 7.4
click at [522, 118] on button "Apply" at bounding box center [515, 118] width 33 height 22
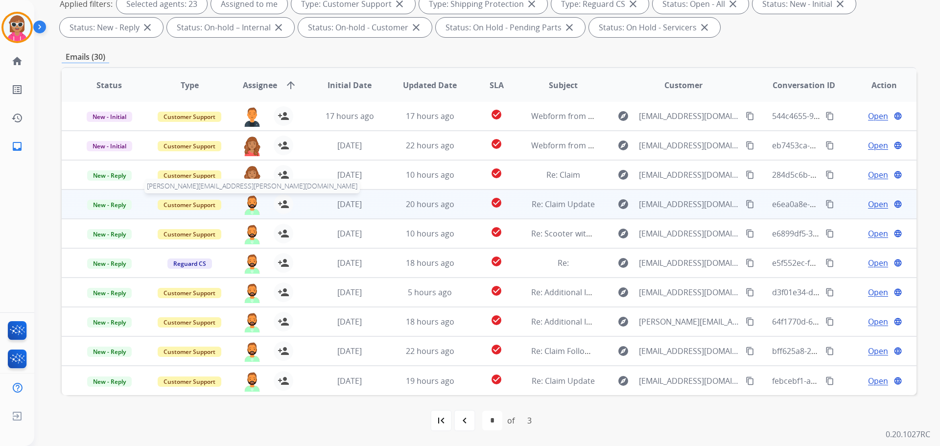
click at [256, 202] on img at bounding box center [252, 204] width 20 height 21
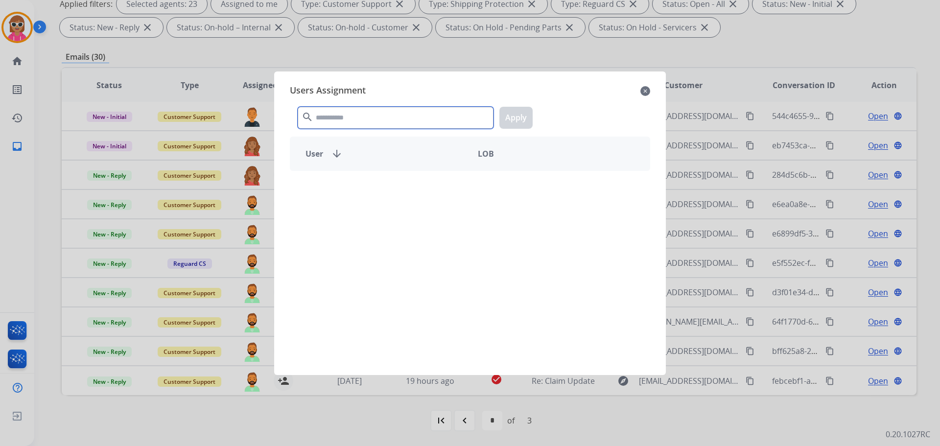
click at [373, 116] on input "text" at bounding box center [396, 118] width 196 height 22
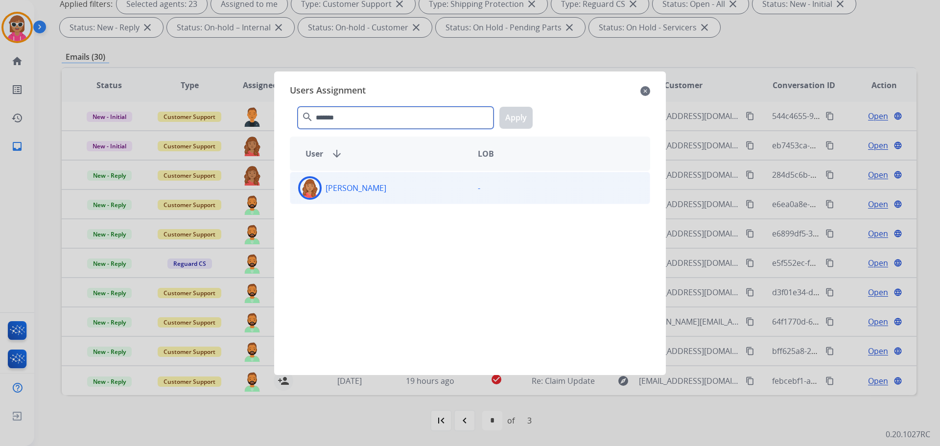
type input "*******"
click at [441, 193] on div "[PERSON_NAME]" at bounding box center [380, 187] width 180 height 23
click at [536, 124] on div "******* search Apply" at bounding box center [470, 116] width 360 height 34
click at [533, 123] on div "******* search Apply" at bounding box center [470, 116] width 360 height 34
click at [531, 121] on button "Apply" at bounding box center [515, 118] width 33 height 22
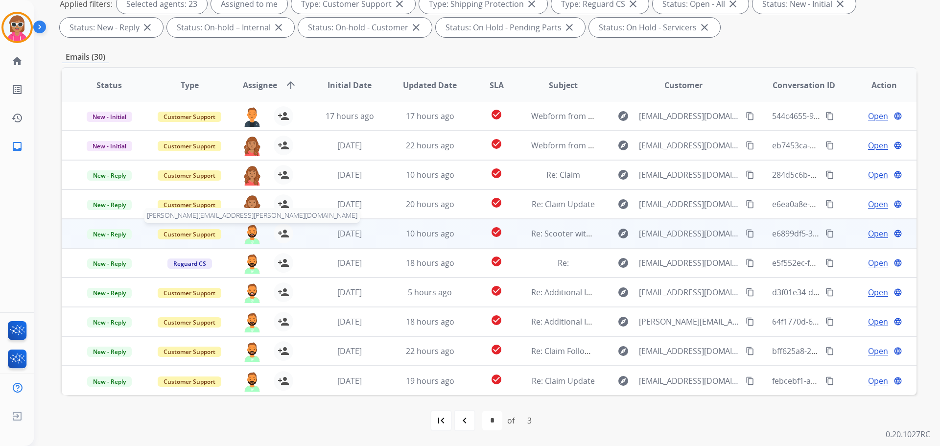
click at [253, 229] on img at bounding box center [252, 234] width 20 height 21
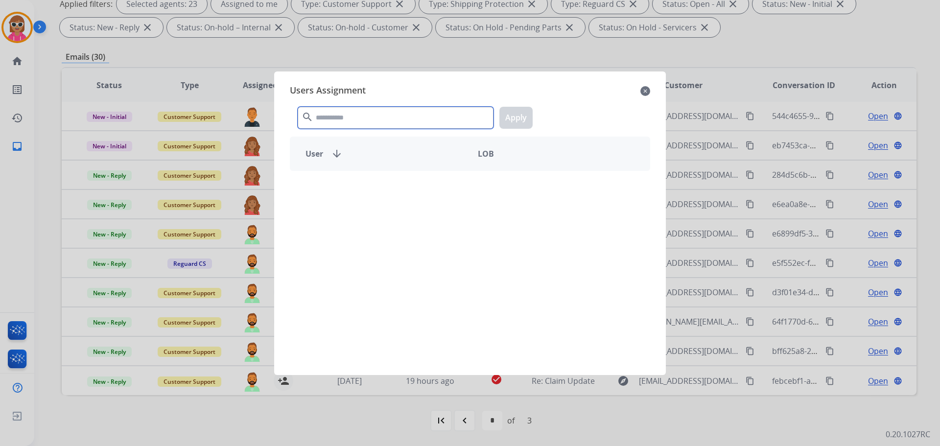
click at [433, 114] on input "text" at bounding box center [396, 118] width 196 height 22
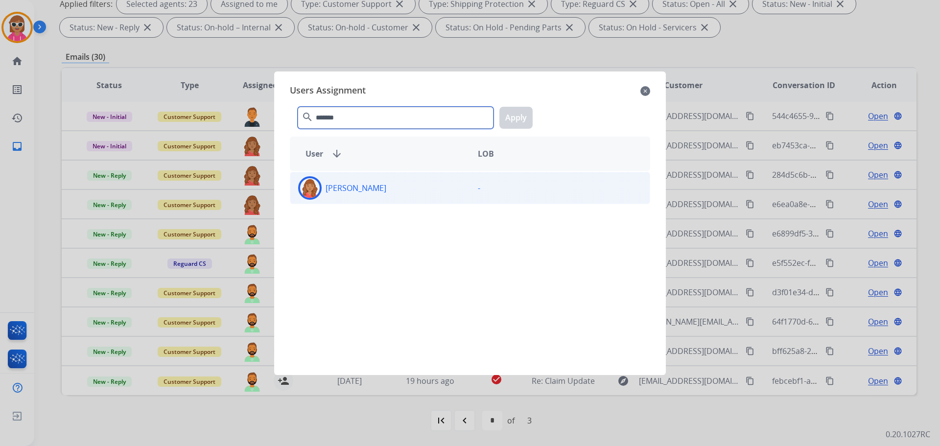
type input "*******"
click at [388, 190] on div "[PERSON_NAME]" at bounding box center [380, 187] width 180 height 23
drag, startPoint x: 526, startPoint y: 120, endPoint x: 484, endPoint y: 144, distance: 48.4
click at [526, 121] on button "Apply" at bounding box center [515, 118] width 33 height 22
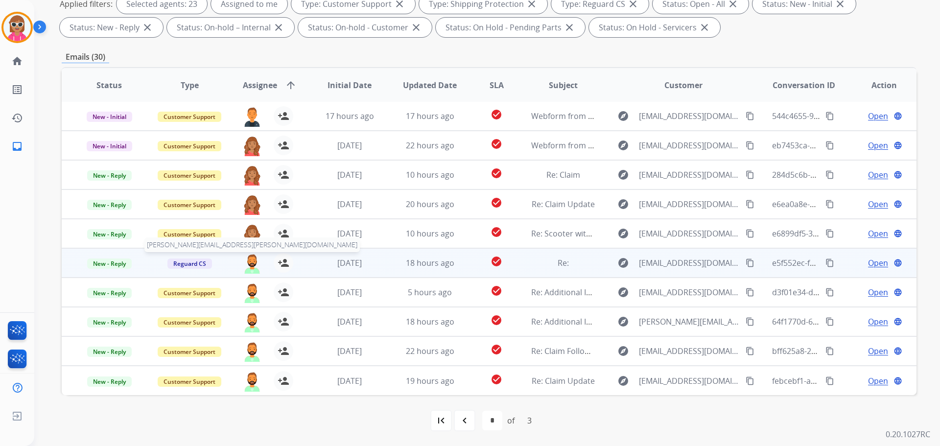
click at [252, 262] on img at bounding box center [252, 263] width 20 height 21
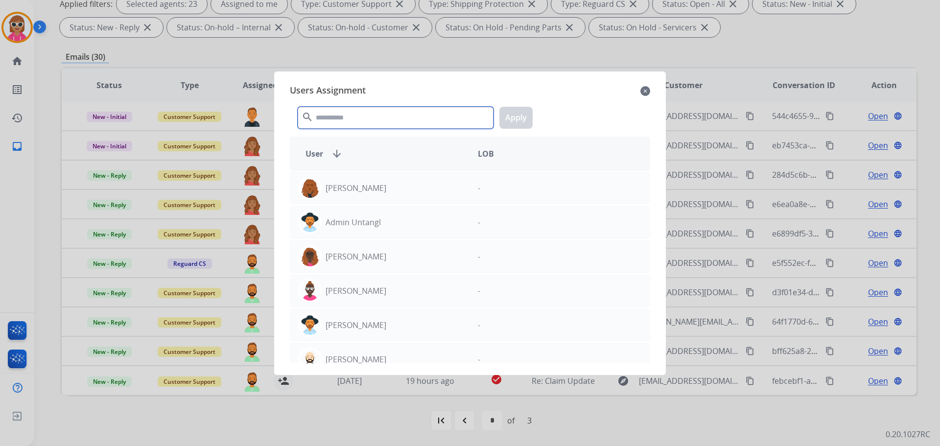
click at [402, 119] on input "text" at bounding box center [396, 118] width 196 height 22
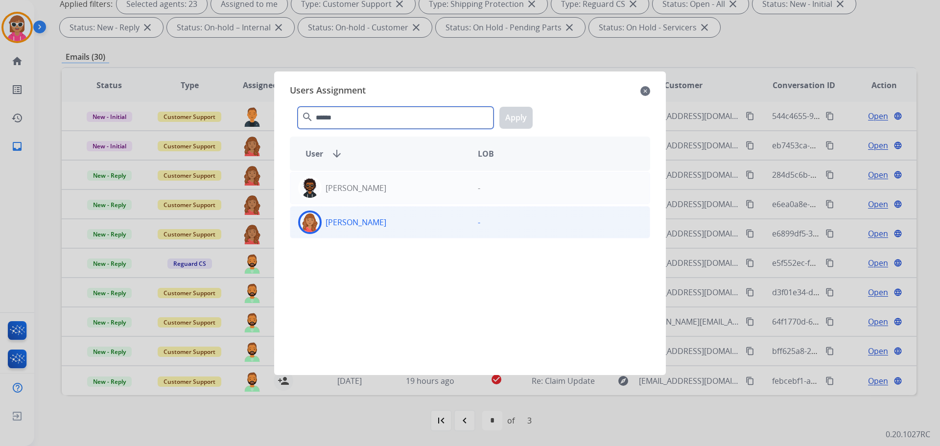
type input "******"
click at [398, 225] on div "[PERSON_NAME]" at bounding box center [380, 221] width 180 height 23
click at [508, 120] on button "Apply" at bounding box center [515, 118] width 33 height 22
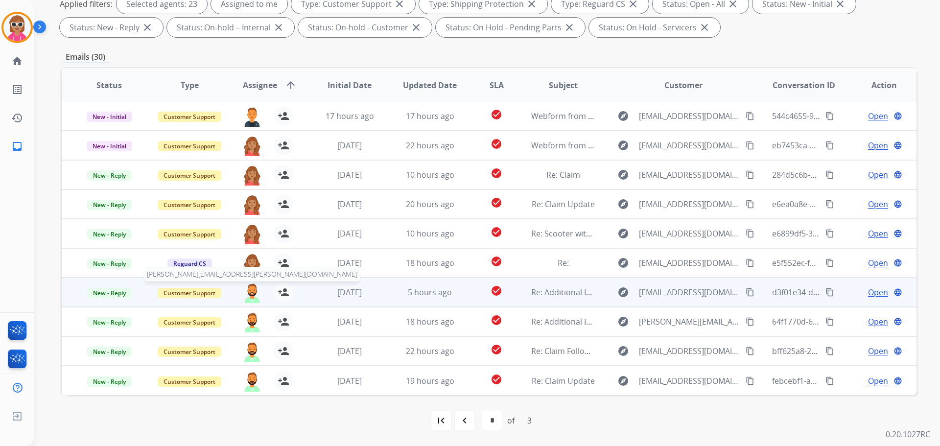
click at [245, 289] on img at bounding box center [252, 292] width 20 height 21
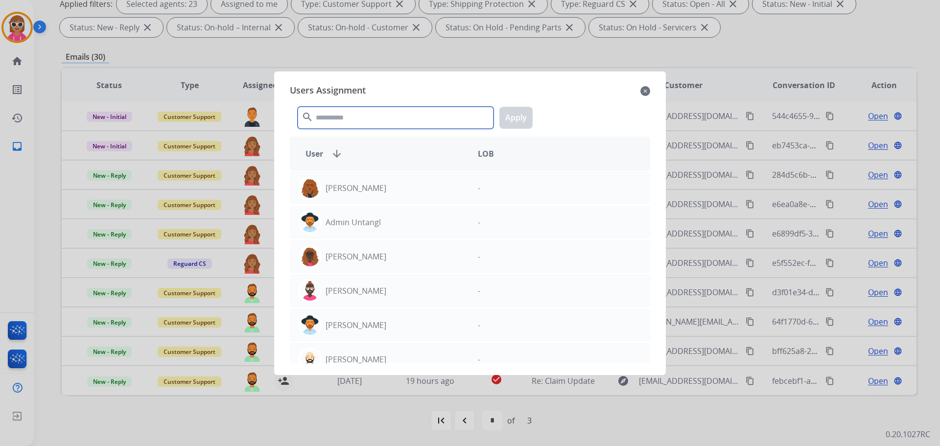
click at [381, 111] on input "text" at bounding box center [396, 118] width 196 height 22
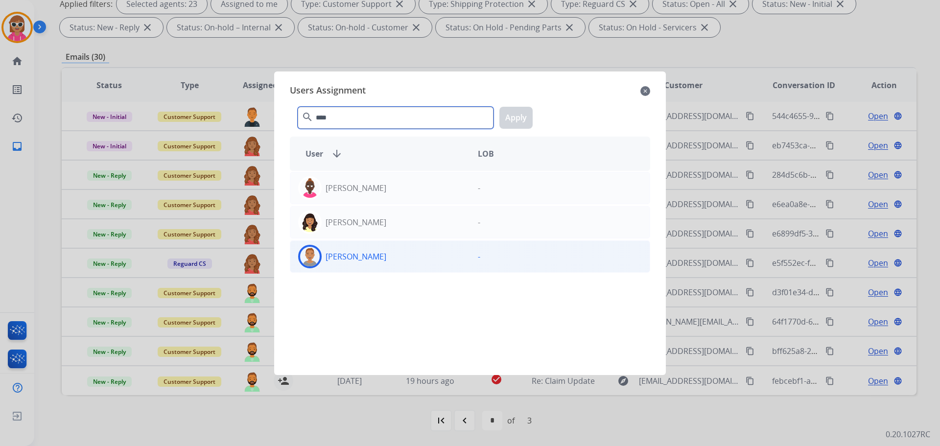
type input "****"
click at [409, 251] on div "[PERSON_NAME]" at bounding box center [380, 256] width 180 height 23
click at [523, 110] on button "Apply" at bounding box center [515, 118] width 33 height 22
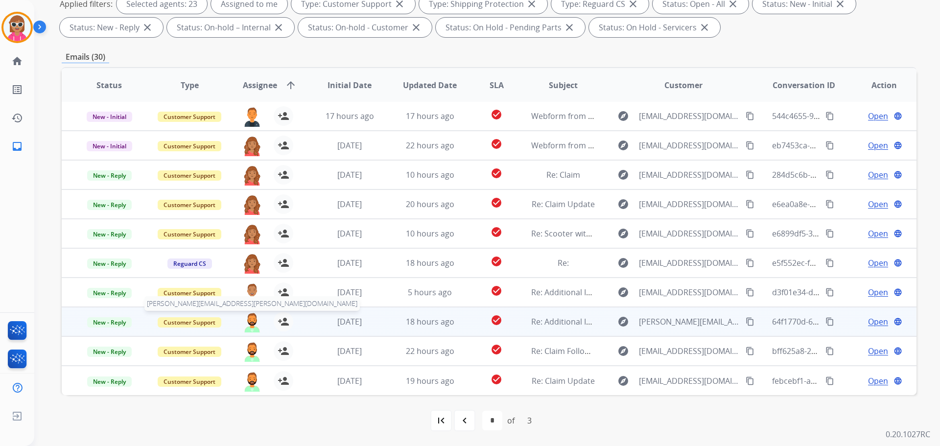
click at [248, 318] on img at bounding box center [252, 322] width 20 height 21
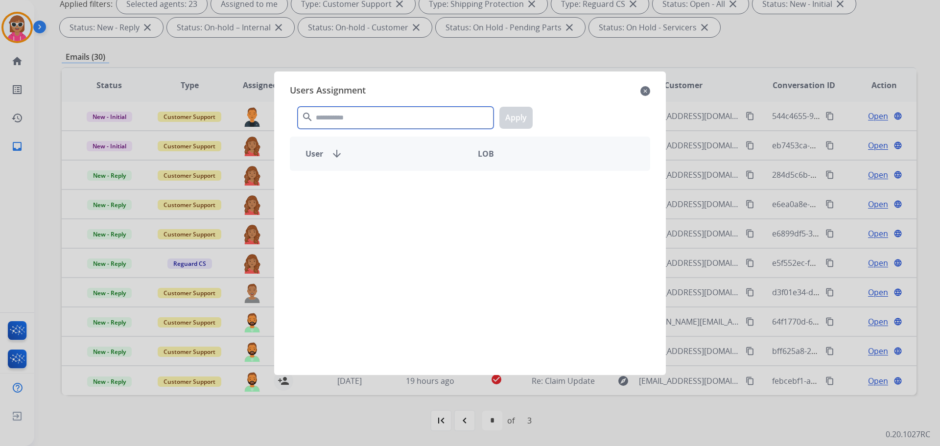
click at [378, 114] on input "text" at bounding box center [396, 118] width 196 height 22
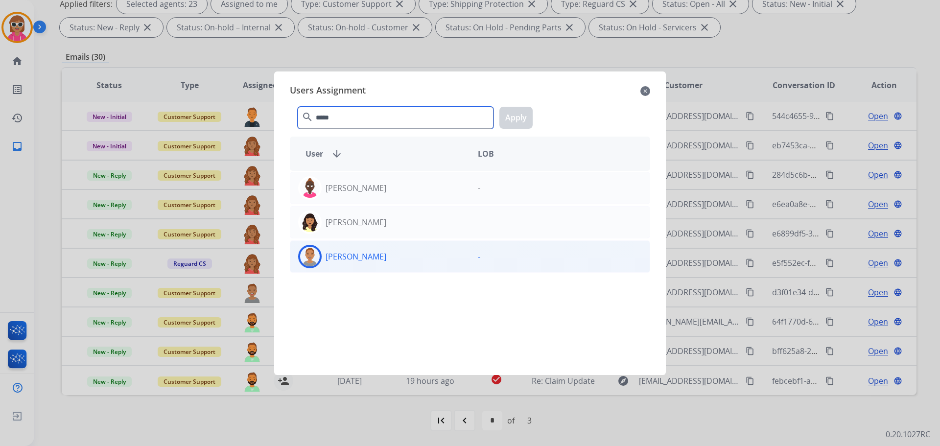
type input "*****"
click at [378, 253] on p "[PERSON_NAME]" at bounding box center [355, 257] width 61 height 12
drag, startPoint x: 509, startPoint y: 115, endPoint x: 504, endPoint y: 116, distance: 5.1
click at [505, 115] on button "Apply" at bounding box center [515, 118] width 33 height 22
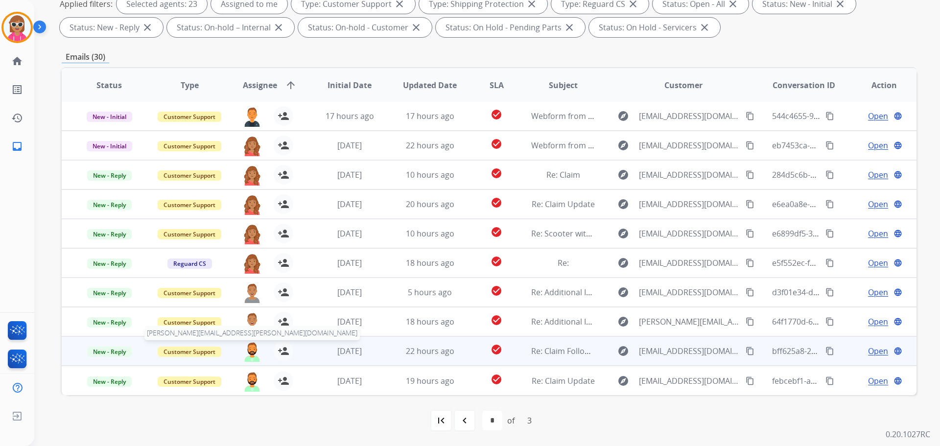
click at [249, 346] on img at bounding box center [252, 351] width 20 height 21
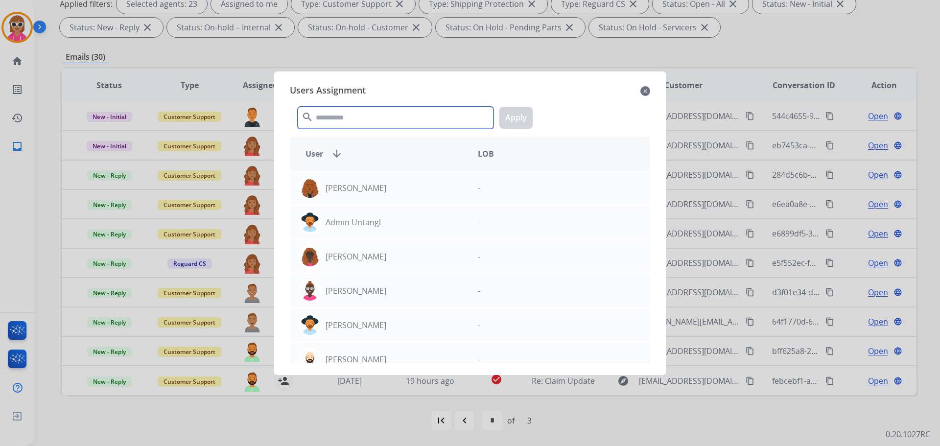
click at [354, 121] on input "text" at bounding box center [396, 118] width 196 height 22
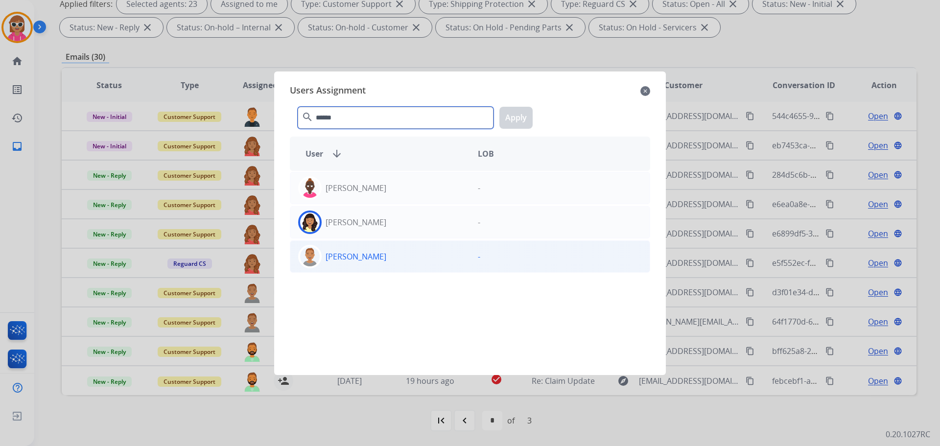
type input "******"
click at [384, 256] on div "[PERSON_NAME]" at bounding box center [380, 256] width 180 height 23
click at [530, 121] on button "Apply" at bounding box center [515, 118] width 33 height 22
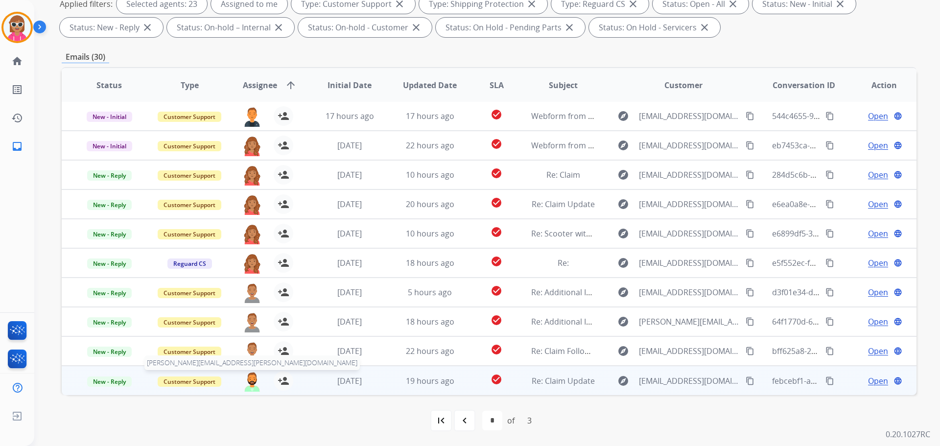
click at [247, 378] on img at bounding box center [252, 381] width 20 height 21
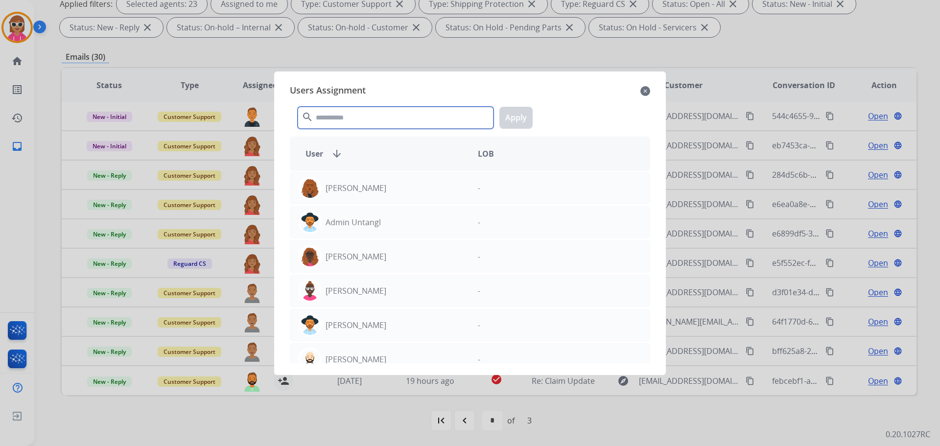
click at [415, 122] on input "text" at bounding box center [396, 118] width 196 height 22
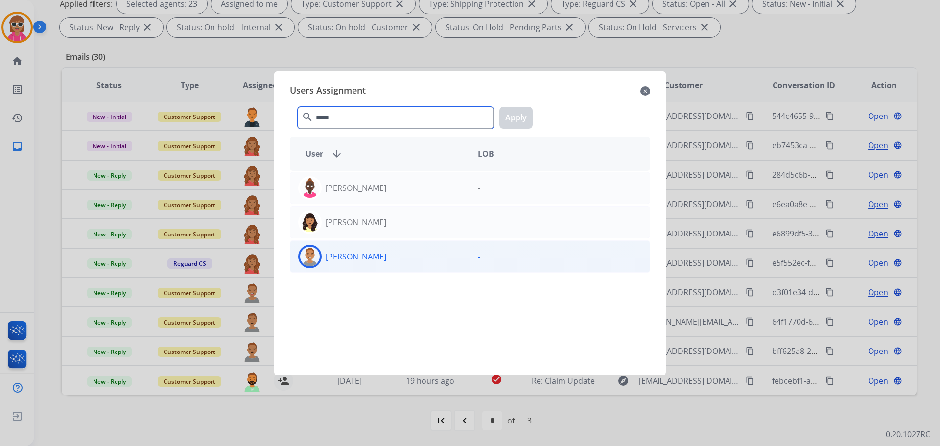
type input "*****"
click at [385, 263] on div "[PERSON_NAME]" at bounding box center [380, 256] width 180 height 23
drag, startPoint x: 534, startPoint y: 116, endPoint x: 518, endPoint y: 123, distance: 17.7
click at [534, 116] on div "***** search Apply" at bounding box center [470, 116] width 360 height 34
click at [517, 124] on button "Apply" at bounding box center [515, 118] width 33 height 22
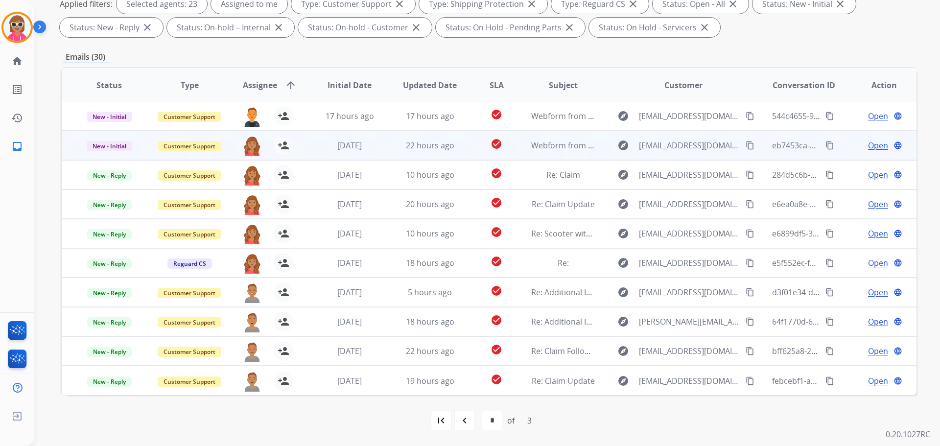
scroll to position [0, 0]
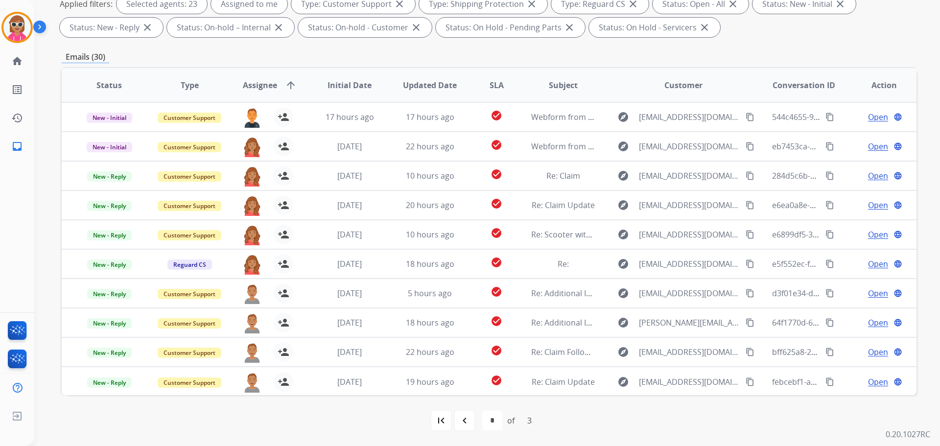
click at [373, 59] on div "Emails (30)" at bounding box center [489, 57] width 855 height 12
